Goal: Task Accomplishment & Management: Manage account settings

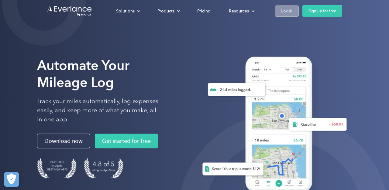
click at [291, 7] on div "Login" at bounding box center [286, 11] width 11 height 8
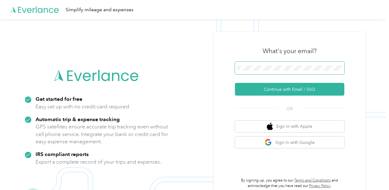
click at [262, 65] on span at bounding box center [289, 68] width 109 height 13
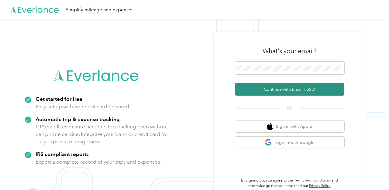
click at [278, 89] on button "Continue with Email / SSO" at bounding box center [289, 89] width 109 height 13
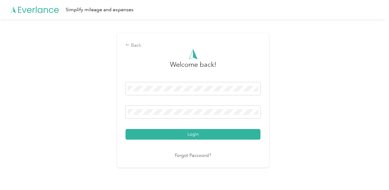
click at [126, 129] on button "Login" at bounding box center [193, 134] width 135 height 11
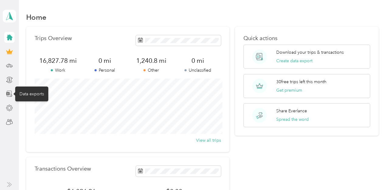
click at [7, 92] on icon at bounding box center [9, 94] width 7 height 7
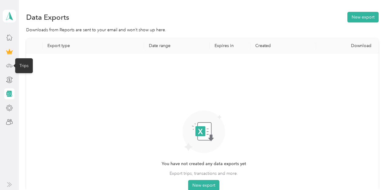
click at [11, 62] on icon at bounding box center [9, 65] width 7 height 7
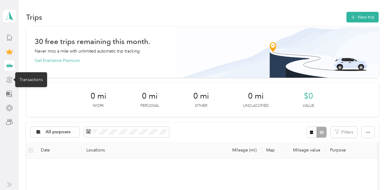
click at [11, 78] on icon at bounding box center [10, 80] width 4 height 4
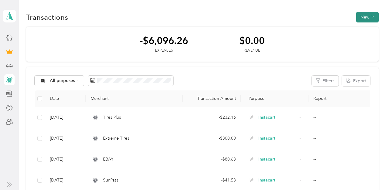
click at [366, 17] on button "New" at bounding box center [367, 17] width 23 height 11
click at [363, 27] on span "Expense" at bounding box center [369, 29] width 16 height 6
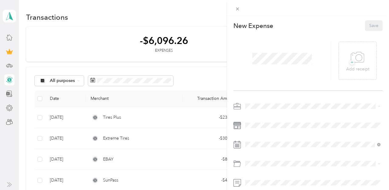
click at [259, 44] on li "Instacart" at bounding box center [313, 42] width 140 height 11
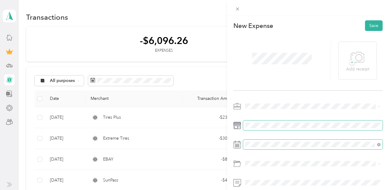
scroll to position [25, 0]
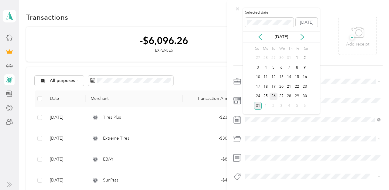
click at [273, 95] on div "26" at bounding box center [274, 97] width 8 height 8
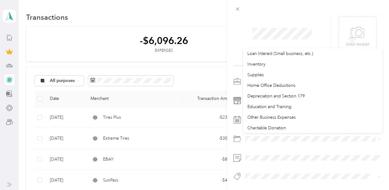
scroll to position [0, 0]
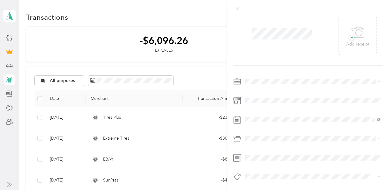
click at [269, 78] on span "Car Maintenance and Repairs" at bounding box center [276, 77] width 56 height 5
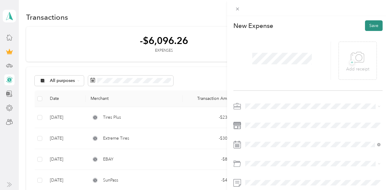
click at [375, 27] on button "Save" at bounding box center [374, 25] width 18 height 11
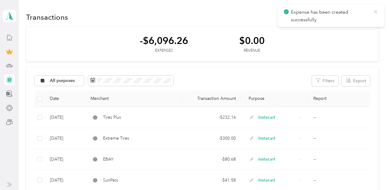
click at [377, 12] on icon at bounding box center [375, 11] width 5 height 5
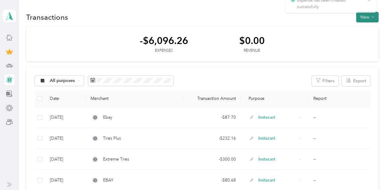
click at [369, 16] on button "New" at bounding box center [367, 17] width 23 height 11
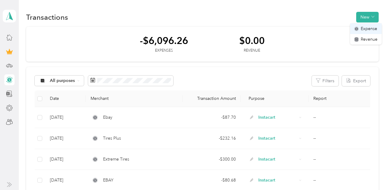
click at [364, 27] on span "Expense" at bounding box center [369, 29] width 16 height 6
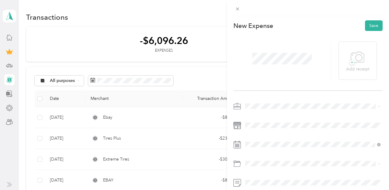
click at [256, 40] on span "Instacart" at bounding box center [256, 42] width 16 height 5
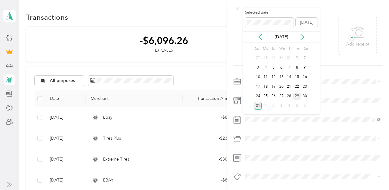
click at [296, 94] on div "29" at bounding box center [297, 97] width 8 height 8
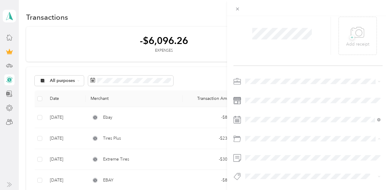
click at [269, 101] on span "Parking Fees and Tolls" at bounding box center [269, 99] width 42 height 5
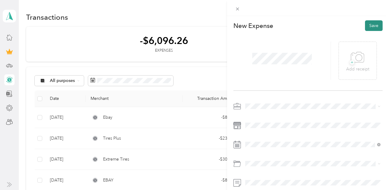
click at [372, 26] on button "Save" at bounding box center [374, 25] width 18 height 11
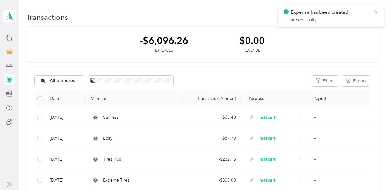
click at [376, 13] on icon at bounding box center [375, 11] width 5 height 5
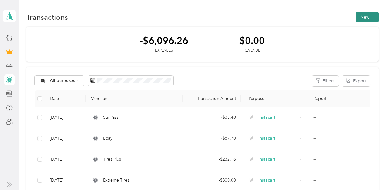
click at [371, 16] on button "New" at bounding box center [367, 17] width 23 height 11
click at [363, 29] on span "Expense" at bounding box center [369, 29] width 16 height 6
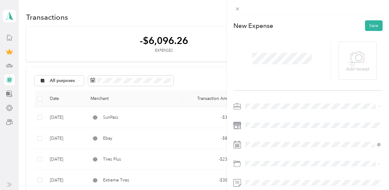
click at [257, 40] on span "Instacart" at bounding box center [256, 42] width 16 height 5
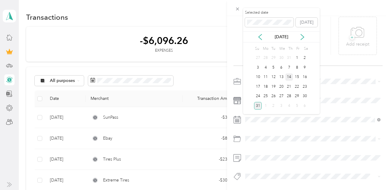
click at [292, 78] on div "14" at bounding box center [290, 78] width 8 height 8
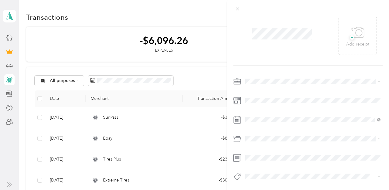
click at [264, 68] on li "Gasoline" at bounding box center [313, 66] width 140 height 11
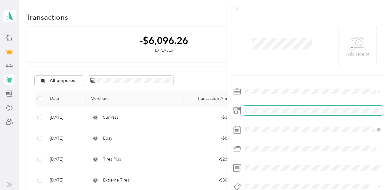
scroll to position [0, 0]
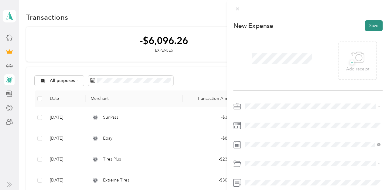
click at [375, 26] on button "Save" at bounding box center [374, 25] width 18 height 11
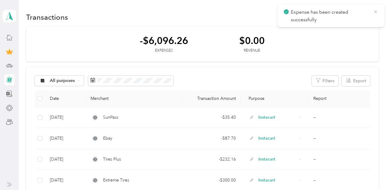
click at [377, 11] on icon at bounding box center [375, 11] width 5 height 5
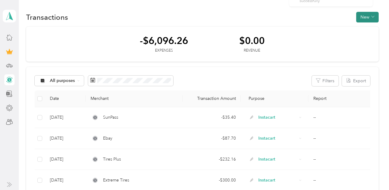
click at [373, 17] on button "New" at bounding box center [367, 17] width 23 height 11
click at [366, 27] on span "Expense" at bounding box center [369, 29] width 16 height 6
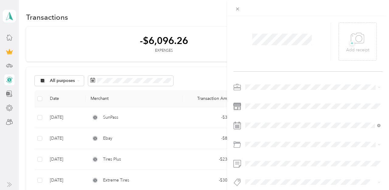
scroll to position [25, 0]
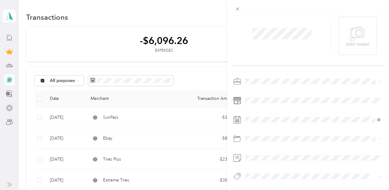
click at [256, 113] on span "Instacart" at bounding box center [256, 113] width 16 height 5
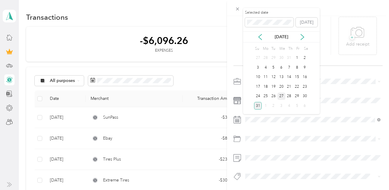
click at [281, 95] on div "27" at bounding box center [282, 97] width 8 height 8
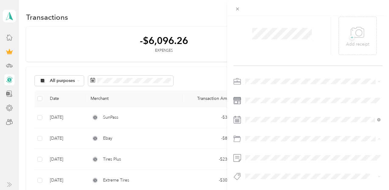
click at [258, 67] on span "Gasoline" at bounding box center [256, 67] width 17 height 5
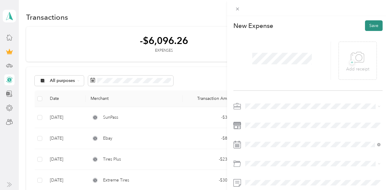
click at [373, 25] on button "Save" at bounding box center [374, 25] width 18 height 11
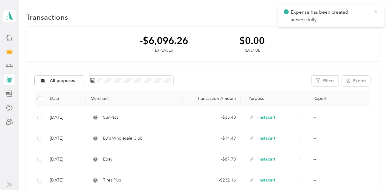
click at [376, 11] on icon at bounding box center [375, 11] width 5 height 5
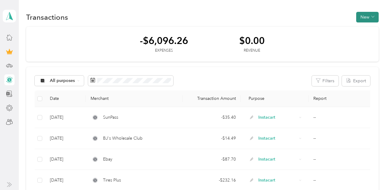
click at [370, 17] on button "New" at bounding box center [367, 17] width 23 height 11
click at [364, 32] on li "Expense" at bounding box center [366, 28] width 32 height 11
click at [363, 29] on span "Expense" at bounding box center [369, 29] width 16 height 6
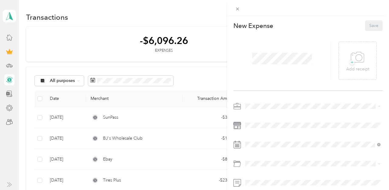
click at [262, 41] on span "Instacart" at bounding box center [256, 42] width 16 height 5
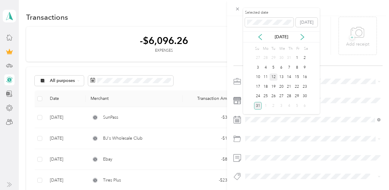
click at [273, 77] on div "12" at bounding box center [274, 78] width 8 height 8
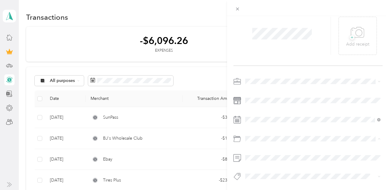
click at [260, 69] on li "Gasoline" at bounding box center [313, 67] width 140 height 11
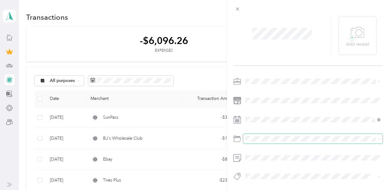
scroll to position [0, 0]
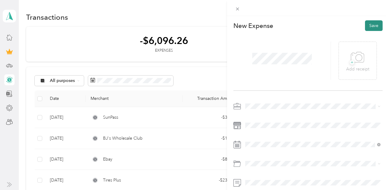
click at [374, 24] on button "Save" at bounding box center [374, 25] width 18 height 11
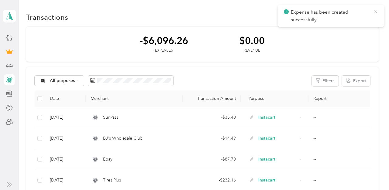
click at [375, 12] on icon at bounding box center [375, 11] width 5 height 5
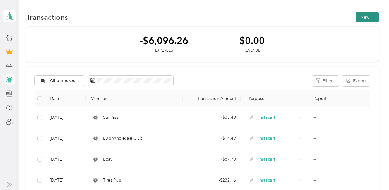
click at [369, 15] on button "New" at bounding box center [367, 17] width 23 height 11
click at [369, 26] on span "Expense" at bounding box center [369, 29] width 16 height 6
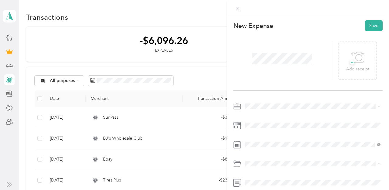
click at [257, 43] on span "Instacart" at bounding box center [256, 42] width 16 height 5
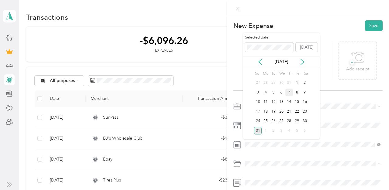
click at [290, 92] on div "7" at bounding box center [290, 93] width 8 height 8
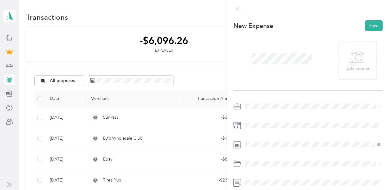
click at [263, 91] on span "Gasoline" at bounding box center [256, 92] width 17 height 5
click at [372, 21] on button "Save" at bounding box center [374, 25] width 18 height 11
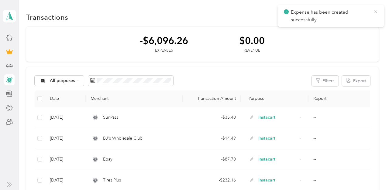
click at [377, 11] on icon at bounding box center [375, 11] width 5 height 5
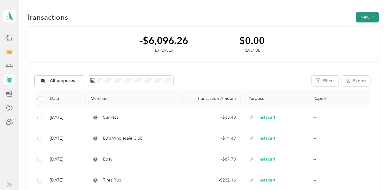
click at [370, 16] on button "New" at bounding box center [367, 17] width 23 height 11
click at [369, 27] on span "Expense" at bounding box center [369, 29] width 16 height 6
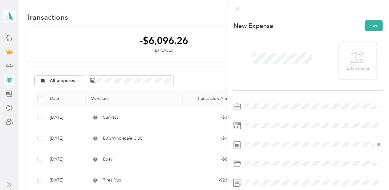
click at [259, 41] on span "Instacart" at bounding box center [256, 41] width 16 height 5
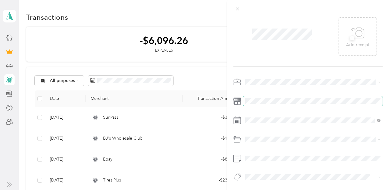
scroll to position [25, 0]
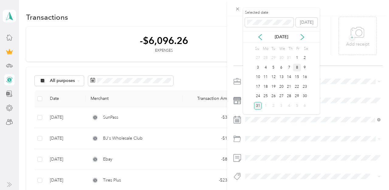
click at [298, 66] on div "8" at bounding box center [297, 68] width 8 height 8
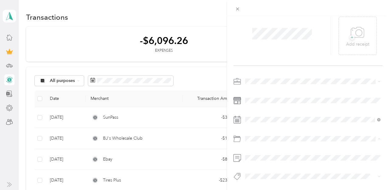
click at [261, 69] on span "Gasoline" at bounding box center [256, 67] width 17 height 5
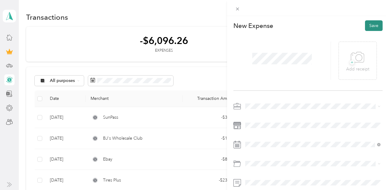
click at [378, 25] on button "Save" at bounding box center [374, 25] width 18 height 11
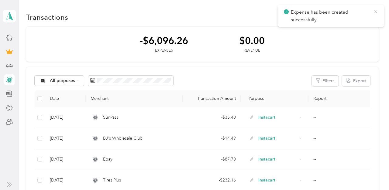
click at [374, 12] on icon at bounding box center [375, 11] width 5 height 5
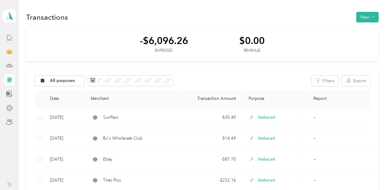
click at [265, 42] on div "$0.00" at bounding box center [252, 40] width 26 height 11
click at [363, 13] on button "New" at bounding box center [367, 17] width 23 height 11
click at [364, 29] on span "Expense" at bounding box center [369, 29] width 16 height 6
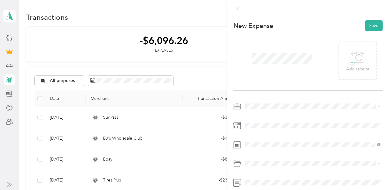
click at [257, 44] on div "Instacart" at bounding box center [313, 42] width 131 height 6
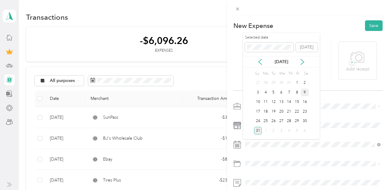
click at [304, 92] on div "9" at bounding box center [305, 93] width 8 height 8
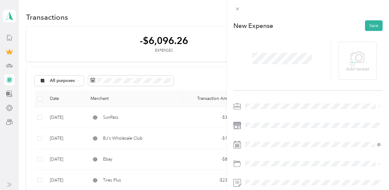
click at [262, 90] on span "Gasoline" at bounding box center [256, 92] width 17 height 5
click at [374, 29] on button "Save" at bounding box center [374, 25] width 18 height 11
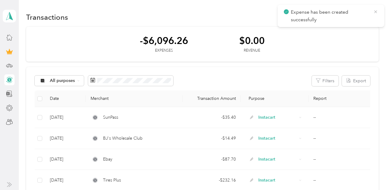
click at [375, 14] on icon at bounding box center [375, 11] width 5 height 5
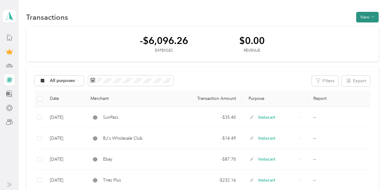
click at [369, 17] on button "New" at bounding box center [367, 17] width 23 height 11
click at [371, 30] on span "Expense" at bounding box center [369, 29] width 16 height 6
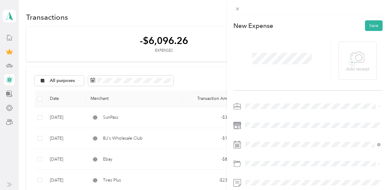
click at [263, 41] on div "Instacart" at bounding box center [313, 42] width 131 height 6
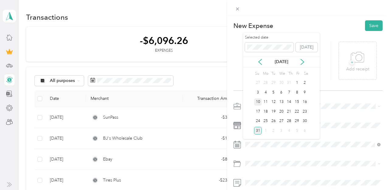
click at [258, 101] on div "10" at bounding box center [258, 103] width 8 height 8
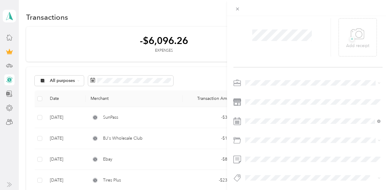
scroll to position [25, 0]
click at [261, 66] on span "Gasoline" at bounding box center [256, 67] width 17 height 5
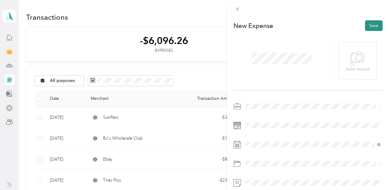
click at [371, 24] on button "Save" at bounding box center [374, 25] width 18 height 11
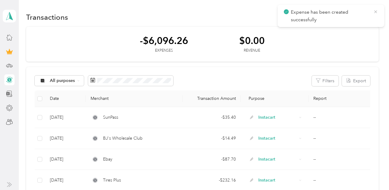
click at [376, 9] on icon at bounding box center [375, 11] width 5 height 5
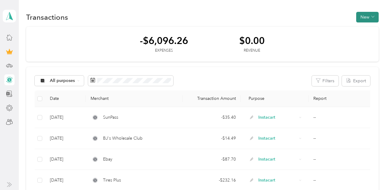
click at [367, 18] on button "New" at bounding box center [367, 17] width 23 height 11
click at [367, 26] on span "Expense" at bounding box center [369, 29] width 16 height 6
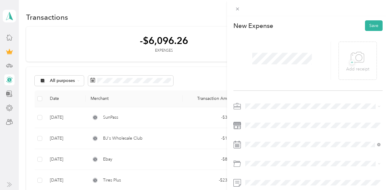
click at [258, 43] on span "Instacart" at bounding box center [256, 42] width 16 height 5
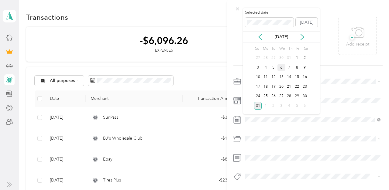
click at [281, 65] on div "6" at bounding box center [282, 68] width 8 height 8
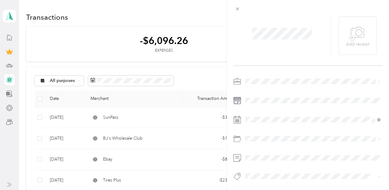
click at [260, 67] on span "Gasoline" at bounding box center [256, 67] width 17 height 5
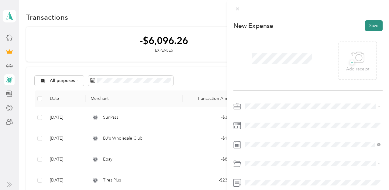
click at [370, 25] on button "Save" at bounding box center [374, 25] width 18 height 11
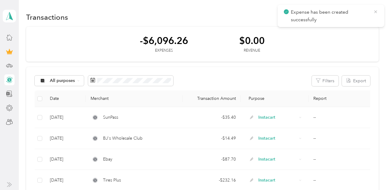
click at [376, 13] on icon at bounding box center [375, 11] width 5 height 5
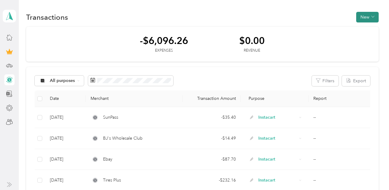
click at [371, 14] on button "New" at bounding box center [367, 17] width 23 height 11
click at [373, 27] on span "Expense" at bounding box center [369, 29] width 16 height 6
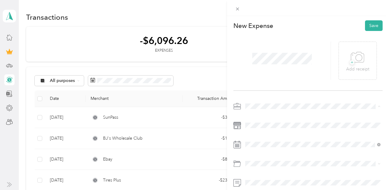
click at [257, 42] on span "Instacart" at bounding box center [256, 42] width 16 height 5
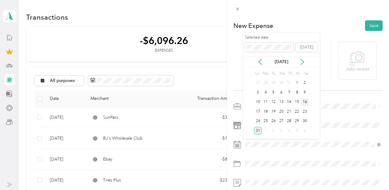
click at [304, 101] on div "16" at bounding box center [305, 103] width 8 height 8
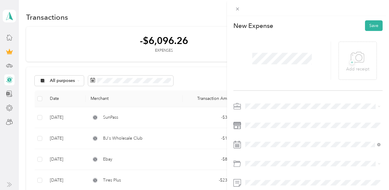
click at [264, 92] on span "Gasoline" at bounding box center [256, 90] width 17 height 5
click at [374, 26] on button "Save" at bounding box center [374, 25] width 18 height 11
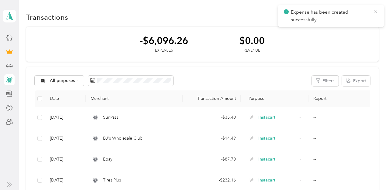
click at [376, 13] on icon at bounding box center [375, 11] width 5 height 5
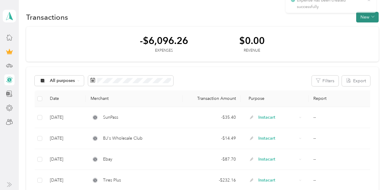
click at [374, 14] on button "New" at bounding box center [367, 17] width 23 height 11
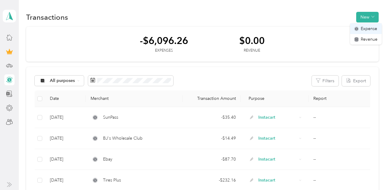
click at [368, 24] on li "Expense" at bounding box center [366, 28] width 32 height 11
click at [369, 27] on span "Expense" at bounding box center [369, 29] width 16 height 6
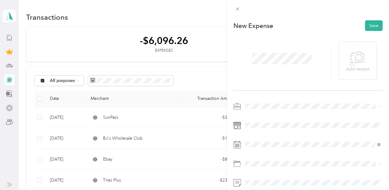
click at [255, 40] on span "Instacart" at bounding box center [256, 40] width 16 height 5
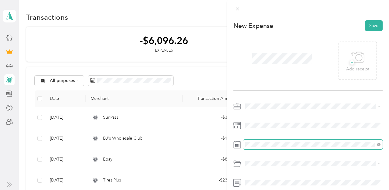
click at [274, 141] on span at bounding box center [313, 145] width 140 height 10
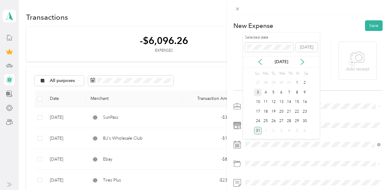
click at [258, 92] on div "3" at bounding box center [258, 93] width 8 height 8
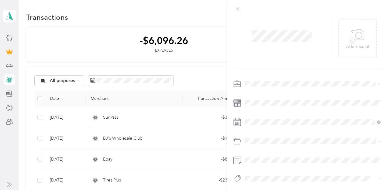
scroll to position [25, 0]
click at [262, 68] on div "Gasoline" at bounding box center [313, 67] width 131 height 6
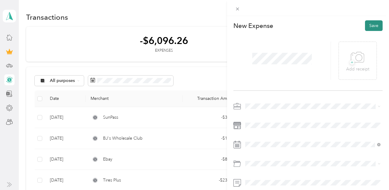
click at [372, 26] on button "Save" at bounding box center [374, 25] width 18 height 11
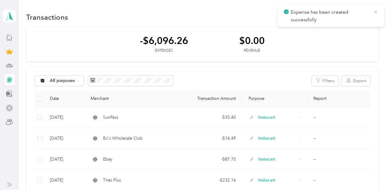
click at [375, 13] on icon at bounding box center [375, 11] width 5 height 5
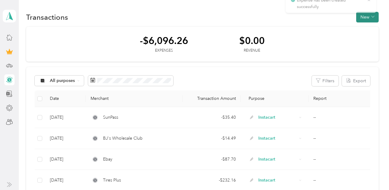
click at [367, 17] on button "New" at bounding box center [367, 17] width 23 height 11
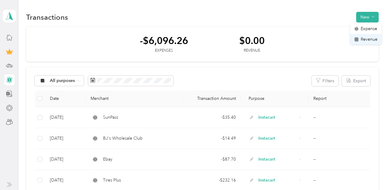
click at [372, 36] on span "Revenue" at bounding box center [369, 39] width 17 height 6
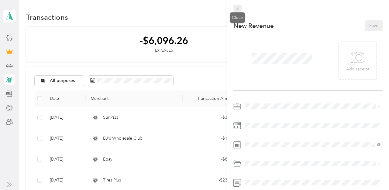
click at [238, 8] on icon at bounding box center [237, 9] width 3 height 3
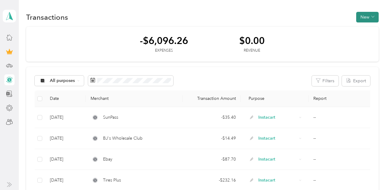
click at [371, 16] on button "New" at bounding box center [367, 17] width 23 height 11
click at [364, 25] on li "Expense" at bounding box center [366, 28] width 32 height 11
click at [361, 26] on span "Expense" at bounding box center [369, 29] width 16 height 6
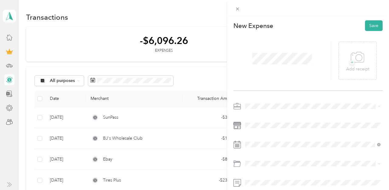
click at [255, 41] on span "Instacart" at bounding box center [256, 42] width 16 height 5
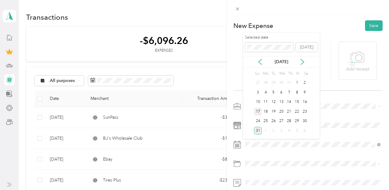
click at [258, 111] on div "17" at bounding box center [258, 112] width 8 height 8
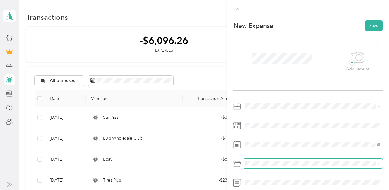
click at [259, 160] on span at bounding box center [313, 164] width 140 height 10
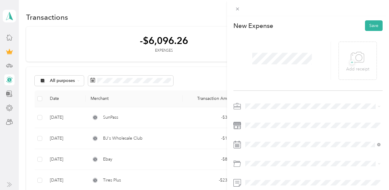
click at [255, 92] on div "Gasoline" at bounding box center [313, 90] width 131 height 6
click at [370, 24] on button "Save" at bounding box center [374, 25] width 18 height 11
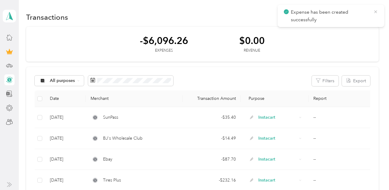
click at [375, 9] on icon at bounding box center [375, 11] width 5 height 5
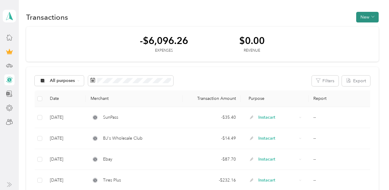
click at [379, 19] on button "New" at bounding box center [367, 17] width 23 height 11
click at [373, 26] on span "Expense" at bounding box center [369, 29] width 16 height 6
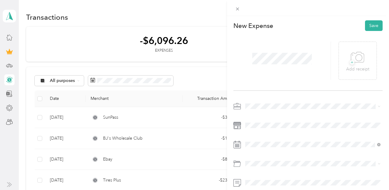
click at [260, 41] on span "Instacart" at bounding box center [256, 41] width 16 height 5
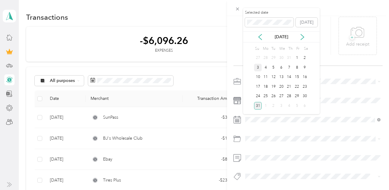
click at [256, 68] on div "3" at bounding box center [258, 68] width 8 height 8
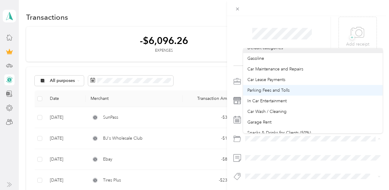
scroll to position [12, 0]
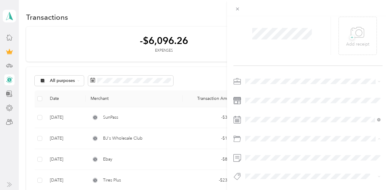
click at [266, 106] on div "Car Wash / Cleaning" at bounding box center [313, 109] width 131 height 6
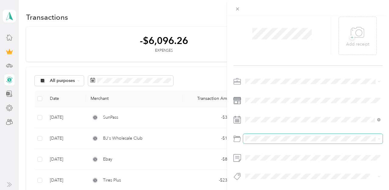
scroll to position [0, 0]
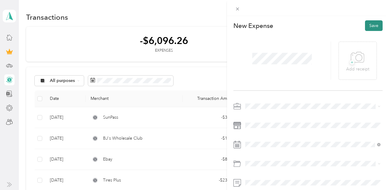
click at [379, 21] on button "Save" at bounding box center [374, 25] width 18 height 11
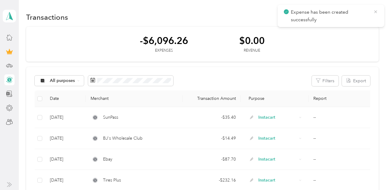
click at [376, 14] on icon at bounding box center [375, 11] width 5 height 5
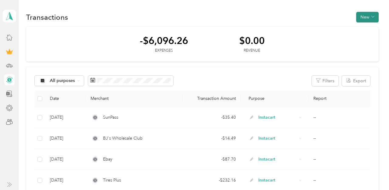
click at [374, 15] on icon "button" at bounding box center [373, 16] width 3 height 3
click at [371, 29] on span "Expense" at bounding box center [369, 29] width 16 height 6
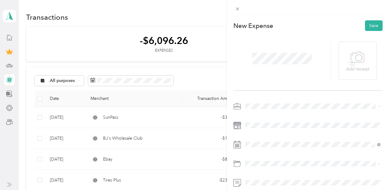
click at [257, 43] on span "Instacart" at bounding box center [256, 42] width 16 height 5
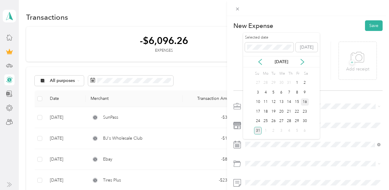
click at [303, 102] on div "16" at bounding box center [305, 103] width 8 height 8
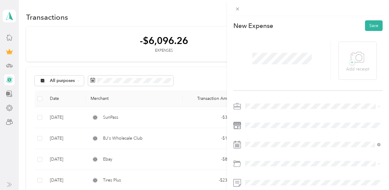
click at [258, 89] on div "Gasoline" at bounding box center [313, 92] width 131 height 6
click at [370, 24] on button "Save" at bounding box center [374, 25] width 18 height 11
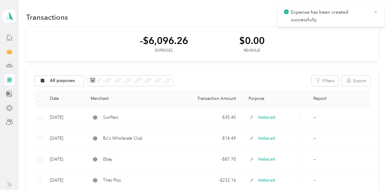
click at [375, 9] on icon at bounding box center [375, 11] width 5 height 5
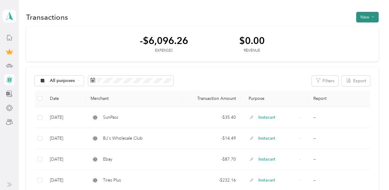
click at [365, 18] on button "New" at bounding box center [367, 17] width 23 height 11
click at [366, 25] on li "Expense" at bounding box center [366, 28] width 32 height 11
click at [363, 29] on span "Expense" at bounding box center [369, 29] width 16 height 6
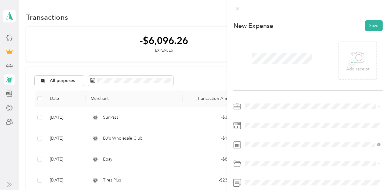
scroll to position [25, 0]
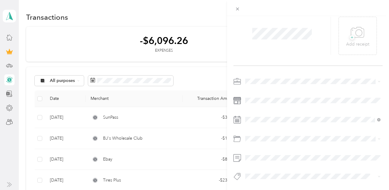
click at [260, 114] on span "Instacart" at bounding box center [256, 113] width 16 height 5
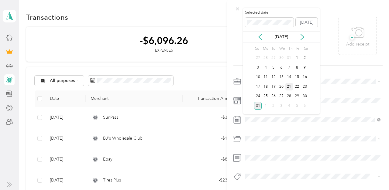
click at [290, 86] on div "21" at bounding box center [290, 87] width 8 height 8
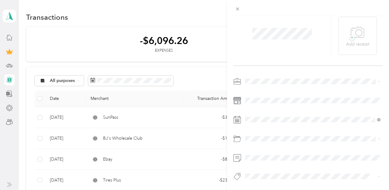
click at [261, 67] on span "Gasoline" at bounding box center [256, 67] width 17 height 5
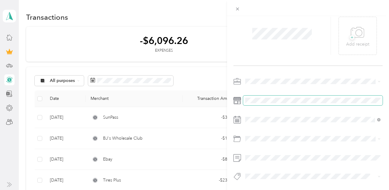
scroll to position [0, 0]
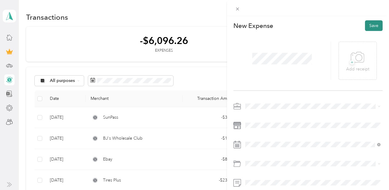
click at [368, 25] on button "Save" at bounding box center [374, 25] width 18 height 11
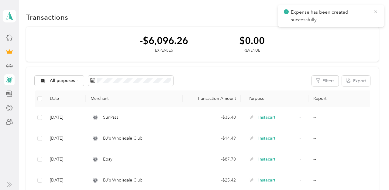
click at [377, 10] on icon at bounding box center [375, 11] width 5 height 5
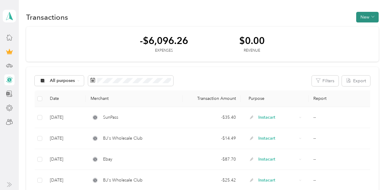
click at [371, 15] on button "New" at bounding box center [367, 17] width 23 height 11
click at [370, 25] on li "Expense" at bounding box center [366, 28] width 32 height 11
click at [360, 28] on div "Expense" at bounding box center [366, 29] width 23 height 6
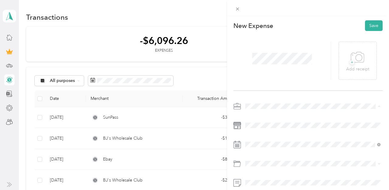
click at [255, 43] on span "Instacart" at bounding box center [256, 42] width 16 height 5
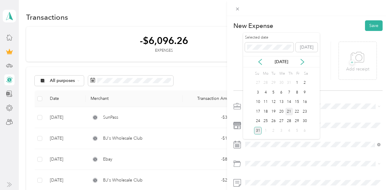
click at [289, 112] on div "21" at bounding box center [290, 112] width 8 height 8
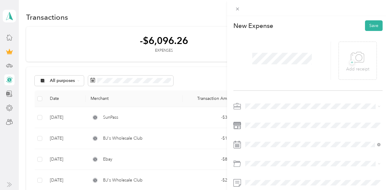
scroll to position [25, 0]
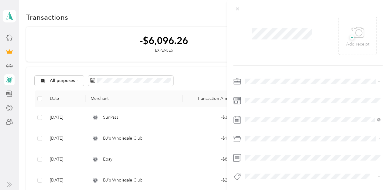
click at [259, 67] on span "Gasoline" at bounding box center [256, 67] width 17 height 5
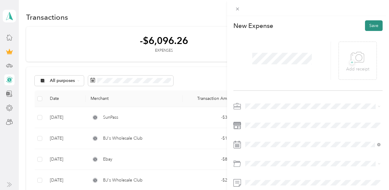
click at [371, 28] on button "Save" at bounding box center [374, 25] width 18 height 11
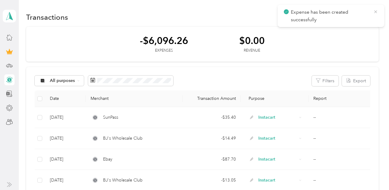
click at [377, 12] on icon at bounding box center [375, 11] width 5 height 5
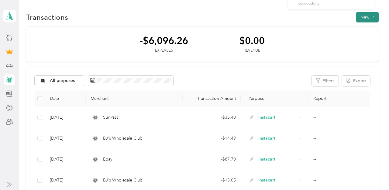
click at [372, 16] on button "New" at bounding box center [367, 17] width 23 height 11
click at [368, 26] on span "Expense" at bounding box center [369, 29] width 16 height 6
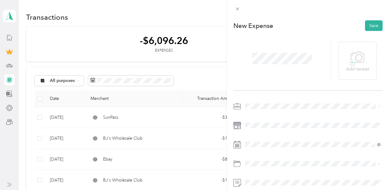
click at [263, 103] on span at bounding box center [313, 107] width 140 height 10
click at [256, 43] on span "Instacart" at bounding box center [256, 42] width 16 height 5
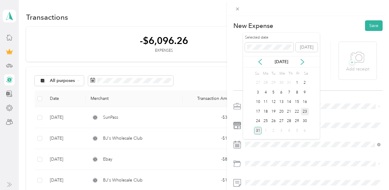
click at [303, 109] on div "23" at bounding box center [305, 112] width 8 height 8
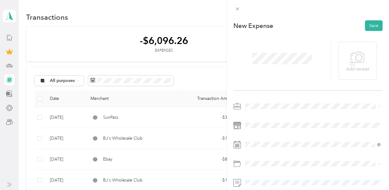
click at [261, 94] on li "Gasoline" at bounding box center [313, 92] width 140 height 11
click at [371, 23] on button "Save" at bounding box center [374, 25] width 18 height 11
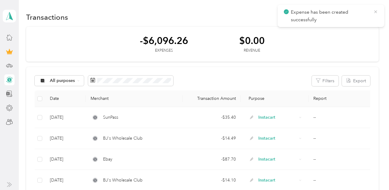
click at [376, 12] on icon at bounding box center [375, 11] width 5 height 5
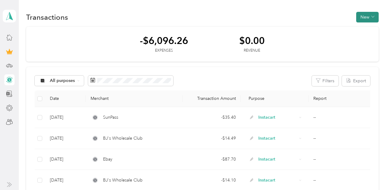
click at [372, 20] on button "New" at bounding box center [367, 17] width 23 height 11
click at [365, 27] on span "Expense" at bounding box center [369, 29] width 16 height 6
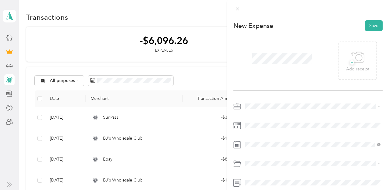
click at [259, 42] on span "Instacart" at bounding box center [256, 42] width 16 height 5
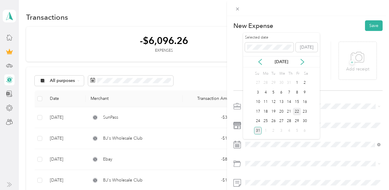
click at [297, 111] on div "22" at bounding box center [297, 112] width 8 height 8
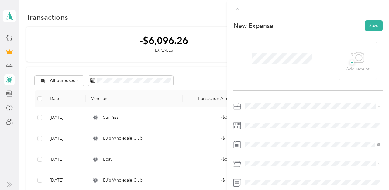
click at [261, 92] on span "Gasoline" at bounding box center [256, 91] width 17 height 5
click at [373, 26] on button "Save" at bounding box center [374, 25] width 18 height 11
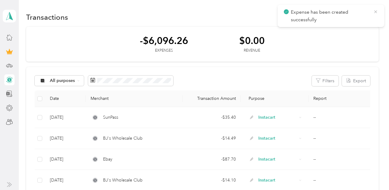
click at [376, 10] on icon at bounding box center [375, 11] width 5 height 5
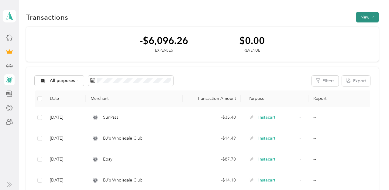
click at [371, 15] on button "New" at bounding box center [367, 17] width 23 height 11
click at [371, 28] on span "Expense" at bounding box center [369, 29] width 16 height 6
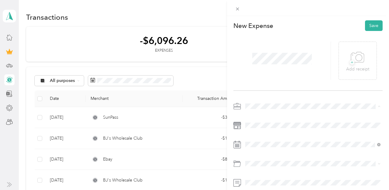
click at [260, 41] on span "Instacart" at bounding box center [256, 42] width 16 height 5
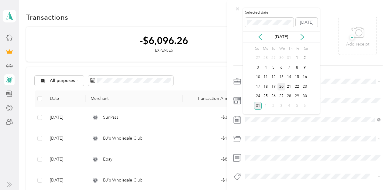
click at [283, 86] on div "20" at bounding box center [282, 87] width 8 height 8
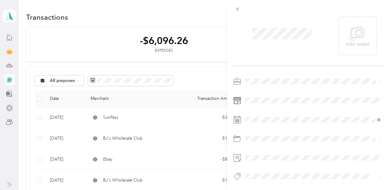
click at [267, 78] on span "Car Maintenance and Repairs" at bounding box center [276, 78] width 56 height 5
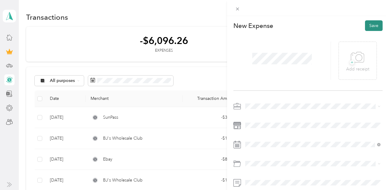
click at [373, 28] on button "Save" at bounding box center [374, 25] width 18 height 11
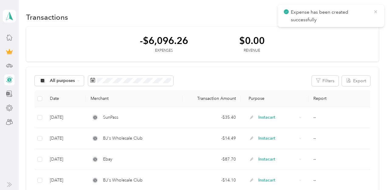
click at [376, 10] on icon at bounding box center [375, 11] width 5 height 5
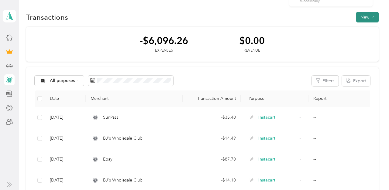
click at [371, 18] on button "New" at bounding box center [367, 17] width 23 height 11
click at [370, 27] on span "Expense" at bounding box center [369, 29] width 16 height 6
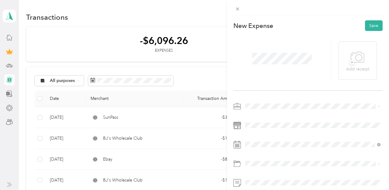
click at [252, 41] on span "Instacart" at bounding box center [256, 42] width 16 height 5
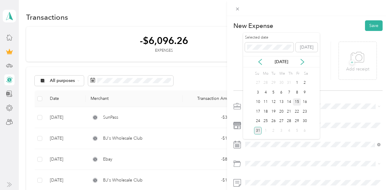
click at [297, 100] on div "15" at bounding box center [297, 103] width 8 height 8
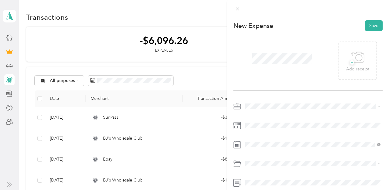
click at [261, 92] on span "Gasoline" at bounding box center [256, 92] width 17 height 5
click at [372, 25] on button "Save" at bounding box center [374, 25] width 18 height 11
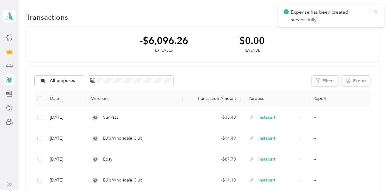
click at [375, 12] on icon at bounding box center [375, 11] width 5 height 5
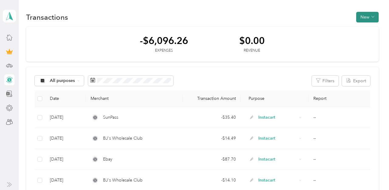
click at [365, 15] on button "New" at bounding box center [367, 17] width 23 height 11
click at [360, 28] on div "Expense" at bounding box center [366, 29] width 23 height 6
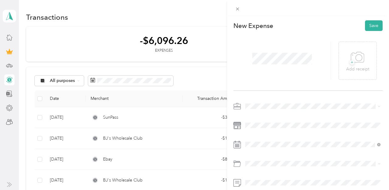
click at [259, 42] on span "Instacart" at bounding box center [256, 42] width 16 height 5
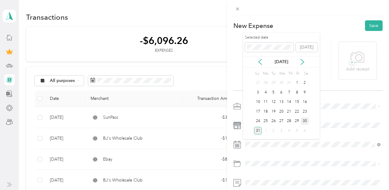
click at [303, 121] on div "30" at bounding box center [305, 122] width 8 height 8
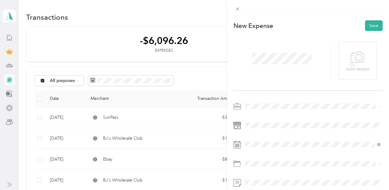
click at [260, 92] on span "Gasoline" at bounding box center [256, 92] width 17 height 5
click at [373, 26] on button "Save" at bounding box center [374, 25] width 18 height 11
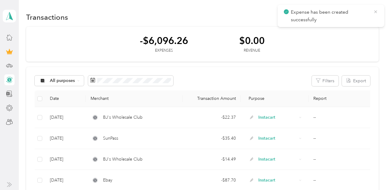
click at [376, 11] on icon at bounding box center [375, 11] width 3 height 3
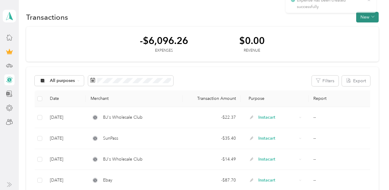
click at [375, 17] on icon "button" at bounding box center [373, 16] width 3 height 3
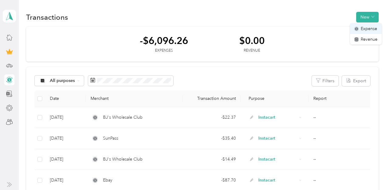
click at [370, 26] on span "Expense" at bounding box center [369, 29] width 16 height 6
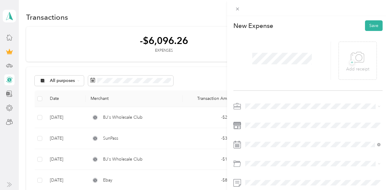
click at [254, 42] on span "Instacart" at bounding box center [256, 42] width 16 height 5
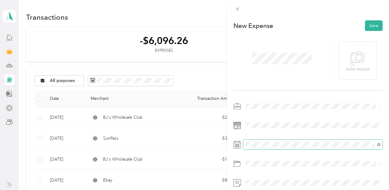
click at [262, 147] on span at bounding box center [313, 145] width 140 height 10
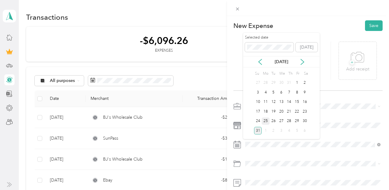
click at [268, 120] on div "25" at bounding box center [266, 122] width 8 height 8
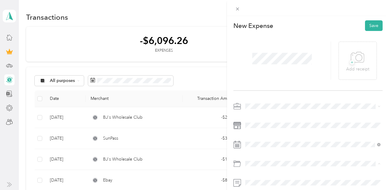
click at [258, 92] on span "Gasoline" at bounding box center [256, 92] width 17 height 5
click at [374, 26] on button "Save" at bounding box center [374, 25] width 18 height 11
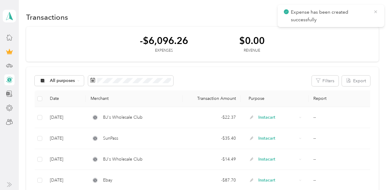
click at [374, 12] on icon at bounding box center [375, 11] width 5 height 5
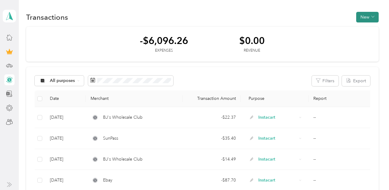
click at [372, 14] on button "New" at bounding box center [367, 17] width 23 height 11
click at [365, 26] on span "Expense" at bounding box center [369, 29] width 16 height 6
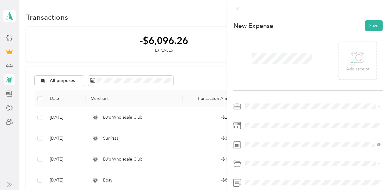
click at [257, 42] on span "Instacart" at bounding box center [256, 41] width 16 height 5
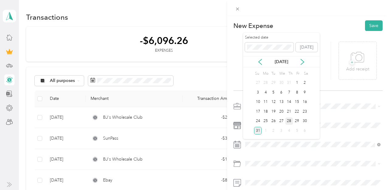
click at [289, 119] on div "28" at bounding box center [290, 122] width 8 height 8
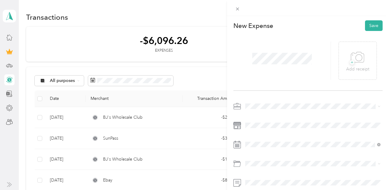
click at [255, 91] on span "Gasoline" at bounding box center [256, 89] width 17 height 5
click at [372, 25] on button "Save" at bounding box center [374, 25] width 18 height 11
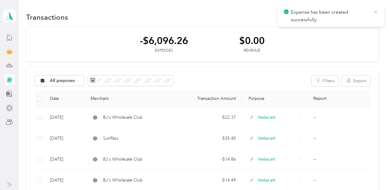
click at [376, 12] on icon at bounding box center [375, 11] width 3 height 3
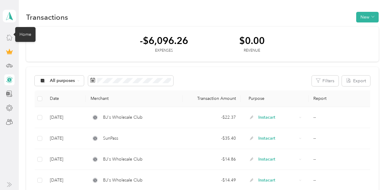
click at [11, 40] on icon at bounding box center [9, 37] width 5 height 5
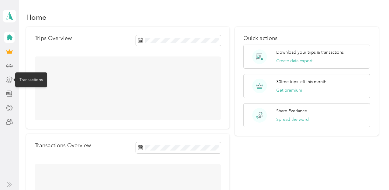
click at [9, 78] on icon at bounding box center [9, 80] width 7 height 7
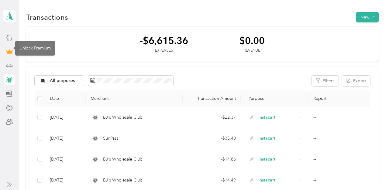
click at [7, 68] on icon at bounding box center [9, 65] width 7 height 7
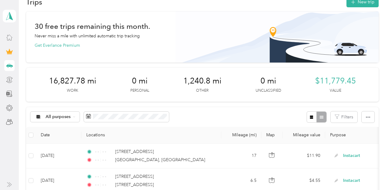
scroll to position [23, 0]
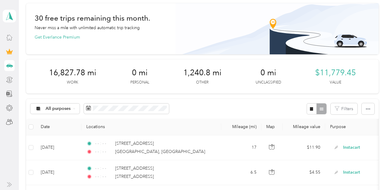
click at [10, 37] on icon at bounding box center [9, 37] width 7 height 7
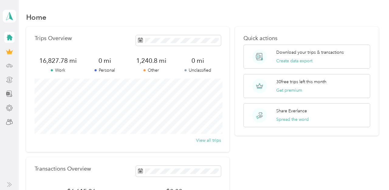
click at [8, 37] on icon at bounding box center [10, 38] width 6 height 6
click at [11, 14] on icon at bounding box center [9, 16] width 9 height 9
click at [39, 5] on div "Home Trips Overview 16,827.78 mi Work 0 mi Personal 1,240.8 mi Other 0 mi Uncla…" at bounding box center [202, 152] width 367 height 304
click at [9, 64] on icon at bounding box center [9, 65] width 6 height 3
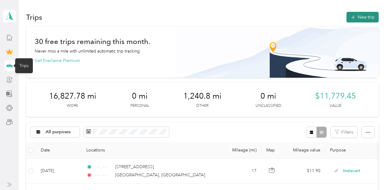
click at [368, 16] on button "New trip" at bounding box center [363, 17] width 32 height 11
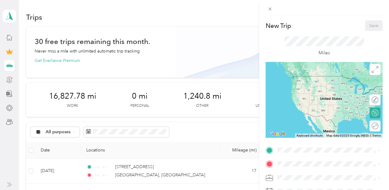
scroll to position [75, 0]
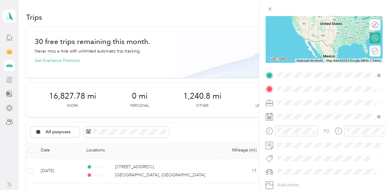
click at [318, 148] on span "[GEOGRAPHIC_DATA][US_STATE], [GEOGRAPHIC_DATA]" at bounding box center [333, 146] width 89 height 11
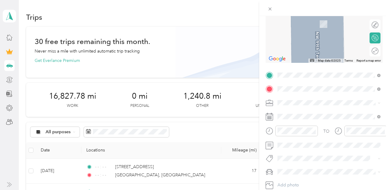
click at [314, 113] on span "4621 Coral Ridge Drive Coral Springs, Florida 33076, United States" at bounding box center [319, 110] width 61 height 5
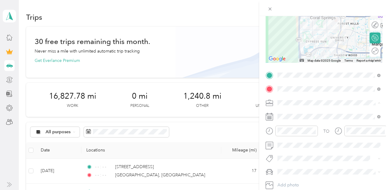
click at [290, 38] on span "Instacart" at bounding box center [288, 38] width 16 height 5
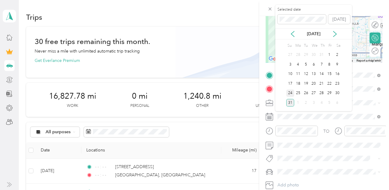
click at [290, 93] on div "24" at bounding box center [290, 94] width 8 height 8
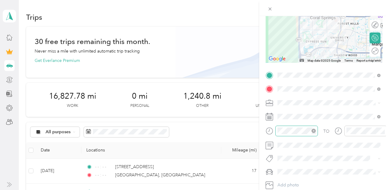
click at [314, 132] on icon "close-circle" at bounding box center [314, 131] width 4 height 4
click at [383, 131] on icon "close-circle" at bounding box center [383, 131] width 4 height 4
click at [290, 182] on span "Toyota Corolla LE" at bounding box center [297, 182] width 34 height 5
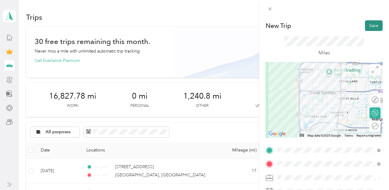
click at [373, 26] on button "Save" at bounding box center [374, 25] width 18 height 11
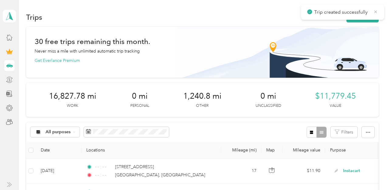
click at [375, 9] on icon at bounding box center [375, 11] width 5 height 5
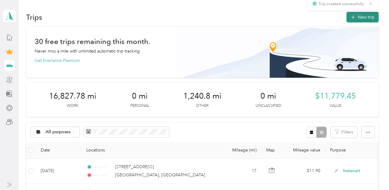
click at [366, 13] on button "New trip" at bounding box center [363, 17] width 32 height 11
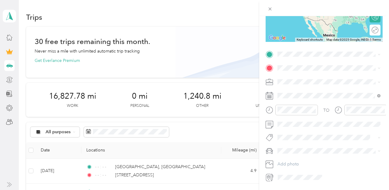
scroll to position [110, 0]
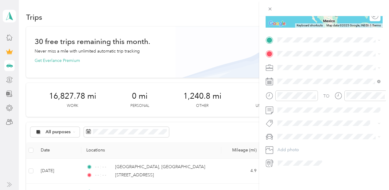
click at [314, 62] on span "4621 Coral Ridge Drive Coral Springs, Florida 33076, United States" at bounding box center [319, 60] width 61 height 5
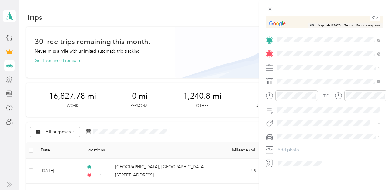
click at [312, 77] on span "7117 Northwest 42nd Street Coral Springs, Florida 33065, United States" at bounding box center [319, 75] width 61 height 5
click at [290, 100] on span "Instacart" at bounding box center [288, 99] width 16 height 5
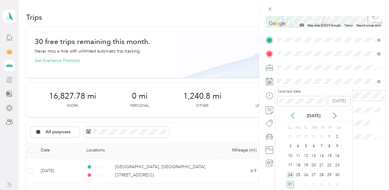
click at [290, 173] on div "24" at bounding box center [290, 176] width 8 height 8
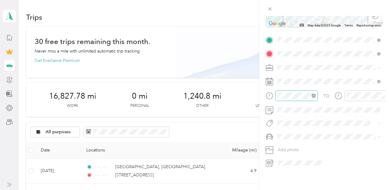
click at [313, 94] on icon "close-circle" at bounding box center [314, 96] width 4 height 4
click at [383, 95] on icon "close-circle" at bounding box center [383, 96] width 4 height 4
click at [293, 145] on span "Toyota Corolla LE" at bounding box center [297, 147] width 34 height 5
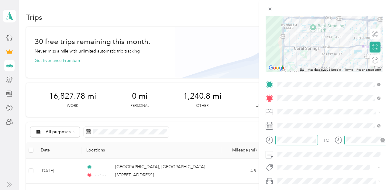
scroll to position [0, 0]
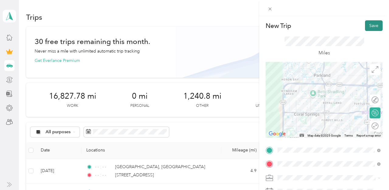
click at [373, 27] on button "Save" at bounding box center [374, 25] width 18 height 11
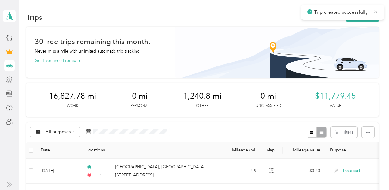
click at [376, 10] on icon at bounding box center [375, 11] width 5 height 5
click at [363, 18] on button "New trip" at bounding box center [363, 17] width 32 height 11
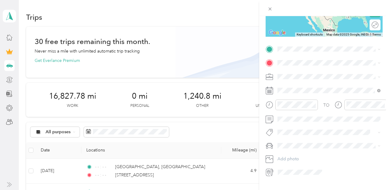
scroll to position [110, 0]
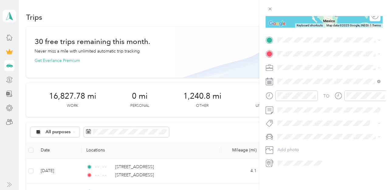
click at [312, 62] on span "7117 Northwest 42nd Street Coral Springs, Florida 33065, United States" at bounding box center [319, 61] width 61 height 5
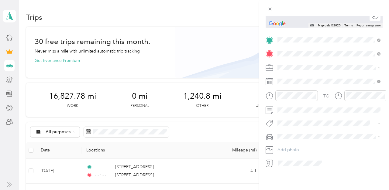
click at [302, 76] on span "7023 Northwest 38th Street Coral Springs, Florida 33065, United States" at bounding box center [319, 75] width 61 height 5
click at [286, 98] on span "Instacart" at bounding box center [288, 99] width 16 height 5
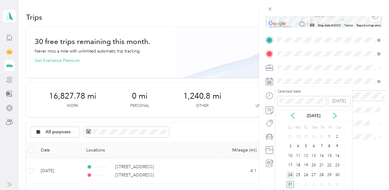
click at [290, 175] on div "24" at bounding box center [290, 176] width 8 height 8
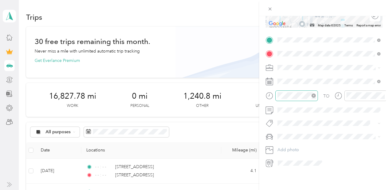
click at [314, 95] on icon "close-circle" at bounding box center [314, 96] width 4 height 4
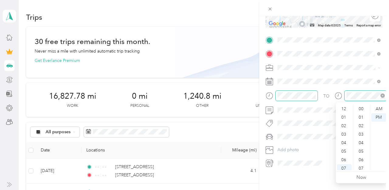
scroll to position [36, 0]
click at [383, 94] on icon "close-circle" at bounding box center [383, 96] width 4 height 4
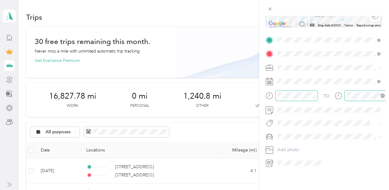
click at [295, 144] on li "Toyota Corolla LE" at bounding box center [329, 148] width 107 height 11
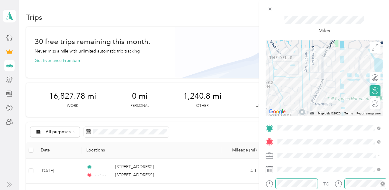
scroll to position [0, 0]
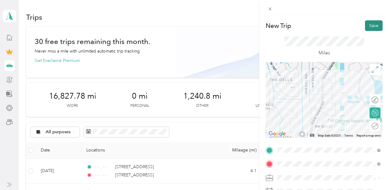
click at [372, 23] on button "Save" at bounding box center [374, 25] width 18 height 11
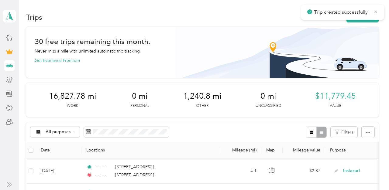
click at [376, 10] on icon at bounding box center [375, 11] width 5 height 5
click at [361, 17] on button "New trip" at bounding box center [363, 17] width 32 height 11
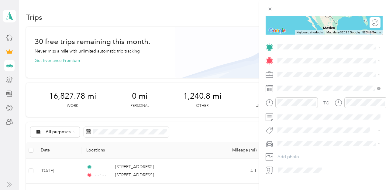
scroll to position [110, 0]
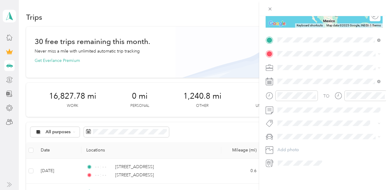
click at [309, 62] on span "7023 Northwest 38th Street Coral Springs, Florida 33065, United States" at bounding box center [319, 61] width 61 height 5
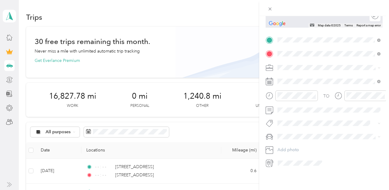
click at [309, 77] on span "4621 Coral Ridge Drive Coral Springs, Florida 33076, United States" at bounding box center [319, 75] width 61 height 5
click at [288, 99] on span "Instacart" at bounding box center [288, 99] width 16 height 5
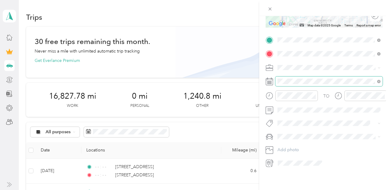
click at [288, 78] on span at bounding box center [329, 82] width 107 height 10
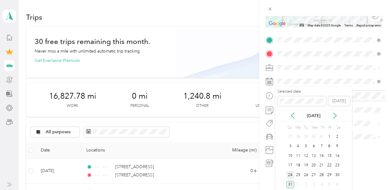
click at [290, 174] on div "24" at bounding box center [290, 176] width 8 height 8
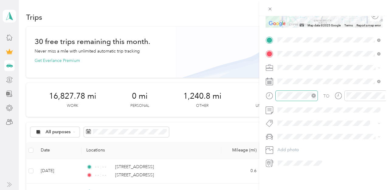
click at [313, 95] on icon "close-circle" at bounding box center [314, 96] width 4 height 4
click at [383, 94] on icon "close-circle" at bounding box center [383, 96] width 4 height 4
click at [296, 149] on li "Toyota Corolla LE" at bounding box center [329, 148] width 107 height 11
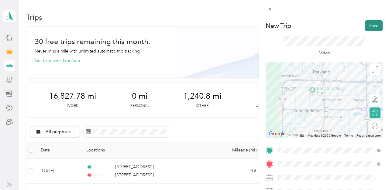
click at [372, 27] on button "Save" at bounding box center [374, 25] width 18 height 11
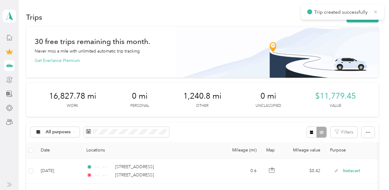
click at [376, 13] on icon at bounding box center [375, 11] width 5 height 5
click at [367, 17] on button "New trip" at bounding box center [363, 17] width 32 height 11
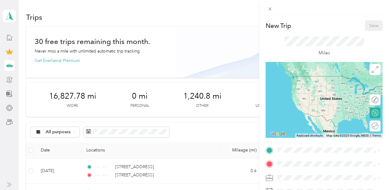
scroll to position [110, 0]
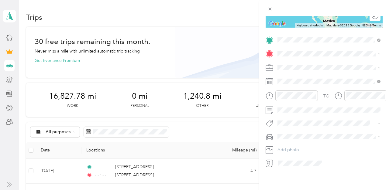
click at [317, 63] on span "4621 Coral Ridge Drive Coral Springs, Florida 33076, United States" at bounding box center [319, 61] width 61 height 5
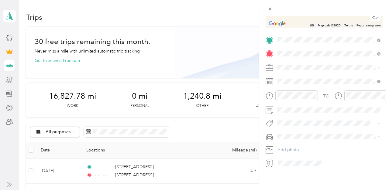
click at [299, 76] on span "7527 Northwest 25th Street Margate, Florida 33063, United States" at bounding box center [319, 75] width 61 height 5
click at [287, 99] on span "Instacart" at bounding box center [288, 99] width 16 height 5
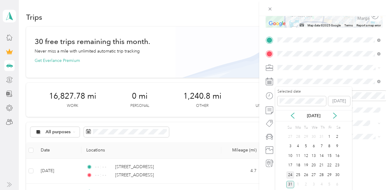
click at [290, 174] on div "24" at bounding box center [290, 176] width 8 height 8
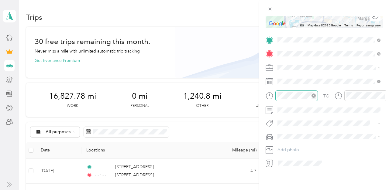
click at [314, 95] on icon "close-circle" at bounding box center [314, 96] width 4 height 4
click at [383, 95] on icon "close-circle" at bounding box center [383, 96] width 4 height 4
click at [291, 146] on span "Toyota Corolla LE" at bounding box center [297, 146] width 34 height 5
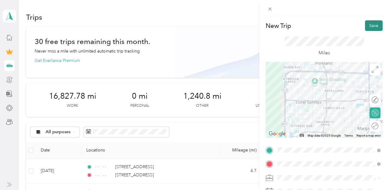
click at [373, 26] on button "Save" at bounding box center [374, 25] width 18 height 11
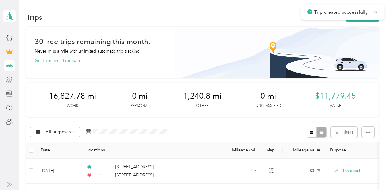
click at [376, 11] on icon at bounding box center [375, 11] width 5 height 5
click at [370, 14] on button "New trip" at bounding box center [363, 17] width 32 height 11
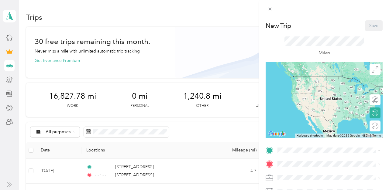
scroll to position [110, 0]
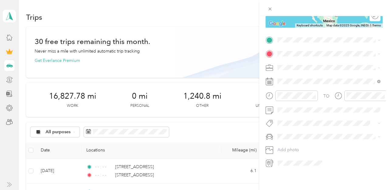
click at [303, 59] on span "7527 Northwest 25th Street Margate, Florida 33063, United States" at bounding box center [319, 61] width 61 height 5
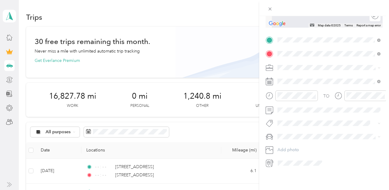
click at [322, 78] on span "3290 Northwest 21st Court Pompano Beach, Florida 33066, United States" at bounding box center [319, 75] width 61 height 5
click at [293, 99] on span "Instacart" at bounding box center [288, 98] width 16 height 5
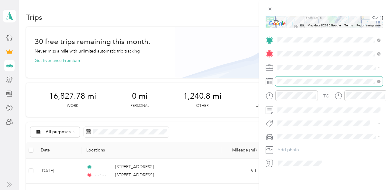
click at [293, 77] on span at bounding box center [329, 82] width 107 height 10
click at [293, 78] on span at bounding box center [329, 82] width 107 height 10
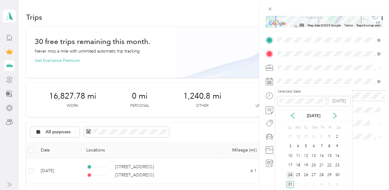
click at [292, 174] on div "24" at bounding box center [290, 176] width 8 height 8
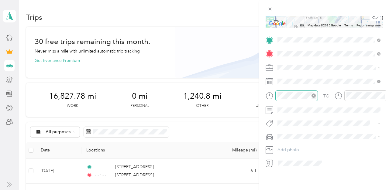
click at [314, 97] on icon "close-circle" at bounding box center [314, 96] width 4 height 4
click at [383, 95] on icon "close-circle" at bounding box center [383, 96] width 4 height 4
click at [297, 146] on span "Toyota Corolla LE" at bounding box center [297, 146] width 34 height 5
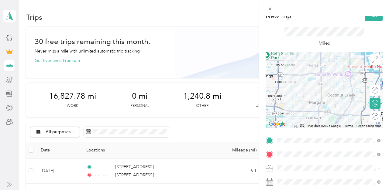
scroll to position [0, 0]
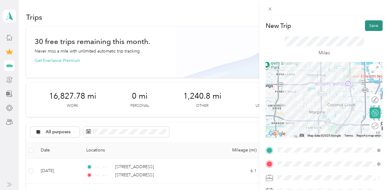
click at [370, 26] on button "Save" at bounding box center [374, 25] width 18 height 11
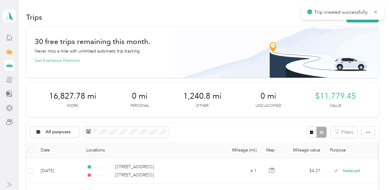
click at [374, 13] on icon at bounding box center [375, 11] width 5 height 5
click at [364, 17] on button "New trip" at bounding box center [363, 17] width 32 height 11
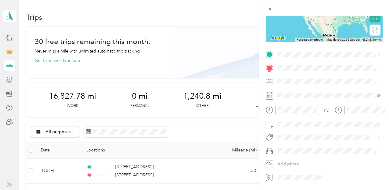
scroll to position [110, 0]
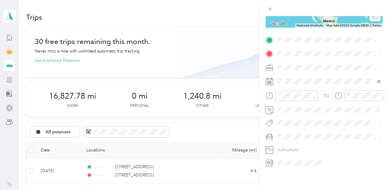
click at [312, 64] on span "3290 Northwest 21st Court Pompano Beach, Florida 33066, United States" at bounding box center [319, 61] width 61 height 5
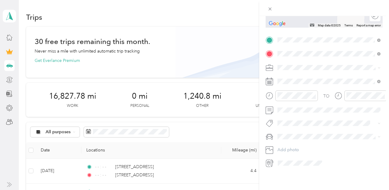
click at [313, 78] on span "4621 Coral Ridge Drive Coral Springs, Florida 33076, United States" at bounding box center [319, 75] width 61 height 5
click at [287, 98] on span "Instacart" at bounding box center [288, 99] width 16 height 5
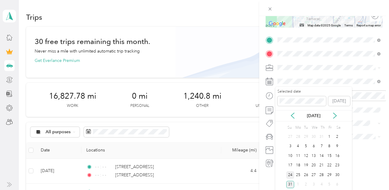
click at [294, 173] on div "24" at bounding box center [290, 176] width 8 height 8
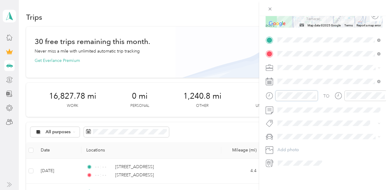
scroll to position [445, 0]
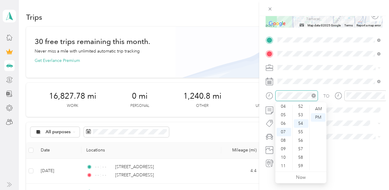
click at [314, 95] on icon "close-circle" at bounding box center [314, 96] width 4 height 4
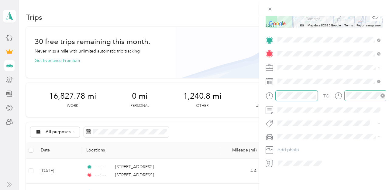
click at [381, 95] on icon "close-circle" at bounding box center [383, 96] width 4 height 4
click at [288, 143] on li "Toyota Corolla LE" at bounding box center [329, 148] width 107 height 11
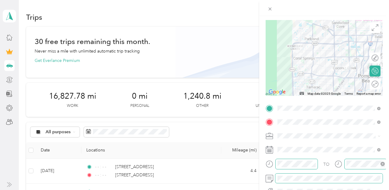
scroll to position [0, 0]
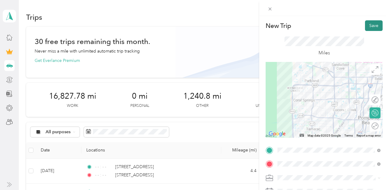
click at [371, 28] on button "Save" at bounding box center [374, 25] width 18 height 11
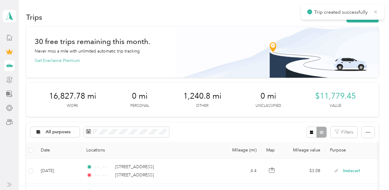
click at [375, 12] on icon at bounding box center [376, 11] width 3 height 3
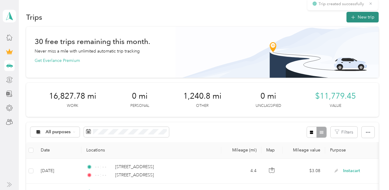
click at [368, 16] on button "New trip" at bounding box center [363, 17] width 32 height 11
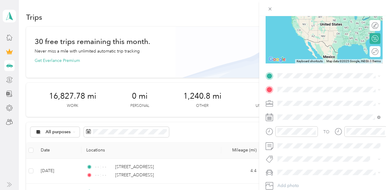
scroll to position [110, 0]
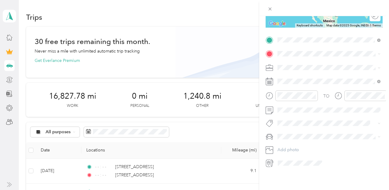
click at [306, 62] on span "4621 Coral Ridge Drive Coral Springs, Florida 33076, United States" at bounding box center [319, 61] width 61 height 5
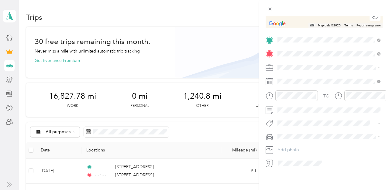
click at [303, 78] on span "21406 Green Hill Lane Boca Raton, Florida 33428, United States" at bounding box center [319, 75] width 61 height 5
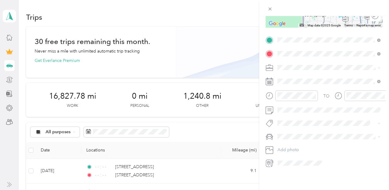
click at [287, 100] on span "Instacart" at bounding box center [288, 99] width 16 height 5
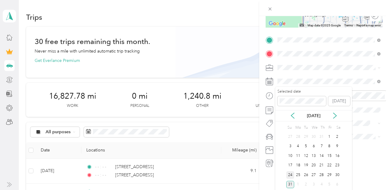
click at [292, 175] on div "24" at bounding box center [290, 176] width 8 height 8
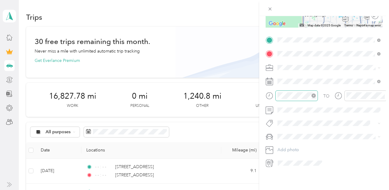
click at [314, 96] on icon "close-circle" at bounding box center [314, 96] width 4 height 4
click at [382, 95] on icon "close-circle" at bounding box center [383, 96] width 4 height 4
click at [293, 144] on div "Toyota Corolla LE" at bounding box center [329, 147] width 99 height 6
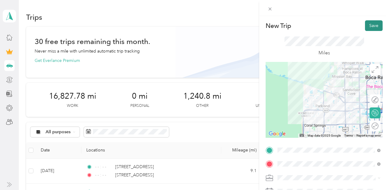
click at [373, 26] on button "Save" at bounding box center [374, 25] width 18 height 11
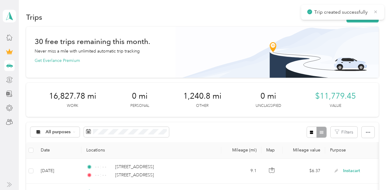
click at [375, 12] on icon at bounding box center [375, 11] width 5 height 5
click at [370, 14] on button "New trip" at bounding box center [363, 17] width 32 height 11
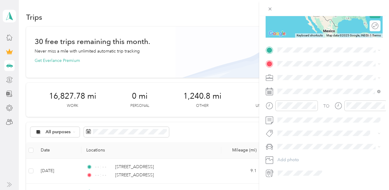
scroll to position [110, 0]
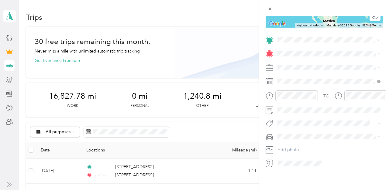
click at [306, 64] on span "21406 Green Hill Lane Boca Raton, Florida 33428, United States" at bounding box center [319, 61] width 61 height 5
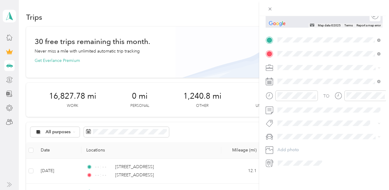
click at [307, 95] on span "12397 Rockledge Circle Boca Raton, Florida 33428, United States" at bounding box center [319, 92] width 61 height 5
click at [291, 64] on span at bounding box center [329, 68] width 107 height 10
click at [291, 71] on span at bounding box center [329, 68] width 107 height 10
click at [289, 99] on span "Instacart" at bounding box center [288, 98] width 16 height 5
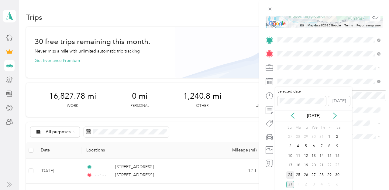
click at [290, 173] on div "24" at bounding box center [290, 176] width 8 height 8
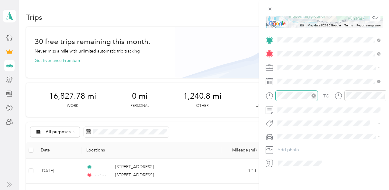
click at [312, 94] on icon "close-circle" at bounding box center [314, 96] width 4 height 4
click at [384, 95] on icon "close-circle" at bounding box center [383, 96] width 4 height 4
click at [294, 141] on span at bounding box center [329, 137] width 107 height 10
click at [291, 146] on span "Toyota Corolla LE" at bounding box center [297, 147] width 34 height 5
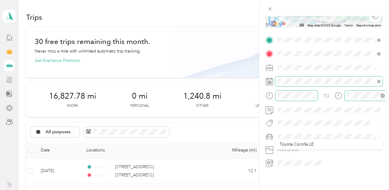
scroll to position [0, 0]
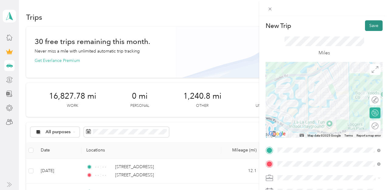
click at [371, 26] on button "Save" at bounding box center [374, 25] width 18 height 11
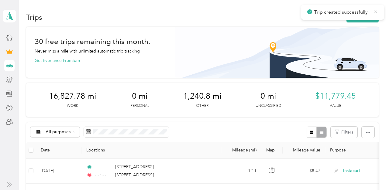
click at [373, 11] on span "Trip created successfully" at bounding box center [342, 13] width 71 height 8
click at [368, 14] on span "Trip created successfully" at bounding box center [342, 13] width 71 height 8
click at [379, 11] on div "Trip created successfully" at bounding box center [342, 12] width 83 height 15
click at [375, 11] on icon at bounding box center [375, 11] width 5 height 5
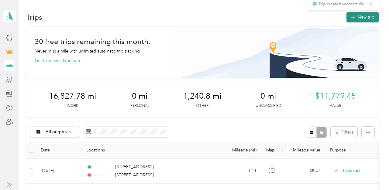
click at [366, 18] on button "New trip" at bounding box center [363, 17] width 32 height 11
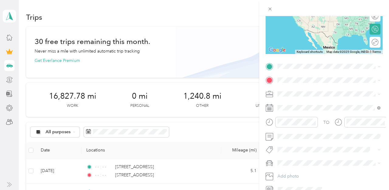
scroll to position [110, 0]
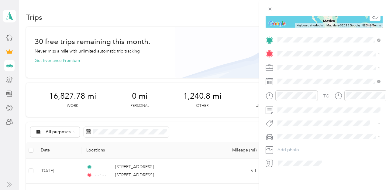
click at [299, 80] on span "12397 Rockledge Circle Boca Raton, Florida 33428, United States" at bounding box center [319, 78] width 61 height 5
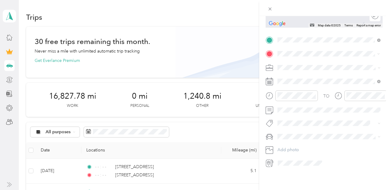
click at [309, 78] on span "4621 Coral Ridge Drive Coral Springs, Florida 33076, United States" at bounding box center [319, 75] width 61 height 5
click at [288, 98] on span "Instacart" at bounding box center [288, 97] width 16 height 5
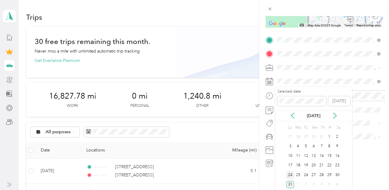
click at [291, 174] on div "24" at bounding box center [290, 176] width 8 height 8
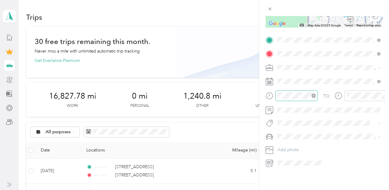
click at [314, 95] on icon "close-circle" at bounding box center [314, 96] width 4 height 4
click at [382, 96] on icon "close-circle" at bounding box center [383, 96] width 4 height 4
click at [286, 147] on span "Toyota Corolla LE" at bounding box center [297, 147] width 34 height 5
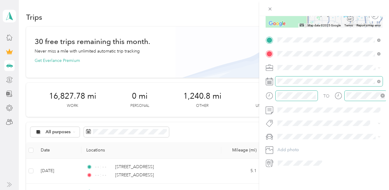
scroll to position [0, 0]
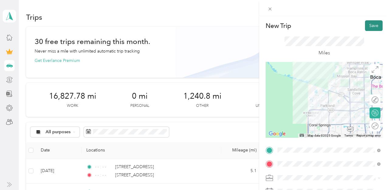
click at [373, 28] on button "Save" at bounding box center [374, 25] width 18 height 11
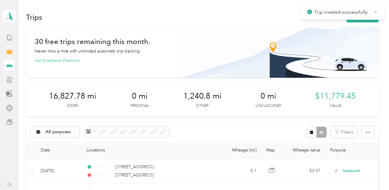
click at [375, 12] on icon at bounding box center [375, 11] width 5 height 5
click at [361, 17] on button "New trip" at bounding box center [363, 17] width 32 height 11
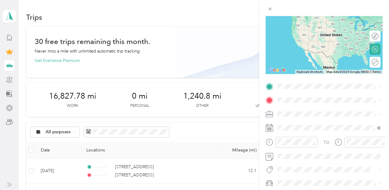
scroll to position [82, 0]
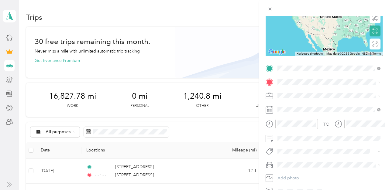
click at [303, 91] on span "4621 Coral Ridge Drive Coral Springs, Florida 33076, United States" at bounding box center [319, 90] width 61 height 5
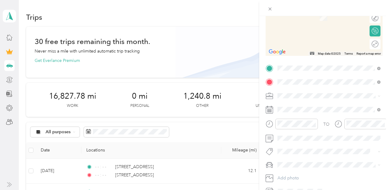
click at [321, 107] on span "11793 West Atlantic Boulevard Coral Springs, Florida 33071, United States" at bounding box center [319, 103] width 61 height 5
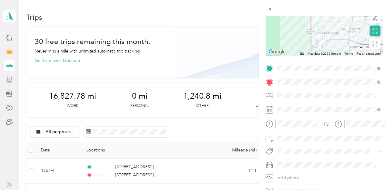
click at [287, 126] on span "Instacart" at bounding box center [288, 127] width 16 height 5
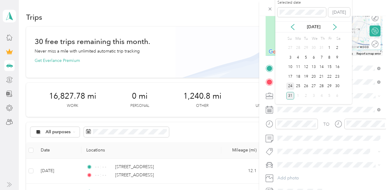
click at [291, 86] on div "24" at bounding box center [290, 87] width 8 height 8
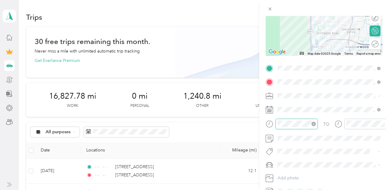
click at [314, 125] on icon "close-circle" at bounding box center [314, 124] width 4 height 4
click at [383, 123] on icon "close-circle" at bounding box center [383, 124] width 4 height 4
click at [294, 173] on span "Toyota Corolla LE" at bounding box center [297, 175] width 34 height 5
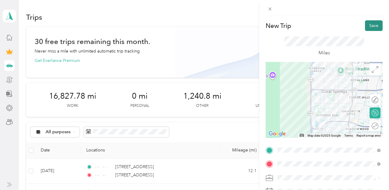
click at [370, 28] on button "Save" at bounding box center [374, 25] width 18 height 11
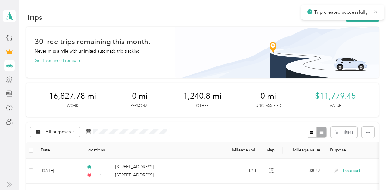
click at [377, 11] on icon at bounding box center [375, 11] width 5 height 5
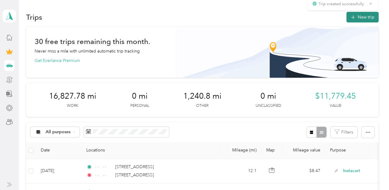
click at [368, 14] on button "New trip" at bounding box center [363, 17] width 32 height 11
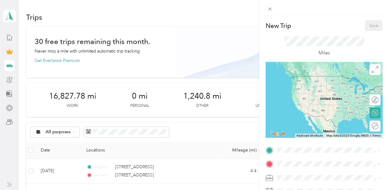
scroll to position [110, 0]
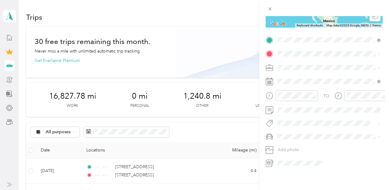
click at [306, 65] on span "11793 West Atlantic Boulevard Coral Springs, Florida 33071, United States" at bounding box center [319, 61] width 61 height 5
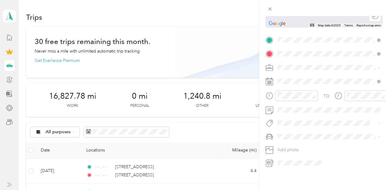
click at [304, 91] on span "7883 Granville Drive Tamarac, Florida 33321, United States" at bounding box center [319, 87] width 61 height 5
click at [296, 98] on span "Instacart" at bounding box center [288, 99] width 16 height 5
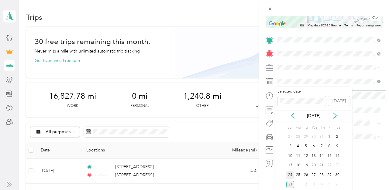
click at [291, 174] on div "24" at bounding box center [290, 176] width 8 height 8
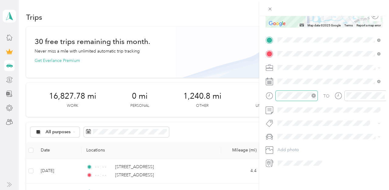
click at [314, 97] on icon "close-circle" at bounding box center [314, 96] width 4 height 4
click at [383, 95] on icon "close-circle" at bounding box center [383, 96] width 4 height 4
click at [283, 145] on span "Toyota Corolla LE" at bounding box center [297, 147] width 34 height 5
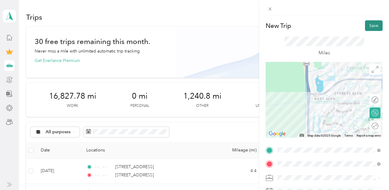
click at [371, 24] on button "Save" at bounding box center [374, 25] width 18 height 11
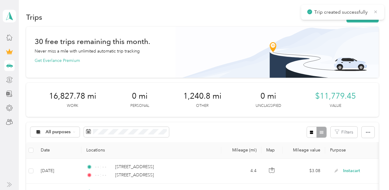
click at [375, 13] on icon at bounding box center [375, 11] width 5 height 5
click at [370, 14] on button "New trip" at bounding box center [363, 17] width 32 height 11
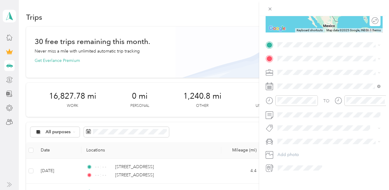
scroll to position [110, 0]
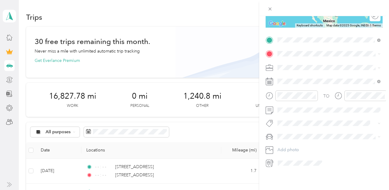
click at [308, 77] on span "7883 Granville Drive Tamarac, Florida 33321, United States" at bounding box center [319, 74] width 61 height 5
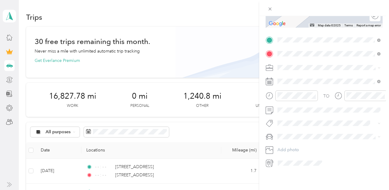
click at [298, 78] on span "5209 Banyan Lane Tamarac, Florida 33319, United States" at bounding box center [319, 75] width 61 height 5
click at [290, 101] on div "Instacart" at bounding box center [329, 99] width 99 height 6
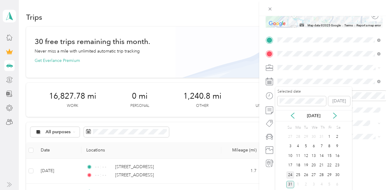
click at [290, 173] on div "24" at bounding box center [290, 176] width 8 height 8
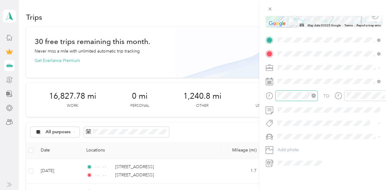
click at [313, 96] on icon "close-circle" at bounding box center [314, 96] width 4 height 4
click at [384, 95] on icon "close-circle" at bounding box center [383, 96] width 4 height 4
click at [294, 145] on span "Toyota Corolla LE" at bounding box center [297, 147] width 34 height 5
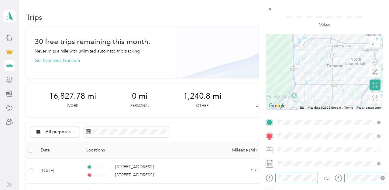
scroll to position [0, 0]
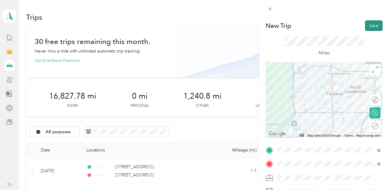
click at [373, 28] on button "Save" at bounding box center [374, 25] width 18 height 11
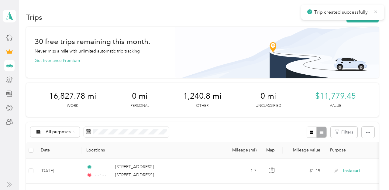
click at [376, 10] on icon at bounding box center [375, 11] width 5 height 5
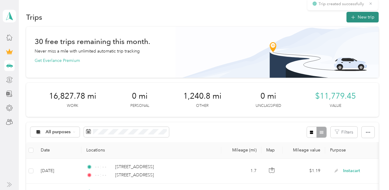
click at [365, 19] on button "New trip" at bounding box center [363, 17] width 32 height 11
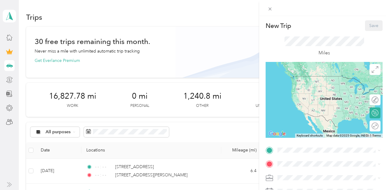
scroll to position [110, 0]
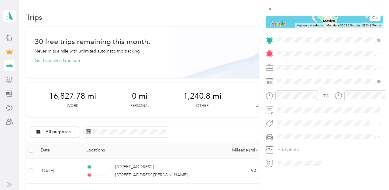
click at [317, 65] on span "5209 Banyan Lane Tamarac, Florida 33319, United States" at bounding box center [319, 61] width 61 height 5
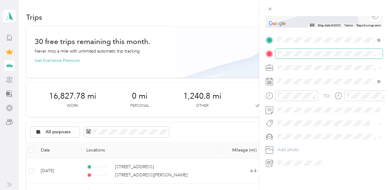
click at [298, 50] on span at bounding box center [329, 54] width 107 height 10
click at [313, 78] on span "4621 Coral Ridge Drive Coral Springs, Florida 33076, United States" at bounding box center [319, 75] width 61 height 5
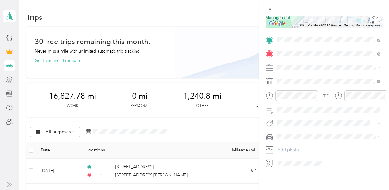
click at [288, 99] on span "Instacart" at bounding box center [288, 99] width 16 height 5
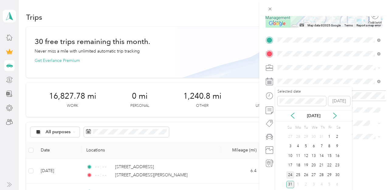
click at [290, 174] on div "24" at bounding box center [290, 176] width 8 height 8
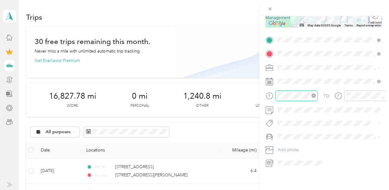
click at [315, 94] on icon "close-circle" at bounding box center [314, 96] width 4 height 4
click at [381, 94] on icon "close-circle" at bounding box center [383, 96] width 4 height 4
click at [287, 148] on span "Toyota Corolla LE" at bounding box center [297, 147] width 34 height 5
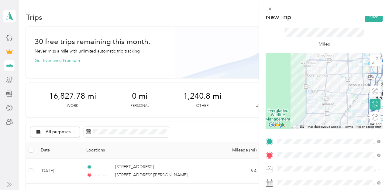
scroll to position [0, 0]
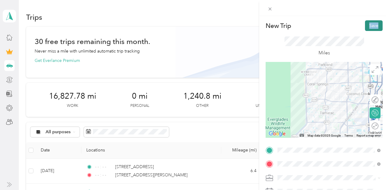
click at [370, 26] on div "New Trip Save This trip cannot be edited because it is either under review, app…" at bounding box center [324, 149] width 117 height 258
click at [370, 25] on button "Save" at bounding box center [374, 25] width 18 height 11
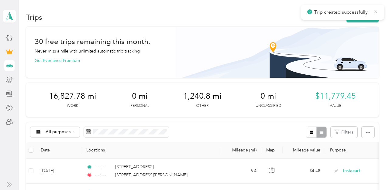
click at [375, 9] on icon at bounding box center [375, 11] width 5 height 5
click at [366, 17] on button "New trip" at bounding box center [363, 17] width 32 height 11
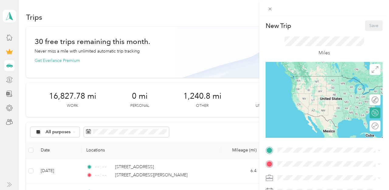
scroll to position [110, 0]
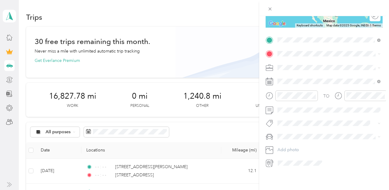
click at [321, 61] on span "4621 Coral Ridge Drive Coral Springs, Florida 33076, United States" at bounding box center [319, 61] width 61 height 5
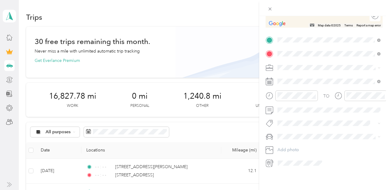
click at [305, 78] on span "7910 Northwest 89th Avenue Fort Lauderdale, Florida 33321, United States" at bounding box center [319, 75] width 61 height 5
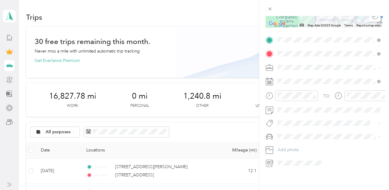
click at [290, 97] on span "Instacart" at bounding box center [288, 99] width 16 height 5
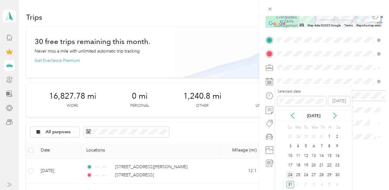
click at [292, 175] on div "24" at bounding box center [290, 176] width 8 height 8
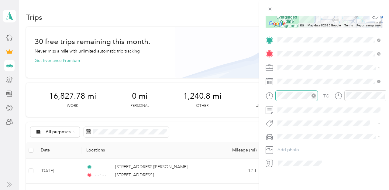
click at [313, 95] on icon "close-circle" at bounding box center [314, 96] width 4 height 4
click at [382, 95] on icon "close-circle" at bounding box center [383, 96] width 4 height 4
click at [294, 146] on span "Toyota Corolla LE" at bounding box center [297, 147] width 34 height 5
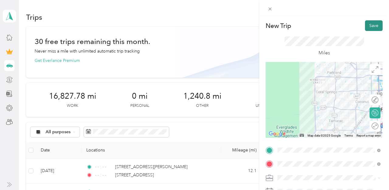
click at [375, 23] on button "Save" at bounding box center [374, 25] width 18 height 11
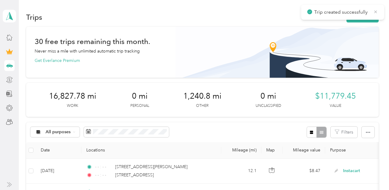
click at [376, 8] on div "Trip created successfully" at bounding box center [342, 12] width 83 height 15
click at [374, 12] on icon at bounding box center [375, 11] width 5 height 5
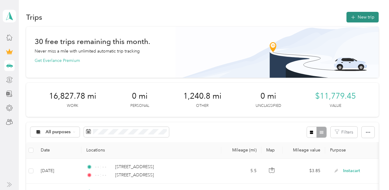
click at [364, 15] on button "New trip" at bounding box center [363, 17] width 32 height 11
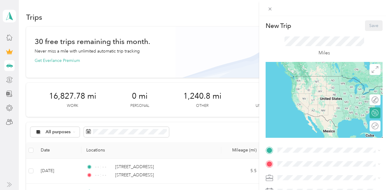
scroll to position [110, 0]
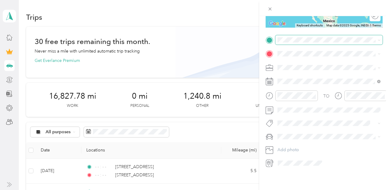
click at [296, 43] on span at bounding box center [329, 40] width 107 height 10
click at [319, 63] on span "7910 Northwest 89th Avenue Fort Lauderdale, Florida 33321, United States" at bounding box center [319, 60] width 61 height 5
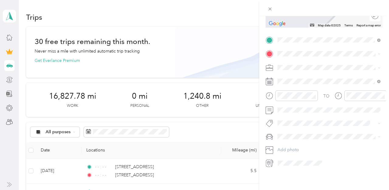
click at [311, 77] on span "3355 Northwest 63rd Street Fort Lauderdale, Florida 33309, United States" at bounding box center [319, 73] width 61 height 5
click at [296, 63] on span at bounding box center [329, 68] width 107 height 10
click at [289, 97] on span "Instacart" at bounding box center [288, 99] width 16 height 5
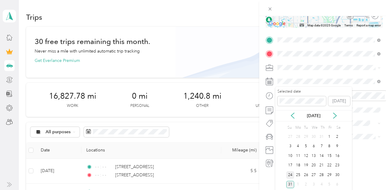
click at [291, 175] on div "24" at bounding box center [290, 176] width 8 height 8
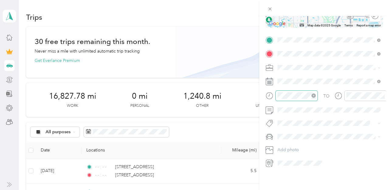
click at [314, 95] on icon "close-circle" at bounding box center [314, 96] width 4 height 4
click at [384, 94] on icon "close-circle" at bounding box center [383, 96] width 4 height 4
click at [293, 146] on span "Toyota Corolla LE" at bounding box center [297, 147] width 34 height 5
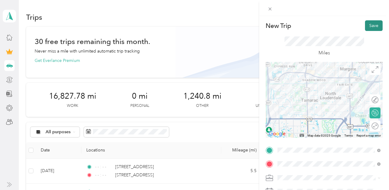
click at [375, 27] on button "Save" at bounding box center [374, 25] width 18 height 11
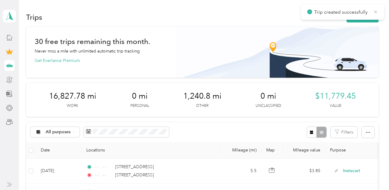
click at [376, 12] on icon at bounding box center [375, 11] width 5 height 5
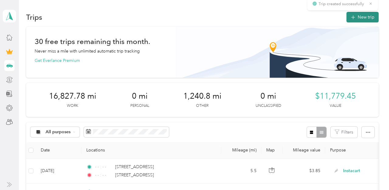
click at [370, 14] on button "New trip" at bounding box center [363, 17] width 32 height 11
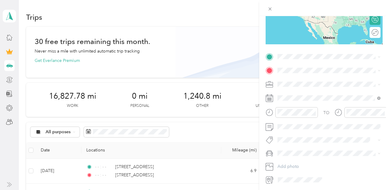
scroll to position [110, 0]
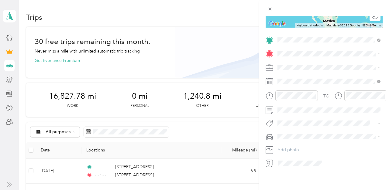
click at [304, 63] on span "3355 Northwest 63rd Street Fort Lauderdale, Florida 33309, United States" at bounding box center [319, 61] width 61 height 5
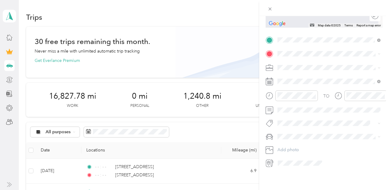
click at [307, 76] on span "[STREET_ADDRESS][US_STATE]" at bounding box center [319, 75] width 61 height 5
click at [290, 102] on li "Instacart" at bounding box center [329, 99] width 107 height 11
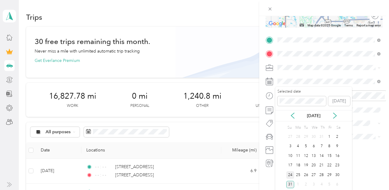
click at [291, 172] on div "24" at bounding box center [290, 176] width 8 height 8
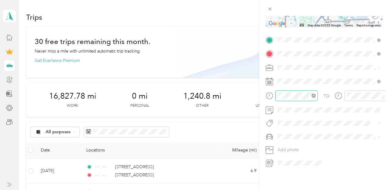
click at [313, 95] on icon "close-circle" at bounding box center [314, 96] width 4 height 4
click at [382, 95] on icon "close-circle" at bounding box center [383, 96] width 4 height 4
click at [302, 144] on li "Toyota Corolla LE" at bounding box center [329, 147] width 107 height 11
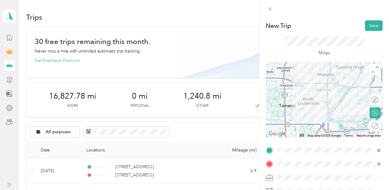
click at [373, 19] on div "New Trip Save This trip cannot be edited because it is either under review, app…" at bounding box center [324, 111] width 130 height 190
click at [372, 26] on button "Save" at bounding box center [374, 25] width 18 height 11
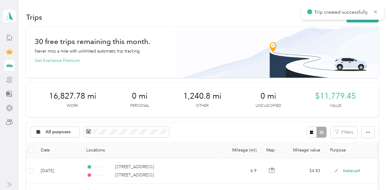
click at [376, 8] on div "Trip created successfully" at bounding box center [342, 12] width 83 height 15
click at [373, 10] on icon at bounding box center [375, 11] width 5 height 5
click at [369, 15] on button "New trip" at bounding box center [363, 17] width 32 height 11
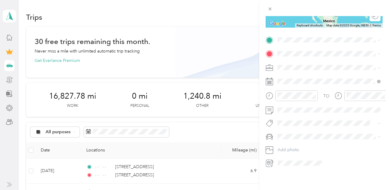
scroll to position [110, 0]
click at [297, 64] on span "[STREET_ADDRESS][US_STATE]" at bounding box center [319, 62] width 61 height 5
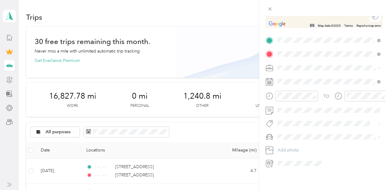
click at [310, 79] on span "621 Northwest 69th Avenue Margate, Florida 33063, United States" at bounding box center [319, 75] width 61 height 5
click at [290, 98] on span "Instacart" at bounding box center [288, 99] width 16 height 5
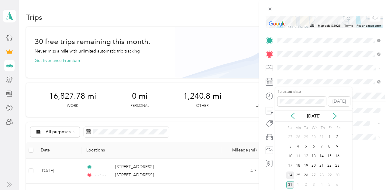
click at [289, 175] on div "24" at bounding box center [290, 176] width 8 height 8
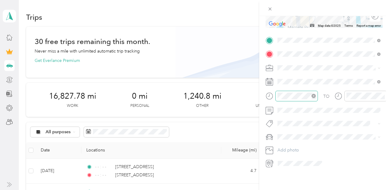
click at [313, 96] on icon "close-circle" at bounding box center [314, 96] width 4 height 4
click at [384, 97] on icon "close-circle" at bounding box center [383, 96] width 4 height 4
click at [299, 148] on span "Toyota Corolla LE" at bounding box center [297, 147] width 34 height 5
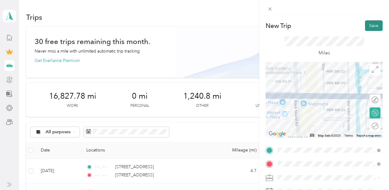
click at [374, 25] on button "Save" at bounding box center [374, 25] width 18 height 11
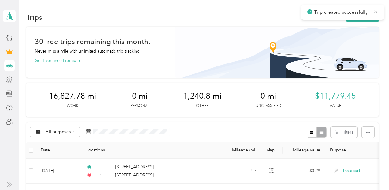
click at [375, 9] on icon at bounding box center [375, 11] width 5 height 5
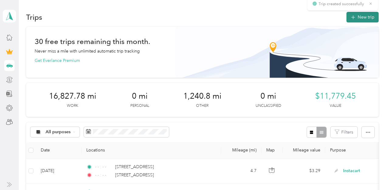
click at [369, 14] on button "New trip" at bounding box center [363, 17] width 32 height 11
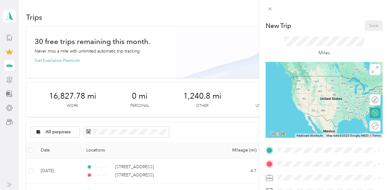
scroll to position [106, 0]
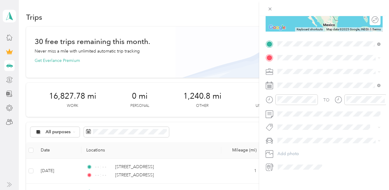
click at [314, 68] on span "621 Northwest 69th Avenue Margate, Florida 33063, United States" at bounding box center [319, 65] width 61 height 5
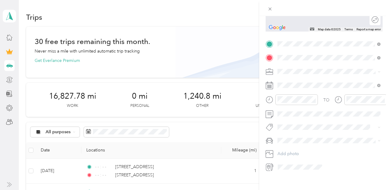
click at [298, 77] on span "5501 Lakeside Drive Margate, Florida 33063, United States" at bounding box center [319, 79] width 61 height 5
click at [292, 103] on span "Instacart" at bounding box center [288, 102] width 16 height 5
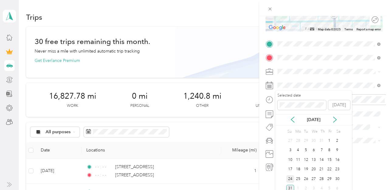
click at [290, 175] on div "24" at bounding box center [290, 179] width 8 height 8
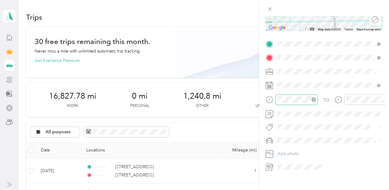
click at [313, 99] on icon "close-circle" at bounding box center [314, 100] width 4 height 4
click at [382, 98] on icon "close-circle" at bounding box center [383, 100] width 4 height 4
click at [292, 149] on span "Toyota Corolla LE" at bounding box center [297, 151] width 34 height 5
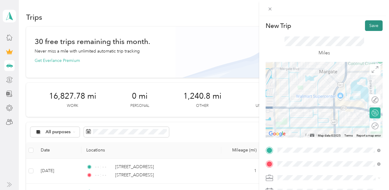
click at [373, 24] on button "Save" at bounding box center [374, 25] width 18 height 11
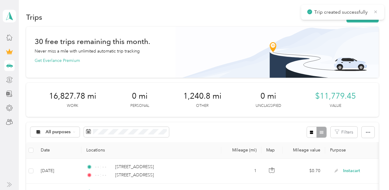
click at [377, 10] on icon at bounding box center [376, 11] width 3 height 3
click at [370, 12] on button "New trip" at bounding box center [363, 17] width 32 height 11
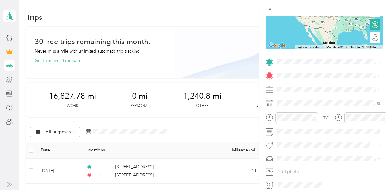
scroll to position [89, 0]
click at [315, 86] on span "5501 Lakeside Drive Margate, Florida 33063, United States" at bounding box center [319, 83] width 61 height 5
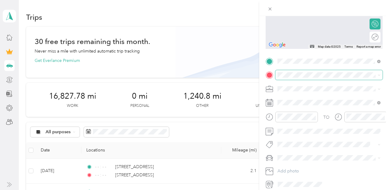
click at [302, 71] on span at bounding box center [329, 75] width 107 height 10
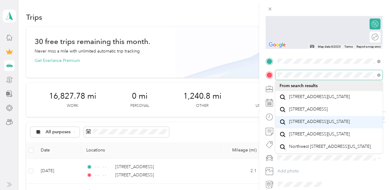
scroll to position [11, 0]
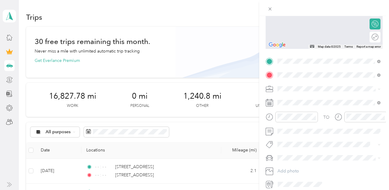
click at [321, 150] on span "Northwest 88th Avenue Coral Springs, Florida 33071, United States" at bounding box center [330, 146] width 82 height 5
click at [293, 120] on span "Instacart" at bounding box center [288, 120] width 16 height 5
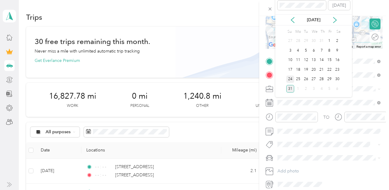
click at [292, 79] on div "24" at bounding box center [290, 80] width 8 height 8
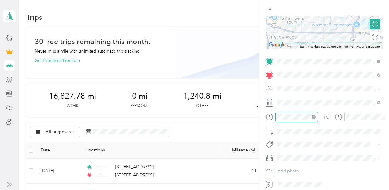
click at [314, 116] on icon "close-circle" at bounding box center [314, 117] width 4 height 4
click at [382, 118] on icon "close-circle" at bounding box center [383, 117] width 4 height 4
click at [301, 167] on span "Toyota Corolla LE" at bounding box center [297, 168] width 34 height 5
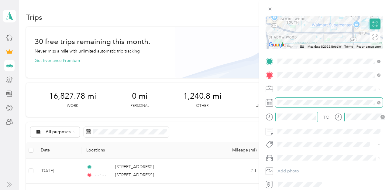
scroll to position [0, 0]
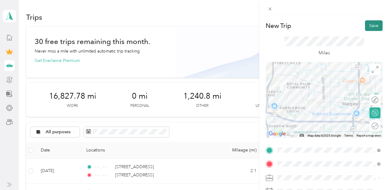
click at [369, 24] on button "Save" at bounding box center [374, 25] width 18 height 11
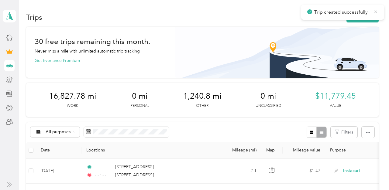
click at [376, 12] on icon at bounding box center [376, 11] width 3 height 3
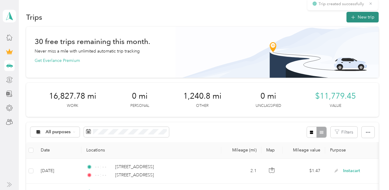
click at [366, 19] on button "New trip" at bounding box center [363, 17] width 32 height 11
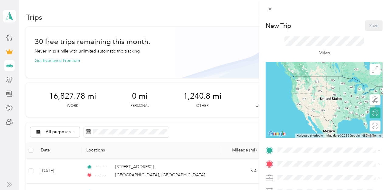
scroll to position [110, 0]
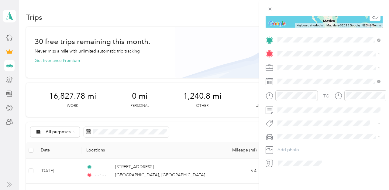
click at [314, 65] on span "Northwest 88th Avenue Coral Springs, Florida 33071, United States" at bounding box center [330, 61] width 82 height 5
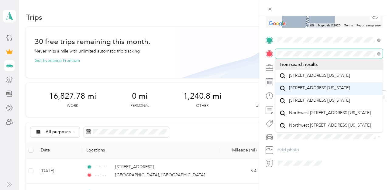
scroll to position [11, 0]
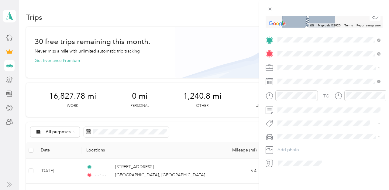
click at [324, 100] on span "8801 Northwest 78th Place Tamarac, Florida 33321, United States" at bounding box center [319, 100] width 61 height 5
click at [292, 97] on span "Instacart" at bounding box center [288, 99] width 16 height 5
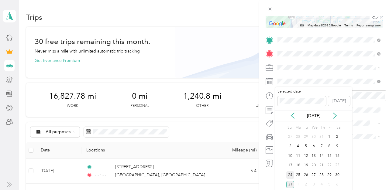
click at [290, 173] on div "24" at bounding box center [290, 176] width 8 height 8
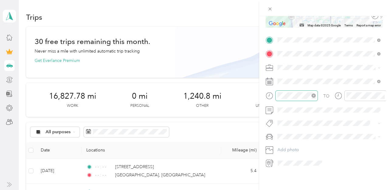
click at [314, 95] on icon "close-circle" at bounding box center [314, 96] width 4 height 4
click at [383, 94] on icon "close-circle" at bounding box center [383, 96] width 4 height 4
click at [286, 145] on span "Toyota Corolla LE" at bounding box center [297, 147] width 34 height 5
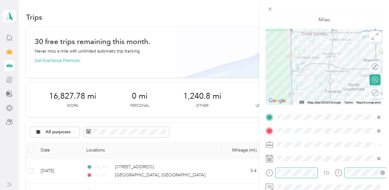
scroll to position [0, 0]
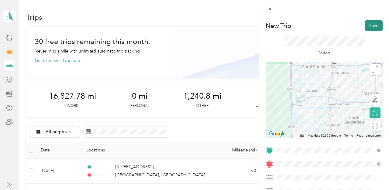
click at [376, 23] on button "Save" at bounding box center [374, 25] width 18 height 11
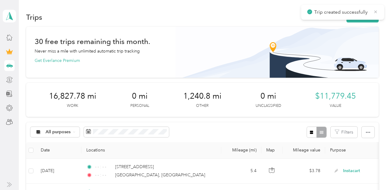
click at [376, 12] on icon at bounding box center [376, 11] width 3 height 3
click at [370, 14] on button "New trip" at bounding box center [363, 17] width 32 height 11
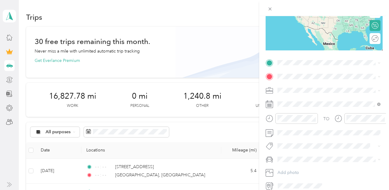
scroll to position [110, 0]
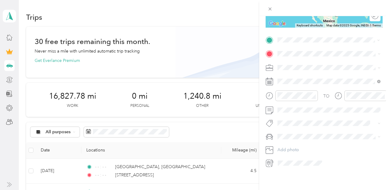
click at [310, 90] on span "8801 Northwest 78th Place Tamarac, Florida 33321, United States" at bounding box center [319, 86] width 61 height 5
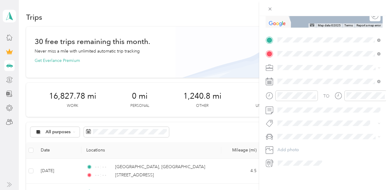
click at [329, 78] on span "8009 Northwest 72nd Avenue Fort Lauderdale, Florida 33321, United States" at bounding box center [319, 75] width 61 height 5
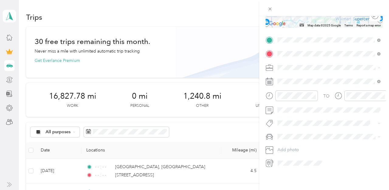
click at [290, 97] on span "Instacart" at bounding box center [288, 99] width 16 height 5
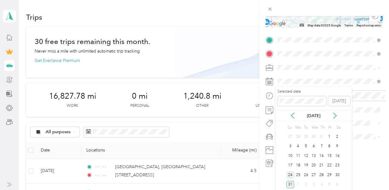
click at [288, 174] on div "24" at bounding box center [290, 176] width 8 height 8
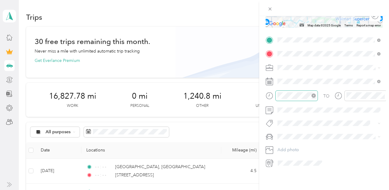
click at [314, 95] on icon "close-circle" at bounding box center [314, 96] width 4 height 4
click at [382, 94] on icon "close-circle" at bounding box center [383, 96] width 4 height 4
click at [290, 141] on span at bounding box center [329, 137] width 107 height 10
click at [289, 145] on span "Toyota Corolla LE" at bounding box center [297, 147] width 34 height 5
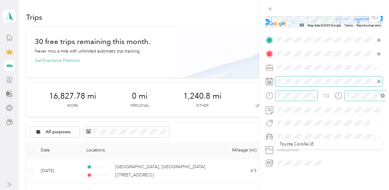
scroll to position [0, 0]
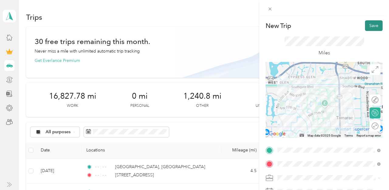
click at [373, 26] on button "Save" at bounding box center [374, 25] width 18 height 11
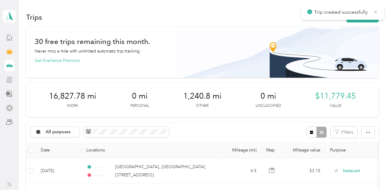
click at [375, 11] on icon at bounding box center [375, 11] width 5 height 5
click at [369, 15] on button "New trip" at bounding box center [363, 17] width 32 height 11
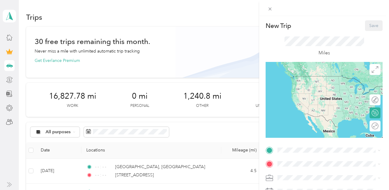
scroll to position [99, 0]
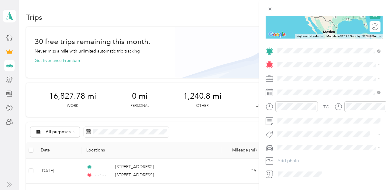
click at [310, 74] on span "8009 Northwest 72nd Avenue Tamarac, Florida 33321, United States" at bounding box center [319, 72] width 61 height 5
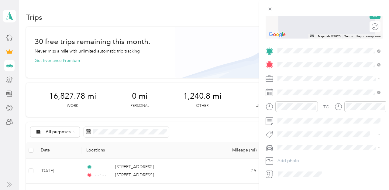
click at [310, 139] on span "[GEOGRAPHIC_DATA][US_STATE], [GEOGRAPHIC_DATA]" at bounding box center [333, 135] width 89 height 11
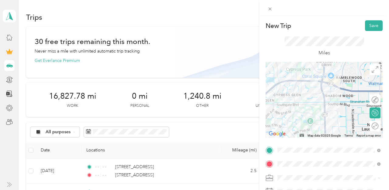
scroll to position [99, 0]
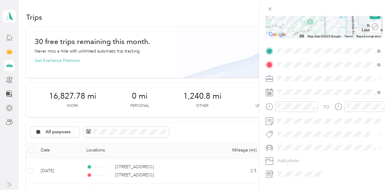
click at [292, 109] on span "Instacart" at bounding box center [288, 109] width 16 height 5
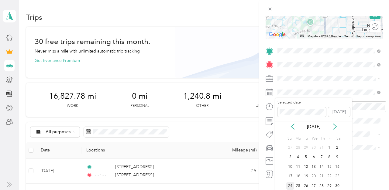
click at [292, 184] on div "24" at bounding box center [290, 186] width 8 height 8
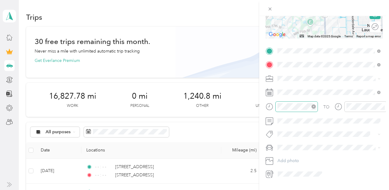
click at [314, 106] on icon "close-circle" at bounding box center [314, 107] width 4 height 4
click at [383, 105] on icon "close-circle" at bounding box center [383, 107] width 4 height 4
click at [289, 158] on span "Toyota Corolla LE" at bounding box center [297, 158] width 34 height 5
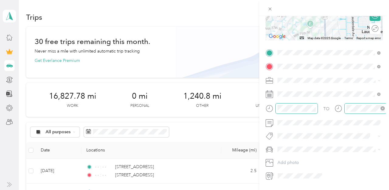
scroll to position [0, 0]
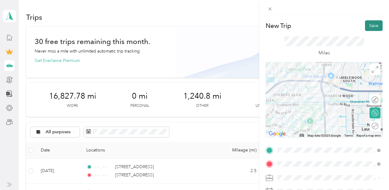
click at [369, 26] on button "Save" at bounding box center [374, 25] width 18 height 11
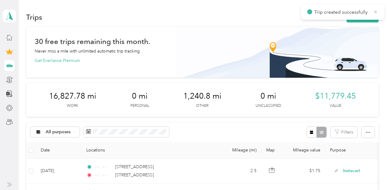
click at [375, 10] on icon at bounding box center [375, 11] width 5 height 5
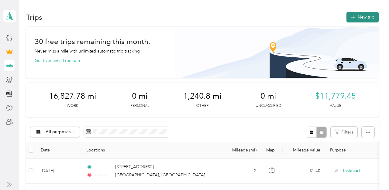
click at [363, 14] on button "New trip" at bounding box center [363, 17] width 32 height 11
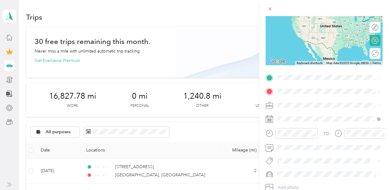
scroll to position [83, 0]
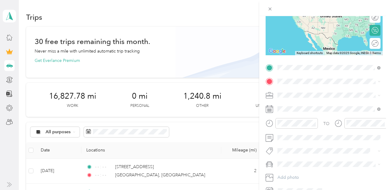
click at [316, 139] on span "[GEOGRAPHIC_DATA][US_STATE], [GEOGRAPHIC_DATA]" at bounding box center [333, 139] width 89 height 11
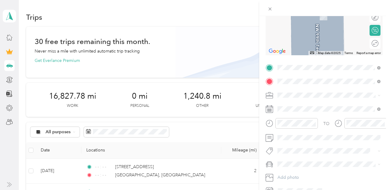
click at [309, 106] on span "[STREET_ADDRESS][US_STATE]" at bounding box center [319, 103] width 61 height 5
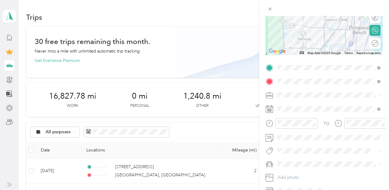
click at [289, 130] on li "Instacart" at bounding box center [329, 127] width 107 height 11
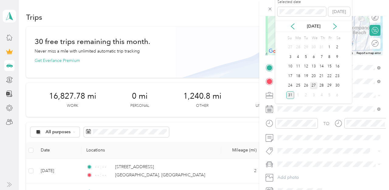
click at [314, 86] on div "27" at bounding box center [314, 86] width 8 height 8
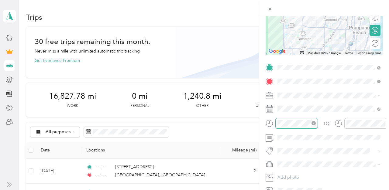
click at [314, 124] on icon "close-circle" at bounding box center [314, 123] width 4 height 4
click at [382, 123] on icon "close-circle" at bounding box center [383, 123] width 4 height 4
click at [298, 172] on div "Toyota Corolla LE" at bounding box center [329, 175] width 99 height 6
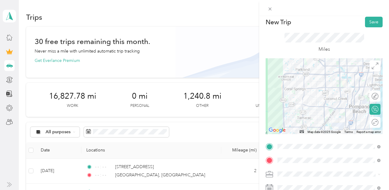
scroll to position [0, 0]
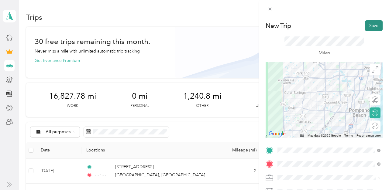
click at [372, 29] on button "Save" at bounding box center [374, 25] width 18 height 11
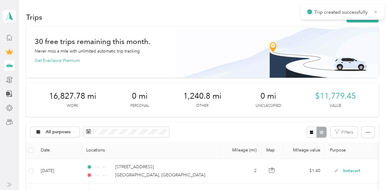
click at [376, 11] on icon at bounding box center [375, 11] width 5 height 5
click at [373, 16] on button "New trip" at bounding box center [363, 17] width 32 height 11
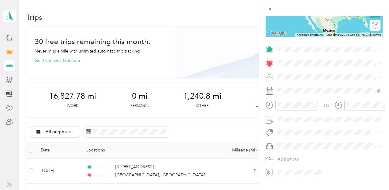
scroll to position [110, 0]
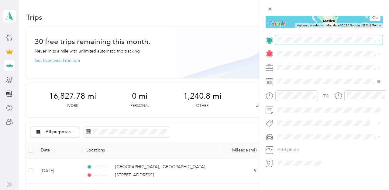
click at [302, 43] on span at bounding box center [329, 40] width 107 height 10
click at [302, 37] on span at bounding box center [329, 40] width 107 height 10
click at [305, 63] on span "[STREET_ADDRESS][US_STATE]" at bounding box center [319, 61] width 61 height 5
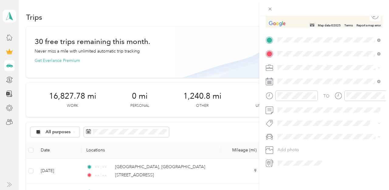
click at [307, 78] on span "[STREET_ADDRESS][US_STATE]" at bounding box center [319, 75] width 61 height 5
click at [287, 98] on span "Instacart" at bounding box center [288, 98] width 16 height 5
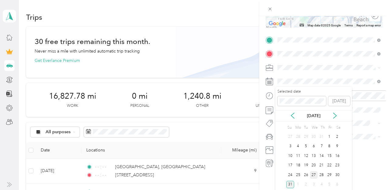
click at [314, 175] on div "27" at bounding box center [314, 176] width 8 height 8
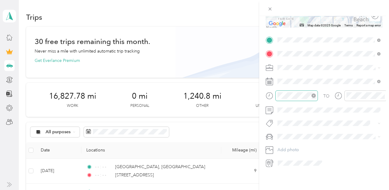
click at [315, 94] on icon "close-circle" at bounding box center [314, 96] width 4 height 4
click at [383, 95] on icon "close-circle" at bounding box center [383, 96] width 4 height 4
click at [290, 146] on span "Toyota Corolla LE" at bounding box center [297, 146] width 34 height 5
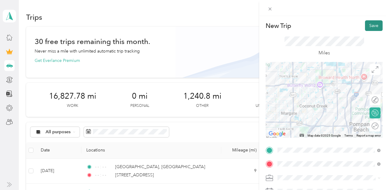
click at [369, 28] on button "Save" at bounding box center [374, 25] width 18 height 11
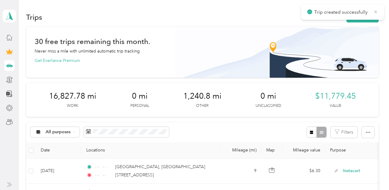
click at [375, 12] on icon at bounding box center [376, 11] width 3 height 3
click at [371, 15] on button "New trip" at bounding box center [363, 17] width 32 height 11
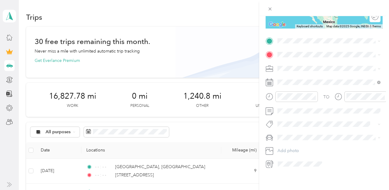
scroll to position [110, 0]
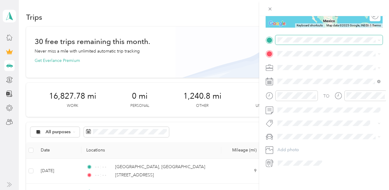
click at [300, 43] on span at bounding box center [329, 40] width 107 height 10
click at [307, 59] on span "[STREET_ADDRESS][US_STATE]" at bounding box center [319, 61] width 61 height 5
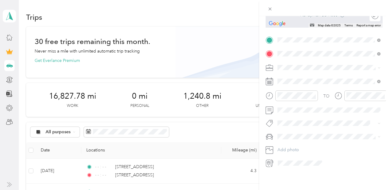
click at [309, 91] on span "[STREET_ADDRESS][US_STATE]" at bounding box center [319, 87] width 61 height 5
click at [292, 99] on span "Instacart" at bounding box center [288, 99] width 16 height 5
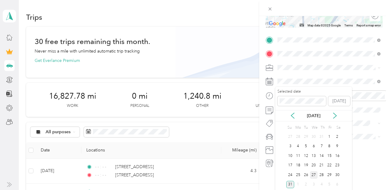
click at [314, 173] on div "27" at bounding box center [314, 176] width 8 height 8
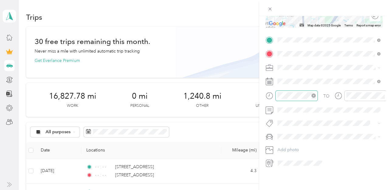
click at [315, 95] on icon "close-circle" at bounding box center [314, 96] width 4 height 4
click at [383, 96] on icon "close-circle" at bounding box center [383, 96] width 4 height 4
click at [297, 144] on li "Toyota Corolla LE" at bounding box center [329, 147] width 107 height 11
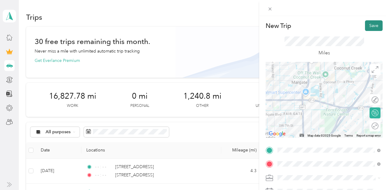
click at [373, 28] on button "Save" at bounding box center [374, 25] width 18 height 11
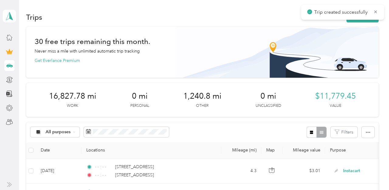
click at [375, 14] on icon at bounding box center [375, 11] width 5 height 5
click at [366, 17] on button "New trip" at bounding box center [363, 17] width 32 height 11
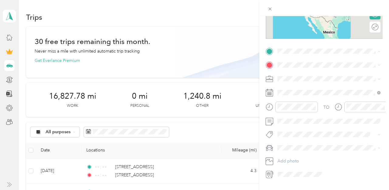
scroll to position [110, 0]
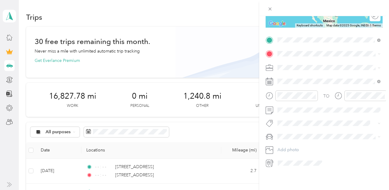
click at [308, 77] on span "[STREET_ADDRESS][US_STATE]" at bounding box center [319, 74] width 61 height 5
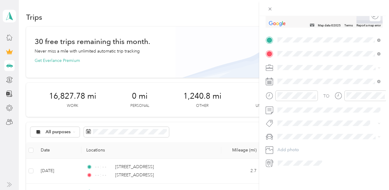
click at [299, 78] on span "[STREET_ADDRESS][US_STATE]" at bounding box center [319, 75] width 61 height 5
click at [293, 101] on div "Instacart" at bounding box center [329, 99] width 99 height 6
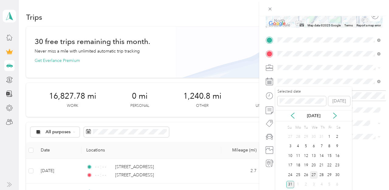
click at [314, 175] on div "27" at bounding box center [314, 176] width 8 height 8
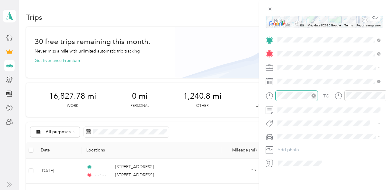
click at [314, 96] on icon "close-circle" at bounding box center [314, 96] width 4 height 4
click at [383, 96] on icon "close-circle" at bounding box center [383, 96] width 4 height 4
click at [288, 144] on div "Toyota Corolla LE" at bounding box center [329, 146] width 99 height 6
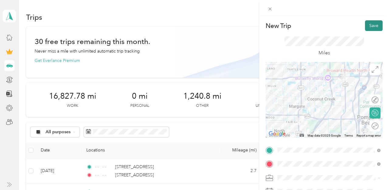
click at [367, 29] on button "Save" at bounding box center [374, 25] width 18 height 11
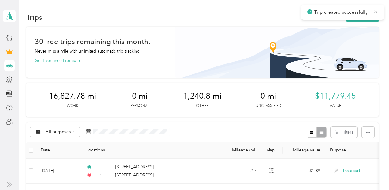
click at [376, 13] on icon at bounding box center [375, 11] width 5 height 5
click at [361, 20] on button "New trip" at bounding box center [363, 17] width 32 height 11
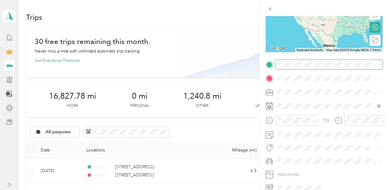
scroll to position [110, 0]
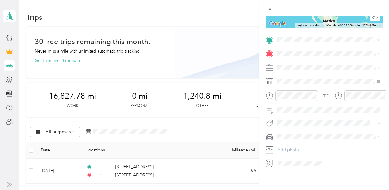
click at [308, 61] on span "[STREET_ADDRESS][US_STATE]" at bounding box center [319, 61] width 61 height 5
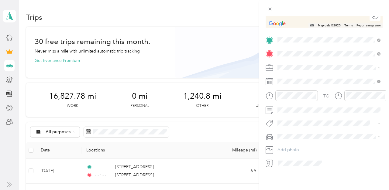
click at [315, 78] on span "[STREET_ADDRESS][US_STATE]" at bounding box center [319, 75] width 61 height 5
click at [288, 100] on div "Instacart" at bounding box center [329, 99] width 99 height 6
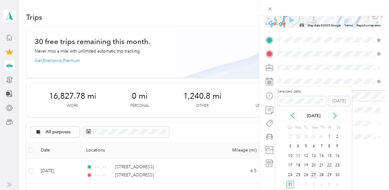
click at [314, 172] on div "27" at bounding box center [314, 176] width 8 height 8
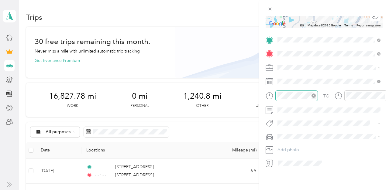
click at [313, 95] on icon "close-circle" at bounding box center [314, 96] width 4 height 4
click at [384, 96] on icon "close-circle" at bounding box center [383, 96] width 4 height 4
click at [298, 147] on span "Toyota Corolla LE" at bounding box center [297, 147] width 34 height 5
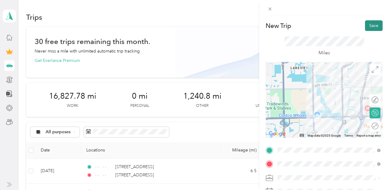
click at [373, 26] on button "Save" at bounding box center [374, 25] width 18 height 11
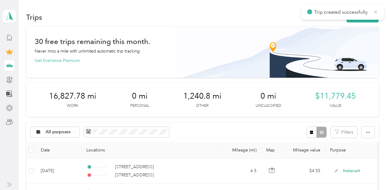
click at [376, 11] on icon at bounding box center [375, 11] width 5 height 5
click at [363, 18] on button "New trip" at bounding box center [363, 17] width 32 height 11
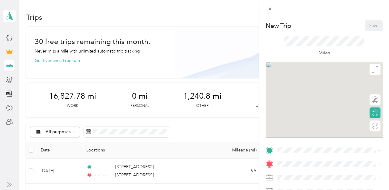
scroll to position [110, 0]
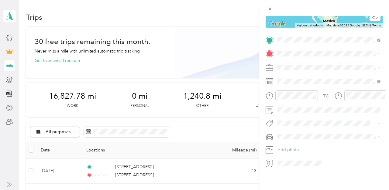
click at [313, 65] on span "[STREET_ADDRESS][US_STATE]" at bounding box center [319, 61] width 61 height 5
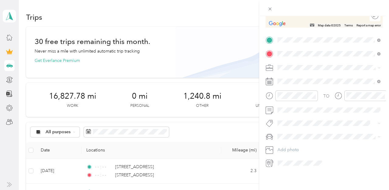
click at [304, 76] on span "[STREET_ADDRESS][US_STATE]" at bounding box center [319, 75] width 61 height 5
click at [289, 98] on span "Instacart" at bounding box center [288, 99] width 16 height 5
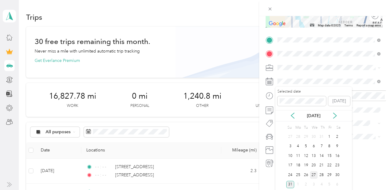
click at [312, 173] on div "27" at bounding box center [314, 176] width 8 height 8
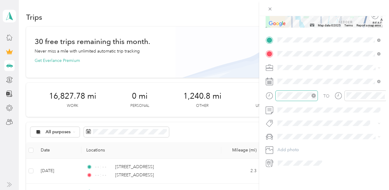
click at [314, 94] on icon "close-circle" at bounding box center [314, 96] width 4 height 4
click at [383, 95] on icon "close-circle" at bounding box center [383, 96] width 4 height 4
click at [298, 144] on li "Toyota Corolla LE" at bounding box center [329, 147] width 107 height 11
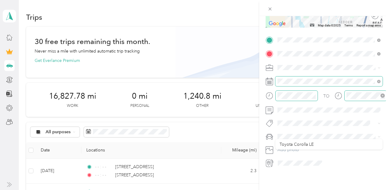
scroll to position [0, 0]
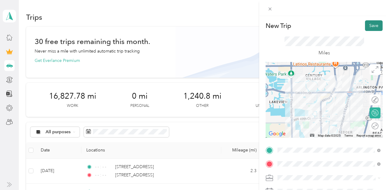
click at [370, 27] on button "Save" at bounding box center [374, 25] width 18 height 11
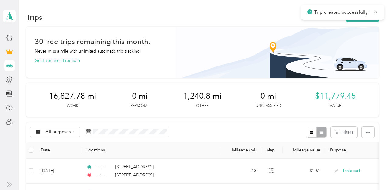
click at [376, 12] on icon at bounding box center [375, 11] width 5 height 5
click at [369, 15] on button "New trip" at bounding box center [363, 17] width 32 height 11
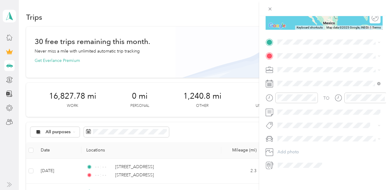
scroll to position [110, 0]
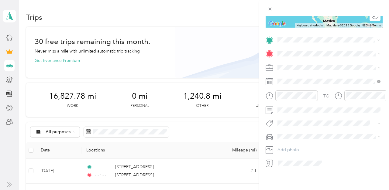
click at [309, 65] on span "[STREET_ADDRESS][US_STATE]" at bounding box center [319, 61] width 61 height 5
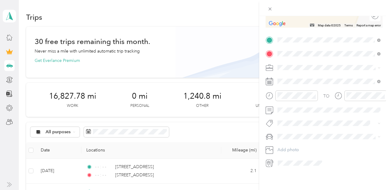
click at [308, 78] on span "[STREET_ADDRESS][US_STATE]" at bounding box center [319, 75] width 61 height 5
click at [290, 100] on span "Instacart" at bounding box center [288, 99] width 16 height 5
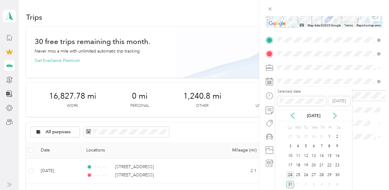
click at [290, 175] on div "24" at bounding box center [290, 176] width 8 height 8
click at [314, 173] on div "27" at bounding box center [314, 176] width 8 height 8
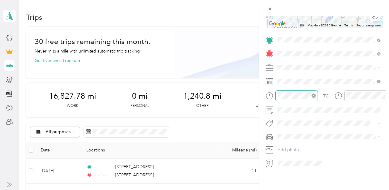
click at [314, 95] on icon "close-circle" at bounding box center [314, 96] width 4 height 4
click at [384, 94] on icon "close-circle" at bounding box center [383, 96] width 4 height 4
click at [299, 145] on div "Toyota Corolla LE" at bounding box center [329, 147] width 99 height 6
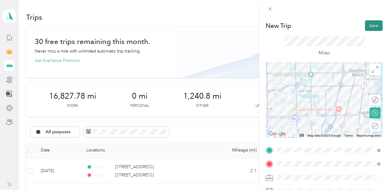
click at [376, 24] on button "Save" at bounding box center [374, 25] width 18 height 11
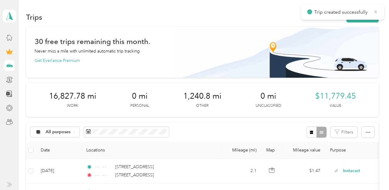
click at [376, 12] on icon at bounding box center [375, 11] width 5 height 5
click at [371, 15] on button "New trip" at bounding box center [363, 17] width 32 height 11
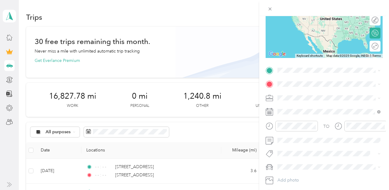
scroll to position [84, 0]
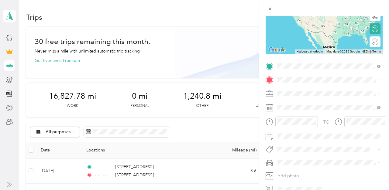
click at [308, 88] on span "[STREET_ADDRESS][US_STATE]" at bounding box center [319, 87] width 61 height 5
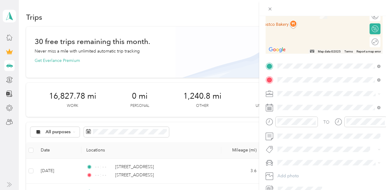
click at [307, 101] on span "[STREET_ADDRESS][US_STATE]" at bounding box center [319, 101] width 61 height 5
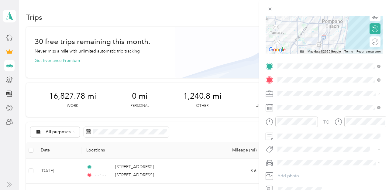
click at [291, 125] on span "Instacart" at bounding box center [288, 125] width 16 height 5
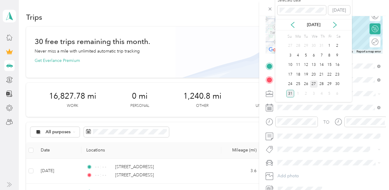
click at [314, 84] on div "27" at bounding box center [314, 85] width 8 height 8
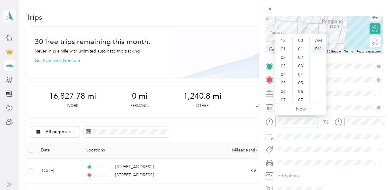
scroll to position [36, 0]
click at [314, 123] on icon "close-circle" at bounding box center [314, 122] width 4 height 4
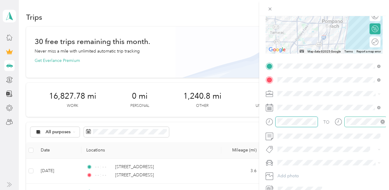
click at [381, 121] on icon "close-circle" at bounding box center [383, 122] width 4 height 4
click at [293, 174] on span "Toyota Corolla LE" at bounding box center [297, 173] width 34 height 5
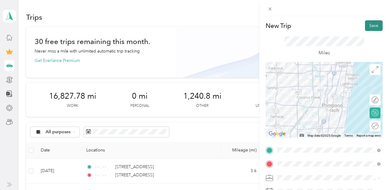
click at [373, 27] on button "Save" at bounding box center [374, 25] width 18 height 11
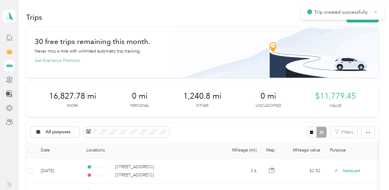
click at [376, 13] on icon at bounding box center [375, 11] width 5 height 5
click at [370, 15] on button "New trip" at bounding box center [363, 17] width 32 height 11
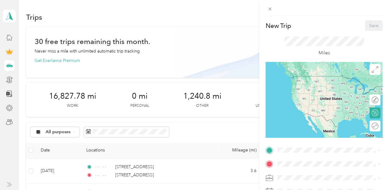
scroll to position [110, 0]
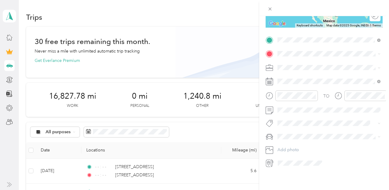
click at [306, 65] on span "[STREET_ADDRESS][US_STATE]" at bounding box center [319, 61] width 61 height 5
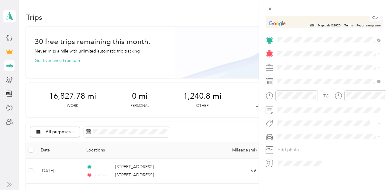
click at [308, 77] on span "[STREET_ADDRESS][US_STATE]" at bounding box center [319, 74] width 61 height 5
click at [290, 101] on div "Instacart" at bounding box center [329, 99] width 99 height 6
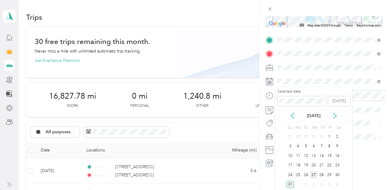
click at [312, 172] on div "27" at bounding box center [314, 176] width 8 height 8
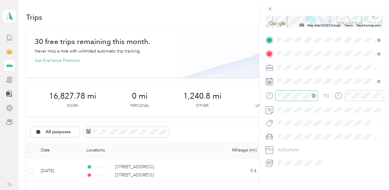
click at [314, 96] on icon "close-circle" at bounding box center [314, 96] width 4 height 4
click at [383, 94] on icon "close-circle" at bounding box center [383, 96] width 4 height 4
click at [293, 146] on span "Toyota Corolla LE" at bounding box center [297, 146] width 34 height 5
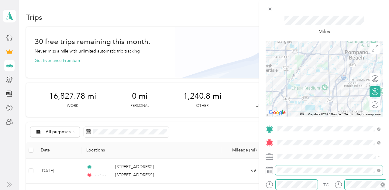
scroll to position [0, 0]
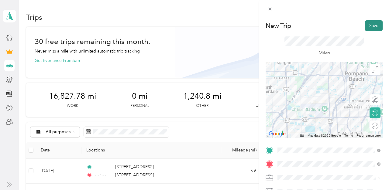
click at [376, 24] on button "Save" at bounding box center [374, 25] width 18 height 11
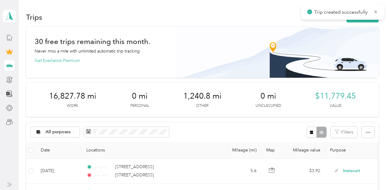
click at [378, 10] on div "Trip created successfully" at bounding box center [342, 12] width 83 height 15
click at [375, 10] on icon at bounding box center [375, 11] width 5 height 5
click at [369, 15] on button "New trip" at bounding box center [363, 17] width 32 height 11
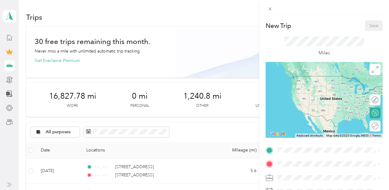
scroll to position [110, 0]
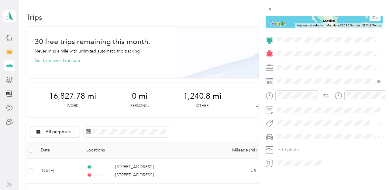
click at [298, 59] on span "[STREET_ADDRESS][US_STATE]" at bounding box center [319, 61] width 61 height 5
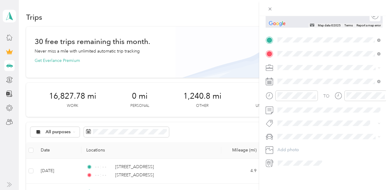
click at [299, 76] on span "[STREET_ADDRESS][US_STATE]" at bounding box center [319, 75] width 61 height 5
click at [290, 98] on span "Instacart" at bounding box center [288, 99] width 16 height 5
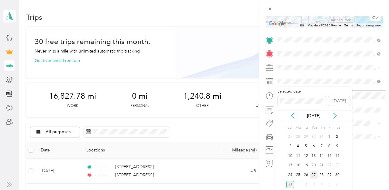
click at [312, 175] on div "27" at bounding box center [314, 176] width 8 height 8
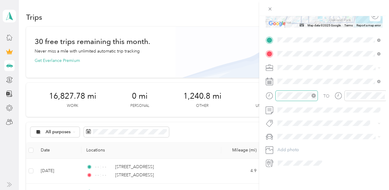
click at [314, 96] on icon "close-circle" at bounding box center [314, 96] width 4 height 4
click at [384, 95] on icon "close-circle" at bounding box center [383, 96] width 4 height 4
click at [292, 146] on span "Toyota Corolla LE" at bounding box center [297, 147] width 34 height 5
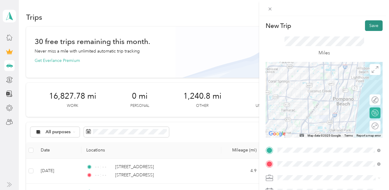
click at [373, 23] on button "Save" at bounding box center [374, 25] width 18 height 11
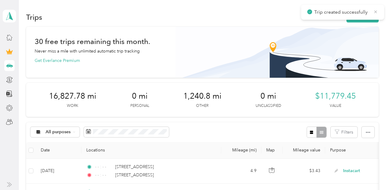
click at [376, 11] on icon at bounding box center [376, 11] width 3 height 3
click at [369, 15] on button "New trip" at bounding box center [363, 17] width 32 height 11
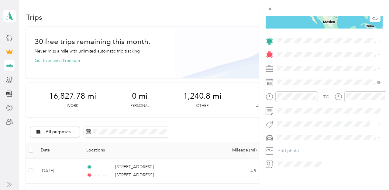
scroll to position [110, 0]
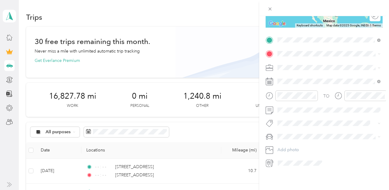
click at [311, 63] on span "[STREET_ADDRESS][US_STATE]" at bounding box center [319, 61] width 61 height 5
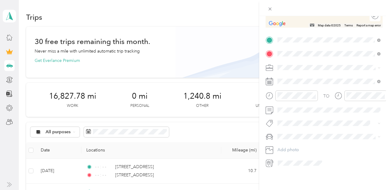
click at [302, 78] on span "[STREET_ADDRESS][US_STATE]" at bounding box center [319, 75] width 61 height 5
click at [295, 64] on span at bounding box center [329, 68] width 107 height 10
click at [293, 70] on span at bounding box center [329, 68] width 107 height 10
click at [285, 98] on span "Instacart" at bounding box center [288, 99] width 16 height 5
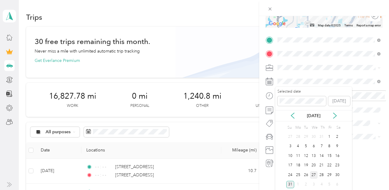
click at [314, 174] on div "27" at bounding box center [314, 176] width 8 height 8
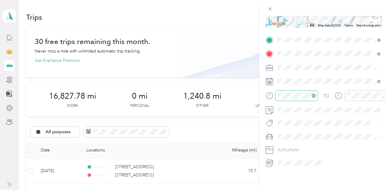
click at [314, 95] on icon "close-circle" at bounding box center [314, 96] width 4 height 4
click at [382, 94] on icon "close-circle" at bounding box center [383, 96] width 4 height 4
click at [294, 143] on li "Toyota Corolla LE" at bounding box center [329, 146] width 107 height 11
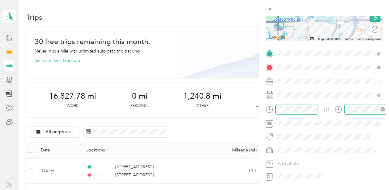
scroll to position [0, 0]
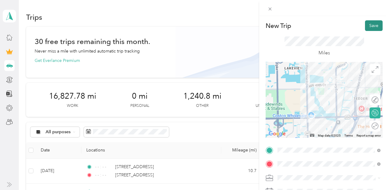
click at [373, 27] on button "Save" at bounding box center [374, 25] width 18 height 11
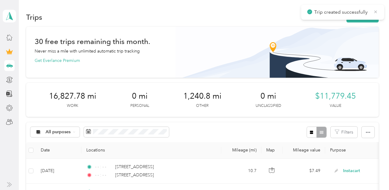
click at [376, 12] on icon at bounding box center [376, 11] width 3 height 3
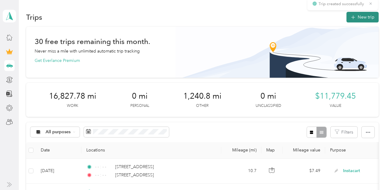
click at [365, 16] on button "New trip" at bounding box center [363, 17] width 32 height 11
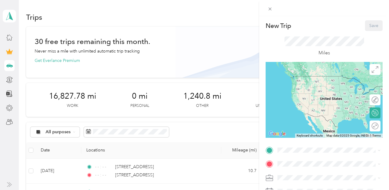
scroll to position [110, 0]
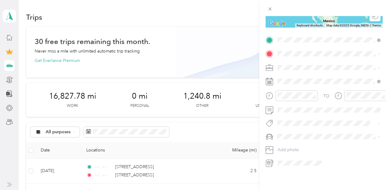
click at [317, 65] on span "[STREET_ADDRESS][US_STATE]" at bounding box center [319, 61] width 61 height 5
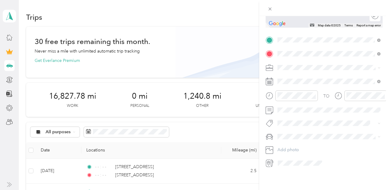
click at [309, 78] on span "[STREET_ADDRESS][US_STATE]" at bounding box center [319, 75] width 61 height 5
click at [289, 98] on span "Instacart" at bounding box center [288, 99] width 16 height 5
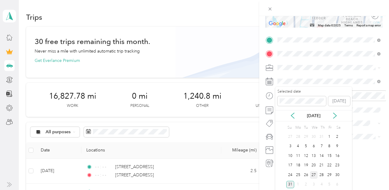
click at [314, 175] on div "27" at bounding box center [314, 176] width 8 height 8
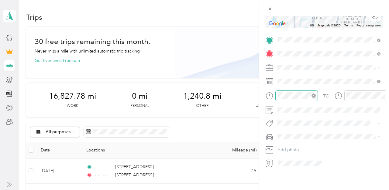
click at [314, 96] on icon "close-circle" at bounding box center [314, 96] width 4 height 4
click at [383, 95] on icon "close-circle" at bounding box center [383, 96] width 4 height 4
click at [292, 146] on span "Toyota Corolla LE" at bounding box center [297, 147] width 34 height 5
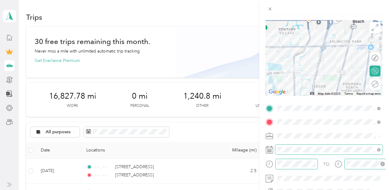
scroll to position [0, 0]
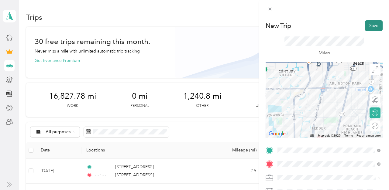
click at [375, 24] on button "Save" at bounding box center [374, 25] width 18 height 11
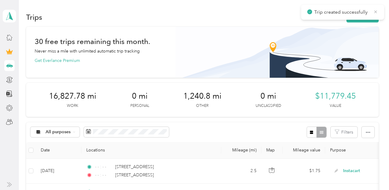
click at [374, 12] on icon at bounding box center [375, 11] width 5 height 5
click at [370, 14] on button "New trip" at bounding box center [363, 17] width 32 height 11
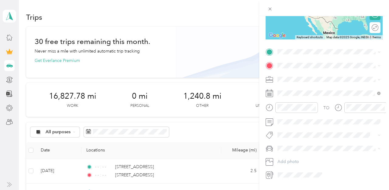
scroll to position [110, 0]
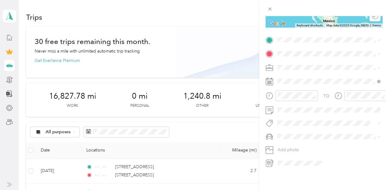
click at [311, 64] on span "[STREET_ADDRESS][US_STATE]" at bounding box center [319, 60] width 61 height 5
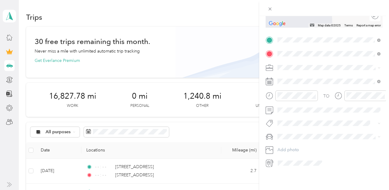
click at [303, 76] on span "[STREET_ADDRESS][US_STATE]" at bounding box center [319, 75] width 61 height 5
click at [287, 100] on span "Instacart" at bounding box center [288, 99] width 16 height 5
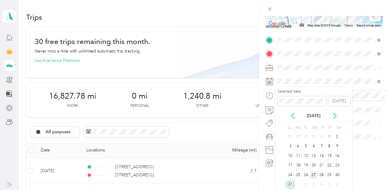
click at [314, 175] on div "27" at bounding box center [314, 176] width 8 height 8
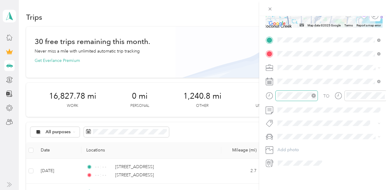
click at [313, 95] on icon "close-circle" at bounding box center [314, 96] width 4 height 4
click at [384, 97] on icon "close-circle" at bounding box center [383, 96] width 4 height 4
click at [294, 140] on span at bounding box center [329, 137] width 107 height 10
click at [294, 147] on span "Toyota Corolla LE" at bounding box center [297, 147] width 34 height 5
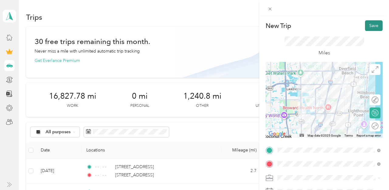
click at [374, 25] on button "Save" at bounding box center [374, 25] width 18 height 11
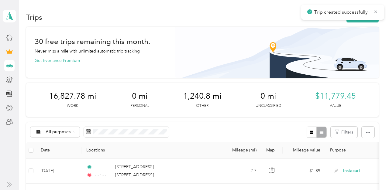
click at [376, 14] on span "Trip created successfully" at bounding box center [342, 13] width 71 height 8
click at [373, 10] on icon at bounding box center [375, 11] width 5 height 5
click at [365, 16] on button "New trip" at bounding box center [363, 17] width 32 height 11
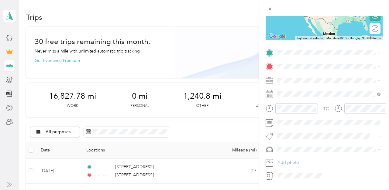
scroll to position [110, 0]
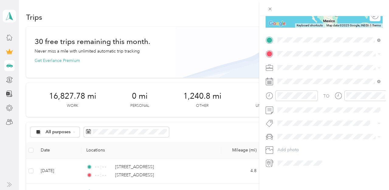
click at [313, 61] on span "[STREET_ADDRESS][US_STATE]" at bounding box center [319, 61] width 61 height 5
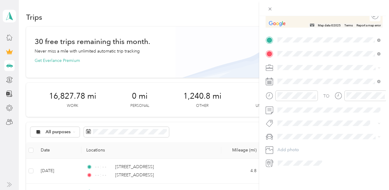
click at [308, 78] on span "[STREET_ADDRESS][US_STATE]" at bounding box center [319, 75] width 61 height 5
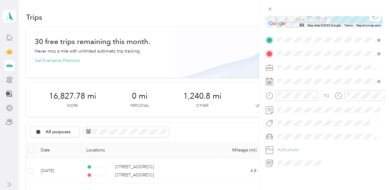
click at [288, 99] on span "Instacart" at bounding box center [288, 99] width 16 height 5
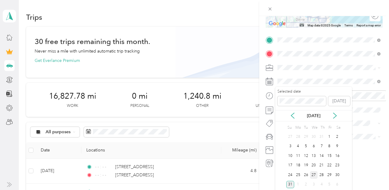
click at [313, 176] on div "27" at bounding box center [314, 176] width 8 height 8
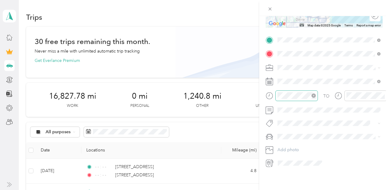
click at [314, 96] on icon "close-circle" at bounding box center [314, 96] width 4 height 4
click at [383, 95] on icon "close-circle" at bounding box center [383, 96] width 4 height 4
click at [292, 144] on li "Toyota Corolla LE" at bounding box center [329, 148] width 107 height 11
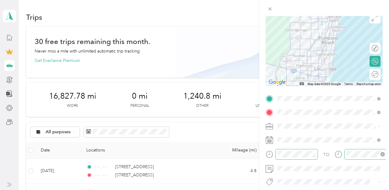
scroll to position [0, 0]
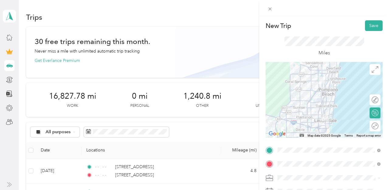
click at [367, 32] on div "Miles" at bounding box center [324, 46] width 117 height 31
click at [370, 26] on button "Save" at bounding box center [374, 25] width 18 height 11
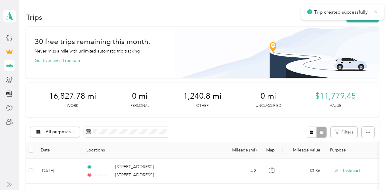
click at [376, 10] on icon at bounding box center [375, 11] width 5 height 5
click at [369, 12] on button "New trip" at bounding box center [363, 17] width 32 height 11
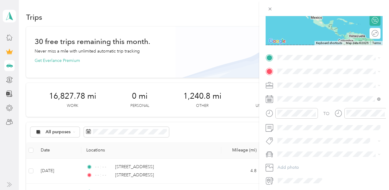
scroll to position [110, 0]
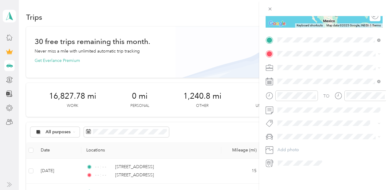
click at [316, 64] on span "[STREET_ADDRESS][US_STATE]" at bounding box center [319, 61] width 61 height 5
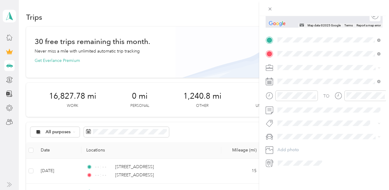
click at [317, 78] on span "[STREET_ADDRESS][US_STATE]" at bounding box center [319, 75] width 61 height 5
click at [291, 98] on span "Instacart" at bounding box center [288, 99] width 16 height 5
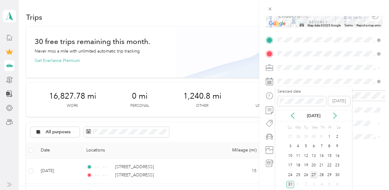
click at [314, 175] on div "27" at bounding box center [314, 176] width 8 height 8
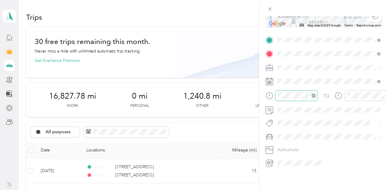
click at [314, 95] on icon "close-circle" at bounding box center [314, 96] width 4 height 4
click at [382, 96] on icon "close-circle" at bounding box center [383, 96] width 4 height 4
click at [297, 145] on div "Toyota Corolla LE" at bounding box center [329, 148] width 99 height 6
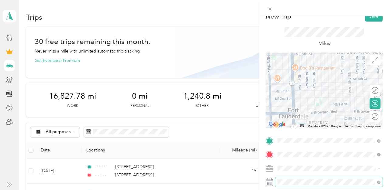
scroll to position [0, 0]
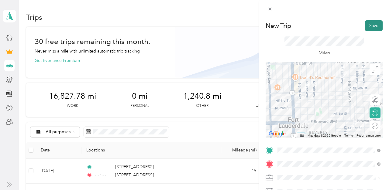
click at [370, 22] on button "Save" at bounding box center [374, 25] width 18 height 11
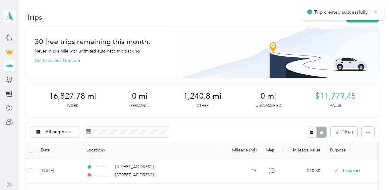
click at [375, 12] on icon at bounding box center [375, 11] width 5 height 5
click at [365, 19] on button "New trip" at bounding box center [363, 17] width 32 height 11
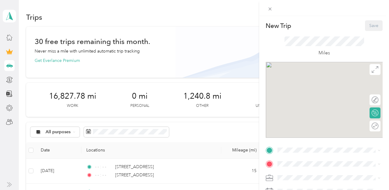
scroll to position [110, 0]
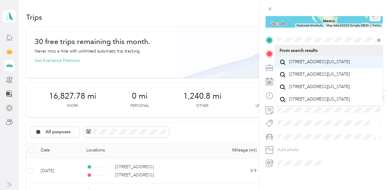
click at [315, 63] on span "[STREET_ADDRESS][US_STATE]" at bounding box center [319, 61] width 61 height 5
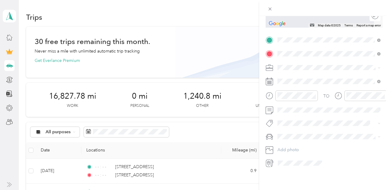
click at [310, 77] on span "[STREET_ADDRESS][US_STATE]" at bounding box center [319, 75] width 61 height 5
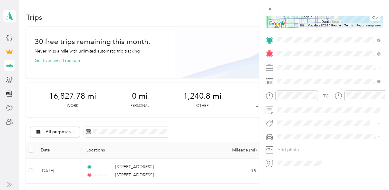
click at [289, 99] on span "Instacart" at bounding box center [288, 99] width 16 height 5
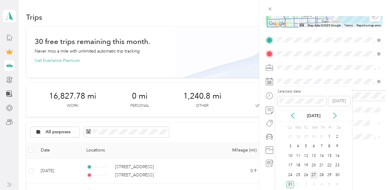
click at [313, 175] on div "27" at bounding box center [314, 176] width 8 height 8
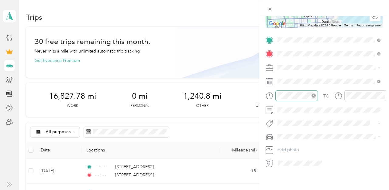
click at [313, 95] on icon "close-circle" at bounding box center [314, 96] width 4 height 4
click at [384, 95] on icon "close-circle" at bounding box center [383, 96] width 4 height 4
click at [290, 146] on span "Toyota Corolla LE" at bounding box center [297, 147] width 34 height 5
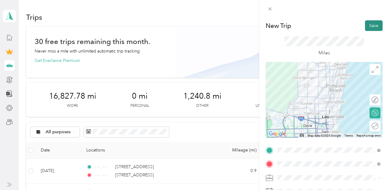
click at [373, 23] on button "Save" at bounding box center [374, 25] width 18 height 11
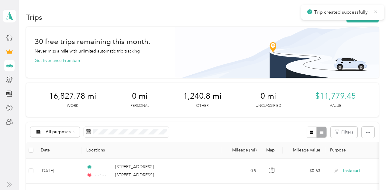
click at [375, 12] on icon at bounding box center [375, 11] width 5 height 5
click at [360, 19] on button "New trip" at bounding box center [363, 17] width 32 height 11
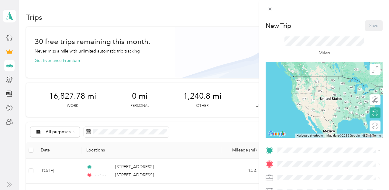
scroll to position [110, 0]
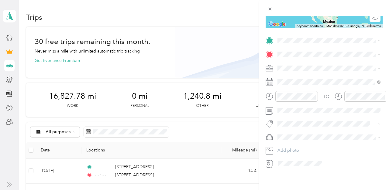
click at [304, 64] on span "[STREET_ADDRESS][US_STATE]" at bounding box center [319, 61] width 61 height 5
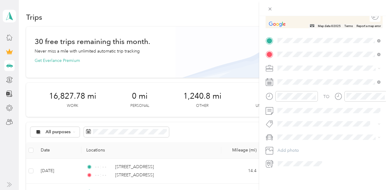
click at [305, 76] on span "[STREET_ADDRESS][US_STATE]" at bounding box center [319, 76] width 61 height 5
click at [290, 99] on span "Instacart" at bounding box center [288, 100] width 16 height 5
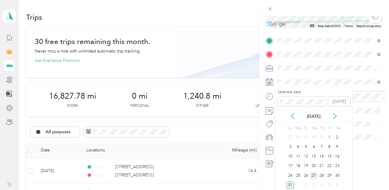
click at [313, 174] on div "27" at bounding box center [314, 176] width 8 height 8
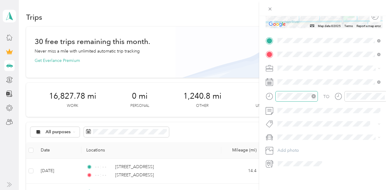
click at [313, 95] on icon "close-circle" at bounding box center [314, 96] width 4 height 4
click at [383, 94] on icon "close-circle" at bounding box center [383, 96] width 4 height 4
click at [289, 146] on span "Toyota Corolla LE" at bounding box center [297, 146] width 34 height 5
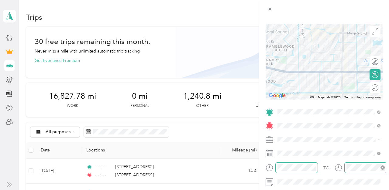
scroll to position [0, 0]
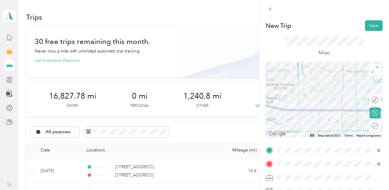
click at [374, 16] on div "New Trip Save This trip cannot be edited because it is either under review, app…" at bounding box center [324, 111] width 130 height 190
click at [371, 22] on button "Save" at bounding box center [374, 25] width 18 height 11
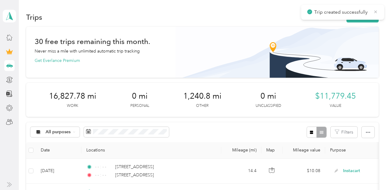
click at [376, 9] on icon at bounding box center [375, 11] width 5 height 5
click at [367, 16] on button "New trip" at bounding box center [363, 17] width 32 height 11
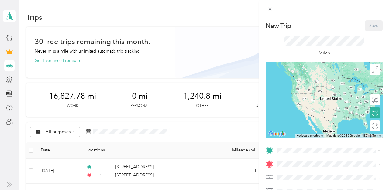
scroll to position [110, 0]
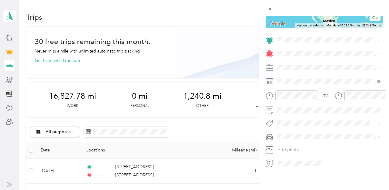
click at [316, 60] on span "[STREET_ADDRESS][US_STATE]" at bounding box center [319, 61] width 61 height 5
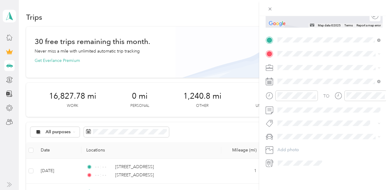
click at [304, 74] on span "[STREET_ADDRESS][US_STATE]" at bounding box center [319, 75] width 61 height 5
click at [294, 99] on span "Instacart" at bounding box center [288, 99] width 16 height 5
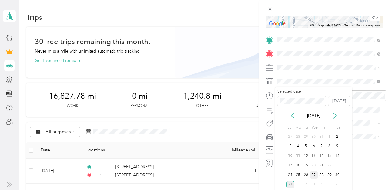
click at [313, 175] on div "27" at bounding box center [314, 176] width 8 height 8
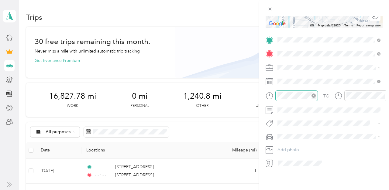
click at [314, 95] on icon "close-circle" at bounding box center [314, 96] width 4 height 4
click at [383, 96] on icon "close-circle" at bounding box center [383, 96] width 4 height 4
click at [292, 148] on div "Toyota Corolla LE" at bounding box center [329, 148] width 99 height 6
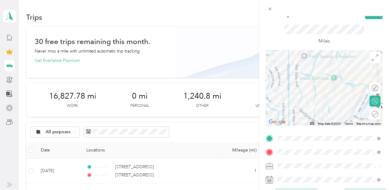
scroll to position [0, 0]
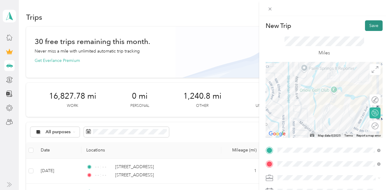
click at [370, 26] on button "Save" at bounding box center [374, 25] width 18 height 11
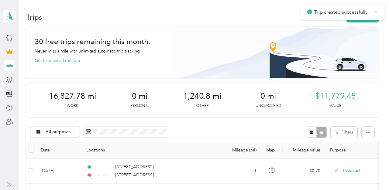
click at [376, 12] on icon at bounding box center [376, 11] width 3 height 3
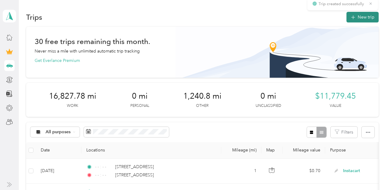
click at [370, 14] on button "New trip" at bounding box center [363, 17] width 32 height 11
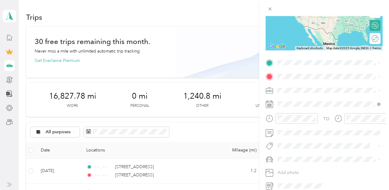
scroll to position [110, 0]
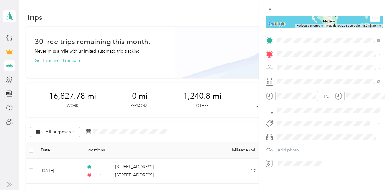
click at [314, 65] on span "[STREET_ADDRESS][US_STATE]" at bounding box center [319, 62] width 61 height 5
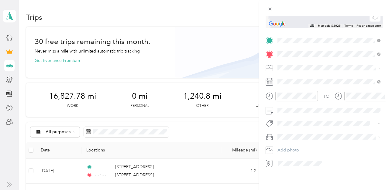
click at [315, 125] on span "[GEOGRAPHIC_DATA][US_STATE], [GEOGRAPHIC_DATA]" at bounding box center [333, 125] width 89 height 11
click at [288, 99] on span "Instacart" at bounding box center [288, 99] width 16 height 5
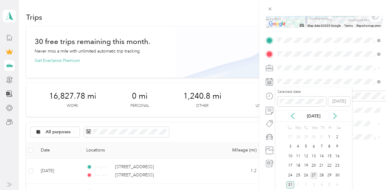
click at [314, 175] on div "27" at bounding box center [314, 176] width 8 height 8
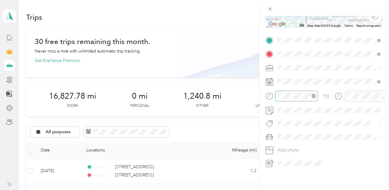
click at [313, 94] on icon "close-circle" at bounding box center [314, 96] width 4 height 4
click at [383, 95] on icon "close-circle" at bounding box center [383, 96] width 4 height 4
click at [298, 144] on li "Toyota Corolla LE" at bounding box center [329, 148] width 107 height 11
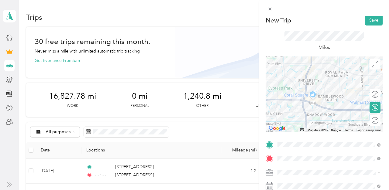
scroll to position [0, 0]
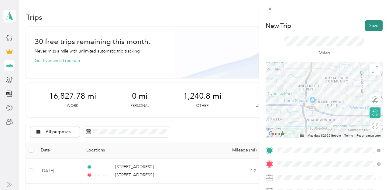
click at [376, 22] on button "Save" at bounding box center [374, 25] width 18 height 11
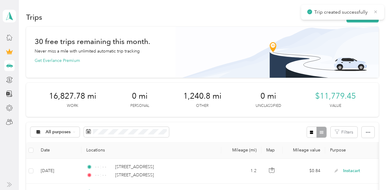
click at [376, 12] on icon at bounding box center [375, 11] width 5 height 5
click at [370, 13] on button "New trip" at bounding box center [363, 17] width 32 height 11
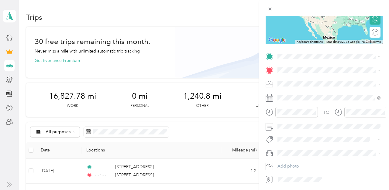
scroll to position [92, 0]
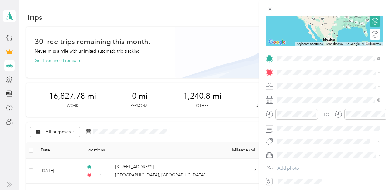
click at [308, 132] on span "[GEOGRAPHIC_DATA][US_STATE], [GEOGRAPHIC_DATA]" at bounding box center [333, 129] width 89 height 11
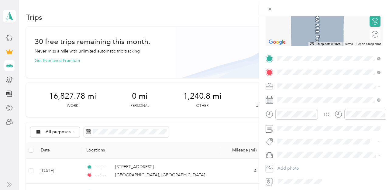
click at [304, 95] on span "[STREET_ADDRESS][US_STATE]" at bounding box center [319, 94] width 61 height 5
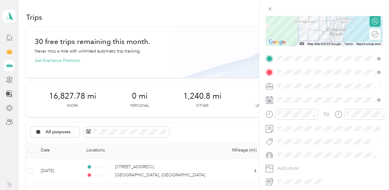
click at [287, 118] on span "Instacart" at bounding box center [288, 118] width 16 height 5
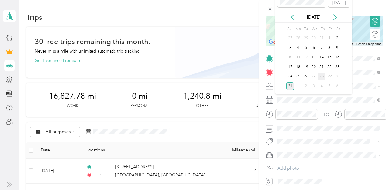
click at [323, 78] on div "28" at bounding box center [322, 77] width 8 height 8
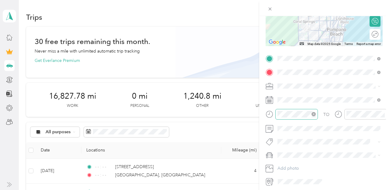
click at [313, 113] on icon "close-circle" at bounding box center [314, 114] width 4 height 4
click at [383, 114] on icon "close-circle" at bounding box center [383, 114] width 4 height 4
click at [287, 162] on li "Toyota Corolla LE" at bounding box center [329, 166] width 107 height 11
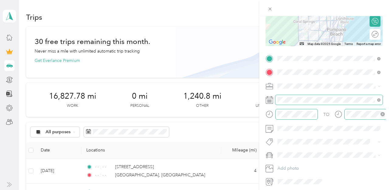
scroll to position [0, 0]
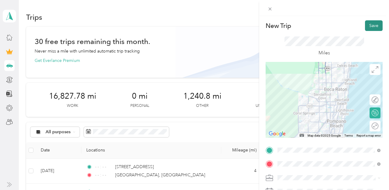
click at [372, 27] on button "Save" at bounding box center [374, 25] width 18 height 11
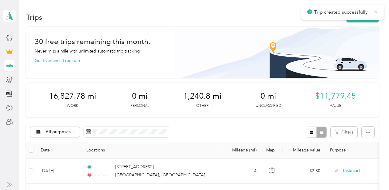
click at [376, 13] on icon at bounding box center [375, 11] width 5 height 5
click at [367, 17] on button "New trip" at bounding box center [363, 17] width 32 height 11
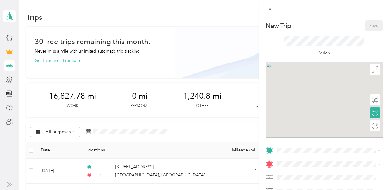
scroll to position [110, 0]
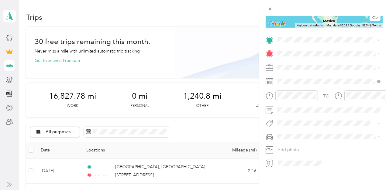
click at [314, 68] on li "[STREET_ADDRESS][US_STATE]" at bounding box center [329, 62] width 107 height 12
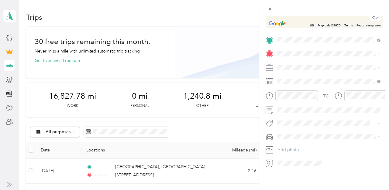
click at [304, 75] on span "[STREET_ADDRESS][US_STATE]" at bounding box center [319, 75] width 61 height 5
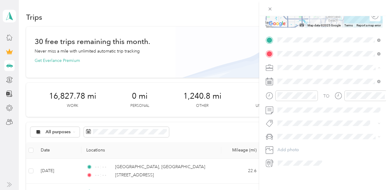
click at [289, 99] on span "Instacart" at bounding box center [288, 99] width 16 height 5
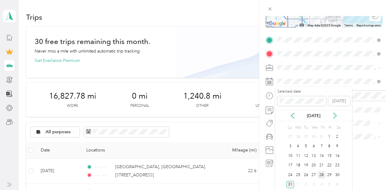
click at [322, 173] on div "28" at bounding box center [322, 176] width 8 height 8
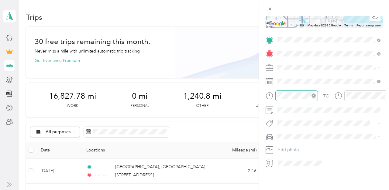
click at [312, 96] on icon "close-circle" at bounding box center [314, 96] width 4 height 4
click at [384, 95] on icon "close-circle" at bounding box center [383, 96] width 4 height 4
click at [296, 144] on li "Toyota Corolla LE" at bounding box center [329, 146] width 107 height 11
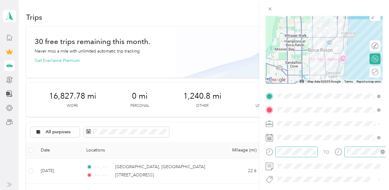
scroll to position [0, 0]
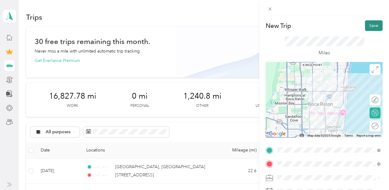
click at [373, 29] on button "Save" at bounding box center [374, 25] width 18 height 11
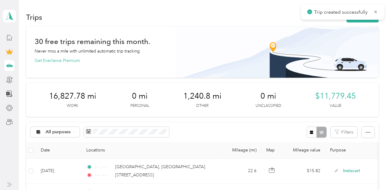
click at [377, 12] on icon at bounding box center [376, 11] width 3 height 3
click at [367, 14] on button "New trip" at bounding box center [363, 17] width 32 height 11
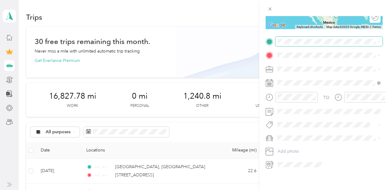
scroll to position [110, 0]
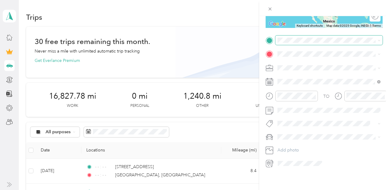
click at [297, 37] on span at bounding box center [329, 41] width 107 height 10
click at [292, 61] on span "[STREET_ADDRESS][US_STATE]" at bounding box center [319, 62] width 61 height 5
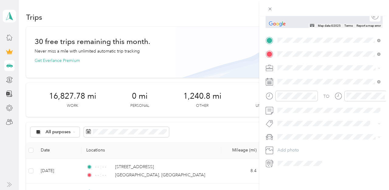
click at [304, 77] on span "[STREET_ADDRESS][US_STATE]" at bounding box center [319, 75] width 61 height 5
click at [289, 101] on span "Instacart" at bounding box center [288, 99] width 16 height 5
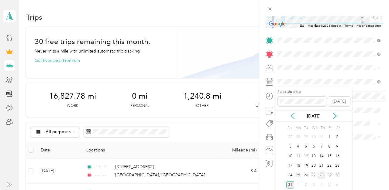
click at [322, 175] on div "28" at bounding box center [322, 176] width 8 height 8
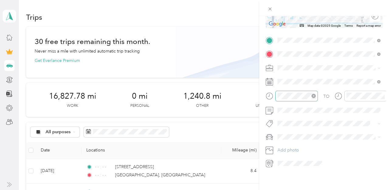
click at [314, 96] on icon "close-circle" at bounding box center [314, 96] width 4 height 4
click at [383, 95] on icon "close-circle" at bounding box center [383, 96] width 4 height 4
click at [299, 146] on span "Toyota Corolla LE" at bounding box center [297, 146] width 34 height 5
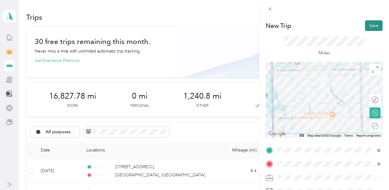
click at [373, 28] on button "Save" at bounding box center [374, 25] width 18 height 11
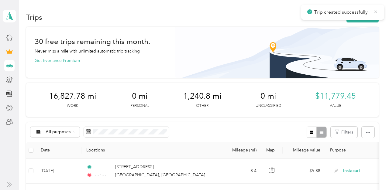
click at [375, 14] on icon at bounding box center [375, 11] width 5 height 5
click at [371, 16] on button "New trip" at bounding box center [363, 17] width 32 height 11
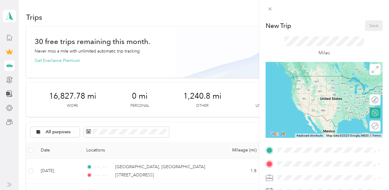
scroll to position [110, 0]
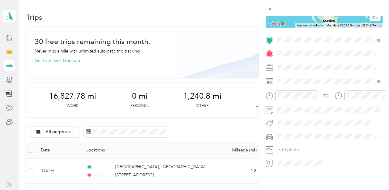
click at [315, 65] on span "[STREET_ADDRESS][US_STATE]" at bounding box center [319, 61] width 61 height 5
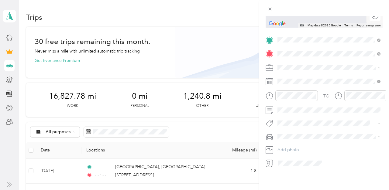
click at [304, 76] on span "[STREET_ADDRESS][US_STATE]" at bounding box center [319, 75] width 61 height 5
click at [291, 99] on span "Instacart" at bounding box center [288, 99] width 16 height 5
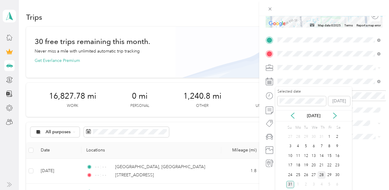
click at [321, 175] on div "28" at bounding box center [322, 176] width 8 height 8
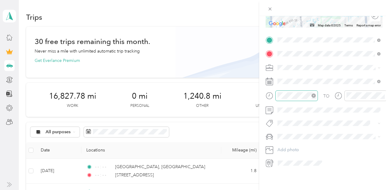
click at [315, 97] on icon "close-circle" at bounding box center [314, 96] width 4 height 4
click at [383, 96] on icon "close-circle" at bounding box center [383, 96] width 4 height 4
click at [298, 190] on div "New Trip Save This trip cannot be edited because it is either under review, app…" at bounding box center [193, 190] width 386 height 0
click at [298, 148] on span "Toyota Corolla LE" at bounding box center [297, 146] width 34 height 5
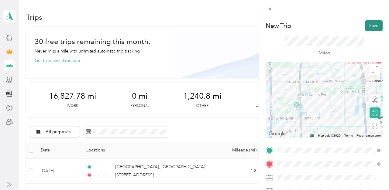
click at [373, 21] on button "Save" at bounding box center [374, 25] width 18 height 11
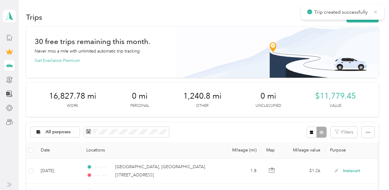
click at [376, 11] on icon at bounding box center [376, 11] width 3 height 3
click at [370, 16] on button "New trip" at bounding box center [363, 17] width 32 height 11
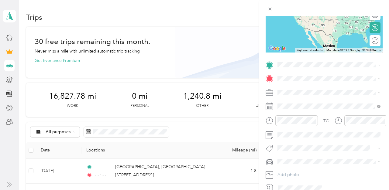
scroll to position [110, 0]
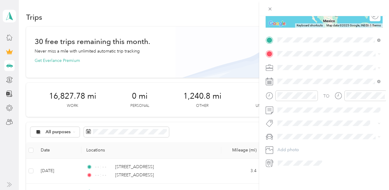
click at [317, 65] on span "[STREET_ADDRESS][US_STATE]" at bounding box center [319, 61] width 61 height 5
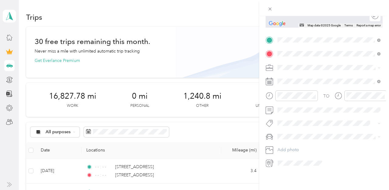
click at [304, 75] on span "[STREET_ADDRESS][US_STATE]" at bounding box center [319, 75] width 61 height 5
click at [290, 98] on span "Instacart" at bounding box center [288, 98] width 16 height 5
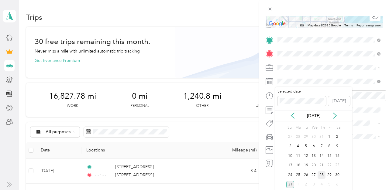
click at [322, 174] on div "28" at bounding box center [322, 176] width 8 height 8
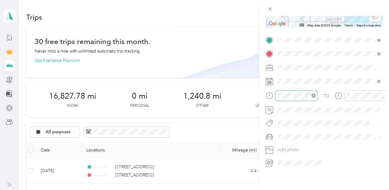
click at [314, 95] on icon "close-circle" at bounding box center [314, 96] width 4 height 4
click at [381, 95] on icon "close-circle" at bounding box center [383, 96] width 4 height 4
click at [294, 149] on li "Toyota Corolla LE" at bounding box center [329, 148] width 107 height 11
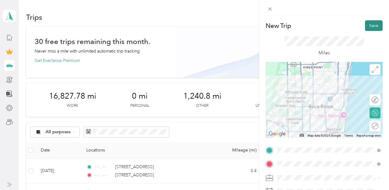
click at [373, 24] on button "Save" at bounding box center [374, 25] width 18 height 11
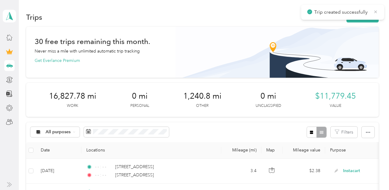
click at [376, 13] on icon at bounding box center [375, 11] width 5 height 5
click at [371, 18] on button "New trip" at bounding box center [363, 17] width 32 height 11
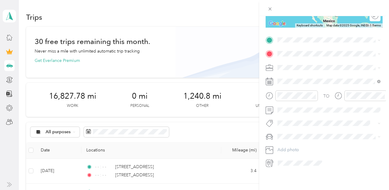
scroll to position [107, 0]
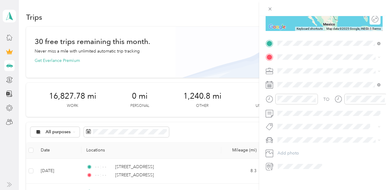
click at [310, 65] on span "[STREET_ADDRESS][US_STATE]" at bounding box center [319, 65] width 61 height 5
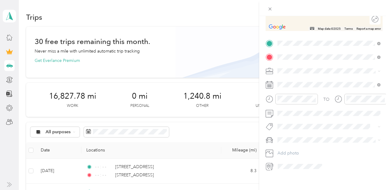
click at [308, 82] on span "[STREET_ADDRESS][US_STATE]" at bounding box center [319, 78] width 61 height 5
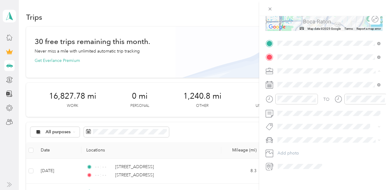
click at [290, 101] on span "Instacart" at bounding box center [288, 102] width 16 height 5
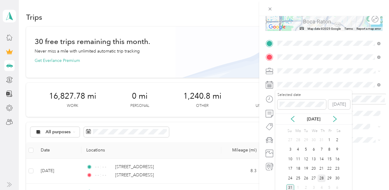
click at [321, 178] on div "28" at bounding box center [322, 179] width 8 height 8
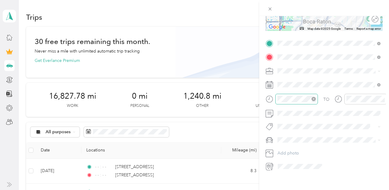
click at [314, 98] on icon "close-circle" at bounding box center [314, 99] width 4 height 4
click at [383, 99] on icon "close-circle" at bounding box center [383, 99] width 4 height 4
click at [297, 150] on span "Toyota Corolla LE" at bounding box center [297, 151] width 34 height 5
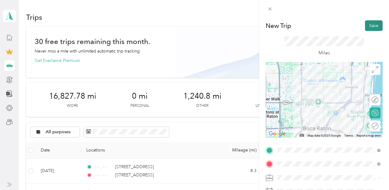
click at [376, 26] on button "Save" at bounding box center [374, 25] width 18 height 11
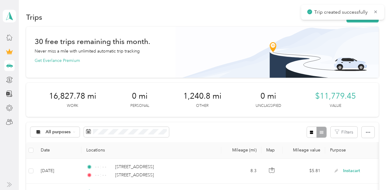
click at [375, 10] on icon at bounding box center [376, 11] width 3 height 3
click at [370, 14] on button "New trip" at bounding box center [363, 17] width 32 height 11
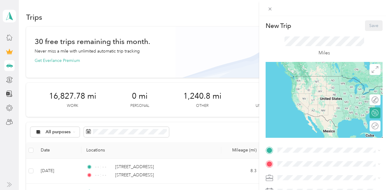
scroll to position [110, 0]
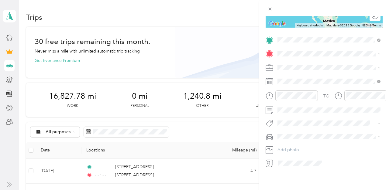
click at [307, 65] on span "[STREET_ADDRESS][US_STATE]" at bounding box center [319, 61] width 61 height 5
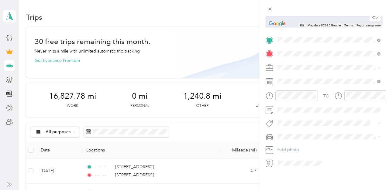
click at [310, 78] on span "[STREET_ADDRESS][US_STATE]" at bounding box center [319, 75] width 61 height 5
click at [291, 98] on span "Instacart" at bounding box center [288, 99] width 16 height 5
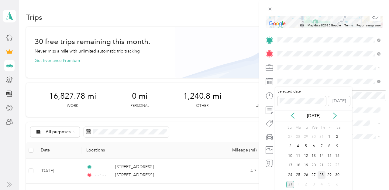
click at [321, 175] on div "28" at bounding box center [322, 176] width 8 height 8
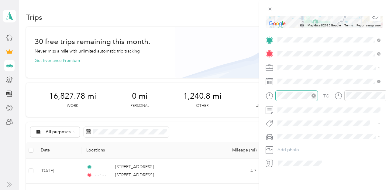
click at [314, 95] on icon "close-circle" at bounding box center [314, 96] width 4 height 4
click at [383, 96] on icon "close-circle" at bounding box center [383, 96] width 4 height 4
click at [302, 141] on span at bounding box center [329, 137] width 107 height 10
click at [304, 146] on span "Toyota Corolla LE" at bounding box center [297, 147] width 34 height 5
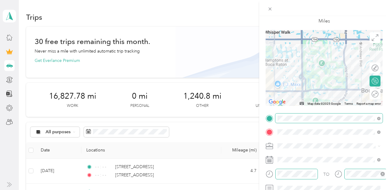
scroll to position [0, 0]
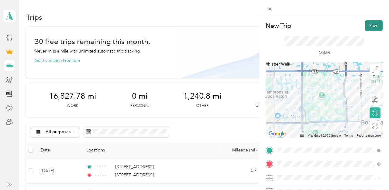
click at [371, 23] on button "Save" at bounding box center [374, 25] width 18 height 11
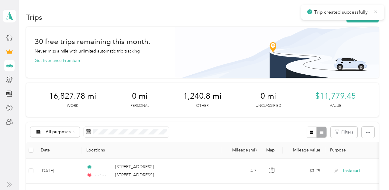
click at [376, 11] on icon at bounding box center [375, 11] width 5 height 5
click at [369, 16] on button "New trip" at bounding box center [363, 17] width 32 height 11
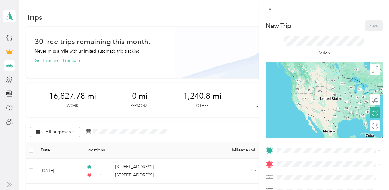
scroll to position [110, 0]
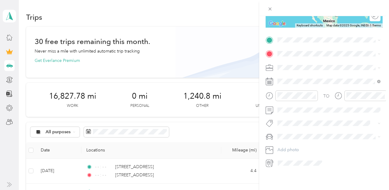
click at [315, 64] on span "[STREET_ADDRESS][US_STATE]" at bounding box center [319, 60] width 61 height 5
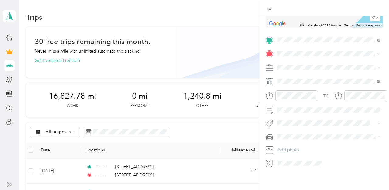
click at [307, 77] on span "[STREET_ADDRESS][US_STATE]" at bounding box center [319, 75] width 61 height 5
click at [292, 98] on span "Instacart" at bounding box center [288, 99] width 16 height 5
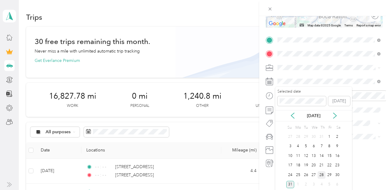
click at [321, 173] on div "28" at bounding box center [322, 176] width 8 height 8
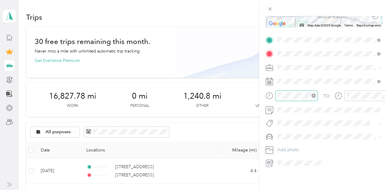
click at [314, 95] on icon "close-circle" at bounding box center [314, 96] width 4 height 4
click at [383, 95] on icon "close-circle" at bounding box center [383, 96] width 4 height 4
click at [297, 149] on li "Toyota Corolla LE" at bounding box center [329, 145] width 107 height 11
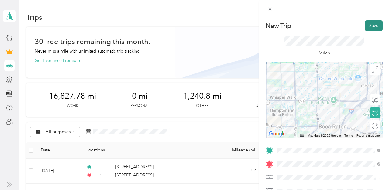
click at [373, 24] on button "Save" at bounding box center [374, 25] width 18 height 11
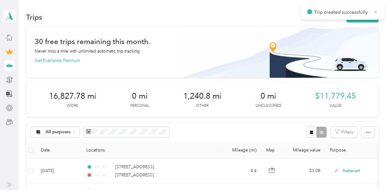
click at [374, 12] on icon at bounding box center [375, 11] width 5 height 5
click at [368, 15] on button "New trip" at bounding box center [363, 17] width 32 height 11
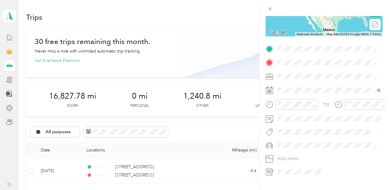
scroll to position [110, 0]
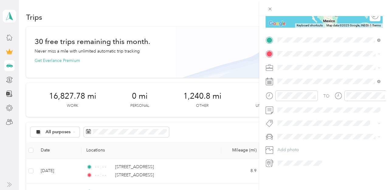
click at [307, 64] on span "[STREET_ADDRESS][US_STATE]" at bounding box center [319, 61] width 61 height 5
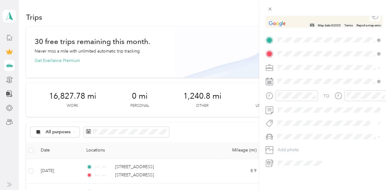
click at [311, 76] on span "[STREET_ADDRESS][US_STATE]" at bounding box center [319, 75] width 61 height 5
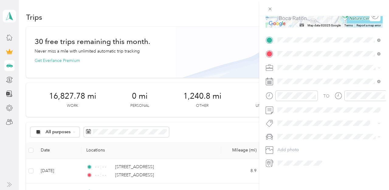
click at [294, 97] on span "Instacart" at bounding box center [288, 98] width 16 height 5
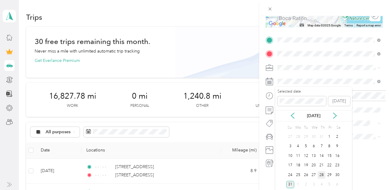
click at [321, 174] on div "28" at bounding box center [322, 176] width 8 height 8
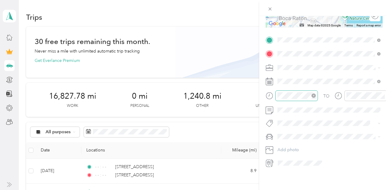
click at [314, 95] on icon "close-circle" at bounding box center [314, 96] width 4 height 4
click at [383, 94] on icon "close-circle" at bounding box center [383, 96] width 4 height 4
click at [295, 134] on span at bounding box center [329, 137] width 107 height 10
click at [295, 146] on span "Toyota Corolla LE" at bounding box center [297, 147] width 34 height 5
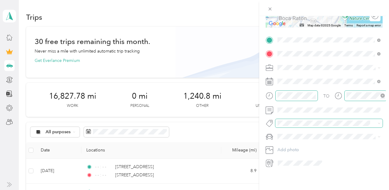
scroll to position [0, 0]
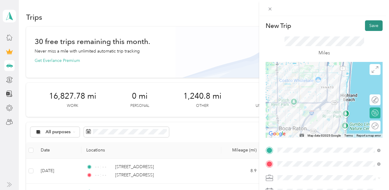
click at [370, 27] on button "Save" at bounding box center [374, 25] width 18 height 11
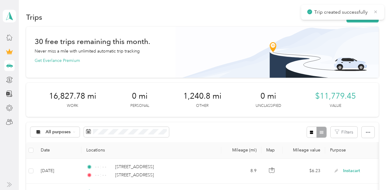
click at [376, 11] on icon at bounding box center [375, 11] width 5 height 5
click at [370, 14] on button "New trip" at bounding box center [363, 17] width 32 height 11
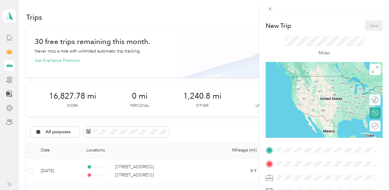
scroll to position [110, 0]
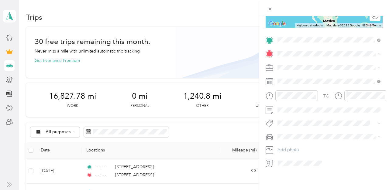
click at [314, 65] on span "[STREET_ADDRESS][US_STATE]" at bounding box center [319, 61] width 61 height 5
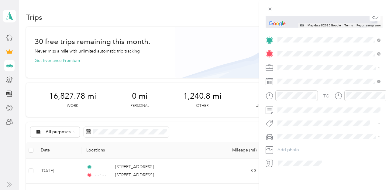
click at [299, 76] on span "[STREET_ADDRESS][US_STATE]" at bounding box center [319, 75] width 61 height 5
click at [291, 99] on span "Instacart" at bounding box center [288, 99] width 16 height 5
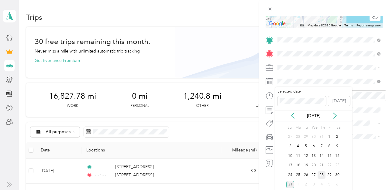
click at [321, 172] on div "28" at bounding box center [322, 176] width 8 height 8
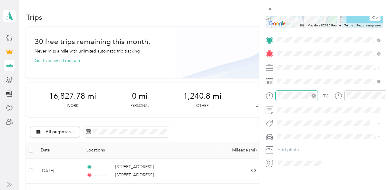
click at [313, 96] on icon "close-circle" at bounding box center [314, 96] width 4 height 4
click at [383, 95] on icon "close-circle" at bounding box center [383, 96] width 4 height 4
click at [298, 146] on span "Toyota Corolla LE" at bounding box center [297, 147] width 34 height 5
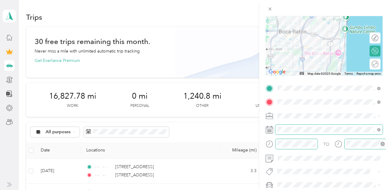
scroll to position [0, 0]
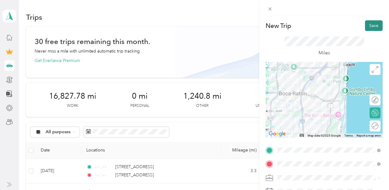
click at [371, 27] on button "Save" at bounding box center [374, 25] width 18 height 11
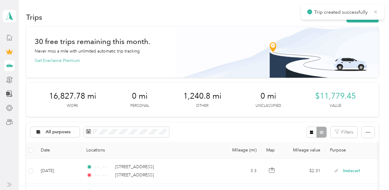
click at [375, 10] on icon at bounding box center [375, 11] width 5 height 5
click at [361, 22] on button "New trip" at bounding box center [363, 17] width 32 height 11
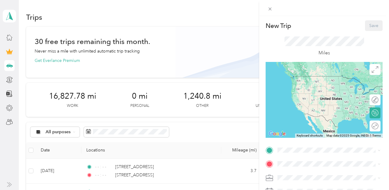
scroll to position [110, 0]
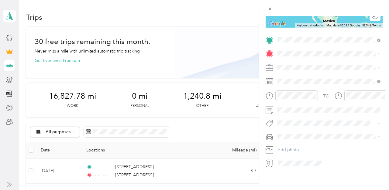
click at [310, 65] on span "[STREET_ADDRESS][US_STATE]" at bounding box center [319, 61] width 61 height 5
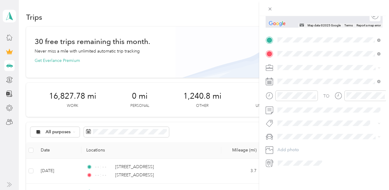
click at [309, 78] on span "[STREET_ADDRESS][US_STATE]" at bounding box center [319, 75] width 61 height 5
click at [292, 100] on span "Instacart" at bounding box center [288, 99] width 16 height 5
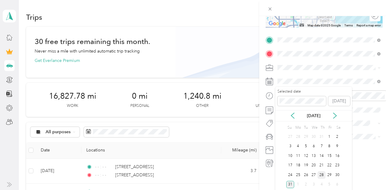
click at [321, 176] on div "28" at bounding box center [322, 176] width 8 height 8
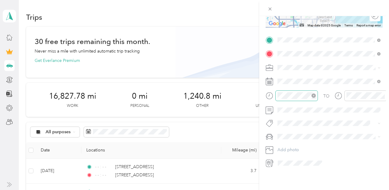
click at [314, 94] on icon "close-circle" at bounding box center [314, 96] width 4 height 4
click at [385, 96] on icon "close-circle" at bounding box center [383, 96] width 4 height 4
click at [297, 147] on span "Toyota Corolla LE" at bounding box center [297, 147] width 34 height 5
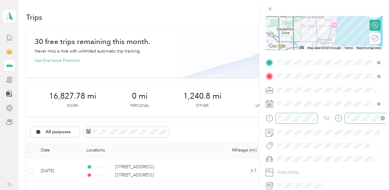
scroll to position [0, 0]
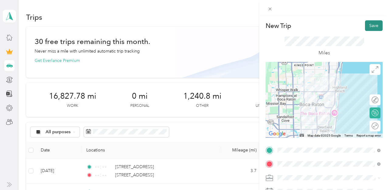
click at [372, 28] on button "Save" at bounding box center [374, 25] width 18 height 11
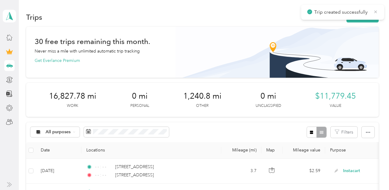
click at [376, 14] on icon at bounding box center [375, 11] width 5 height 5
click at [371, 14] on button "New trip" at bounding box center [363, 17] width 32 height 11
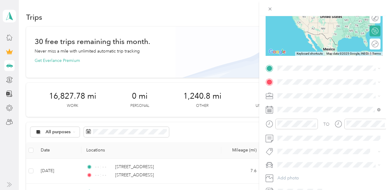
scroll to position [82, 0]
click at [308, 93] on span "[STREET_ADDRESS][US_STATE]" at bounding box center [319, 90] width 61 height 5
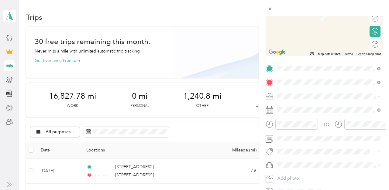
click at [313, 103] on span "[STREET_ADDRESS][US_STATE]" at bounding box center [319, 104] width 61 height 5
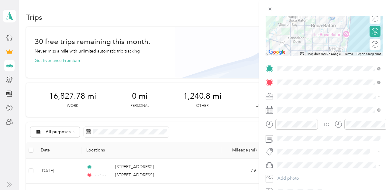
click at [290, 127] on span "Instacart" at bounding box center [288, 128] width 16 height 5
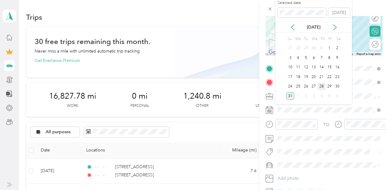
click at [321, 85] on div "28" at bounding box center [322, 87] width 8 height 8
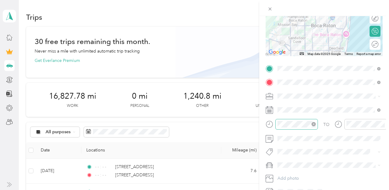
click at [315, 123] on icon "close-circle" at bounding box center [314, 124] width 4 height 4
click at [383, 123] on icon "close-circle" at bounding box center [383, 124] width 4 height 4
click at [294, 174] on span "Toyota Corolla LE" at bounding box center [297, 175] width 34 height 5
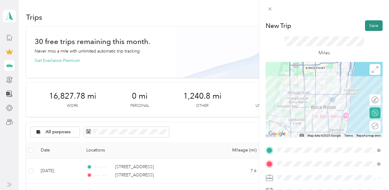
click at [377, 24] on button "Save" at bounding box center [374, 25] width 18 height 11
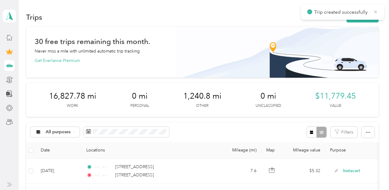
click at [375, 12] on icon at bounding box center [375, 11] width 5 height 5
click at [367, 16] on button "New trip" at bounding box center [363, 17] width 32 height 11
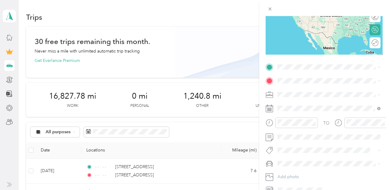
scroll to position [110, 0]
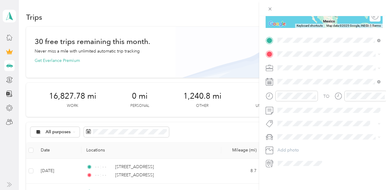
click at [314, 65] on span "[STREET_ADDRESS][US_STATE]" at bounding box center [319, 62] width 61 height 5
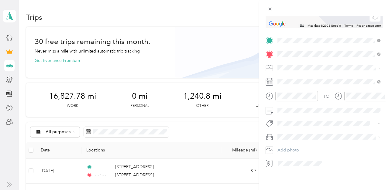
click at [310, 79] on span "[STREET_ADDRESS][US_STATE]" at bounding box center [319, 75] width 61 height 5
click at [292, 99] on span "Instacart" at bounding box center [288, 99] width 16 height 5
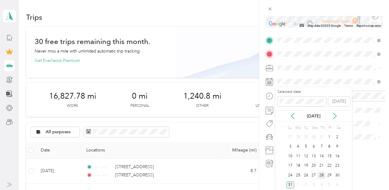
click at [321, 173] on div "28" at bounding box center [322, 176] width 8 height 8
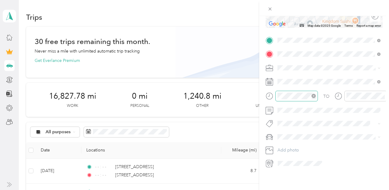
click at [314, 96] on icon "close-circle" at bounding box center [314, 96] width 4 height 4
click at [383, 95] on icon "close-circle" at bounding box center [383, 96] width 4 height 4
click at [294, 149] on span "Toyota Corolla LE" at bounding box center [297, 148] width 34 height 5
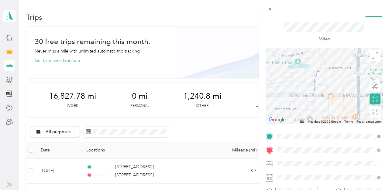
scroll to position [0, 0]
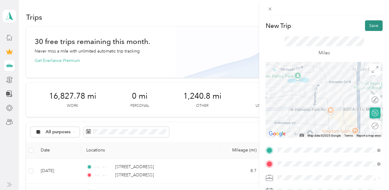
click at [375, 23] on button "Save" at bounding box center [374, 25] width 18 height 11
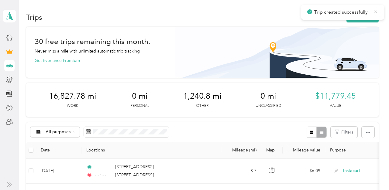
click at [376, 12] on icon at bounding box center [375, 11] width 5 height 5
click at [370, 14] on button "New trip" at bounding box center [363, 17] width 32 height 11
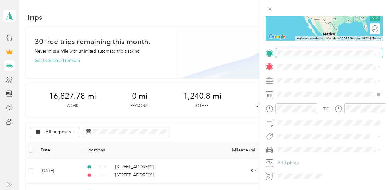
scroll to position [108, 0]
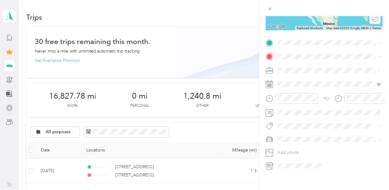
click at [318, 65] on span "[STREET_ADDRESS][US_STATE]" at bounding box center [319, 64] width 61 height 5
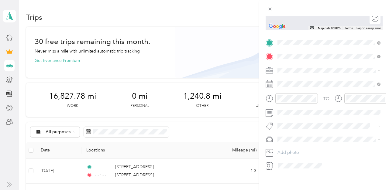
click at [309, 77] on span "[STREET_ADDRESS][US_STATE]" at bounding box center [319, 78] width 61 height 5
click at [290, 102] on span "Instacart" at bounding box center [288, 102] width 16 height 5
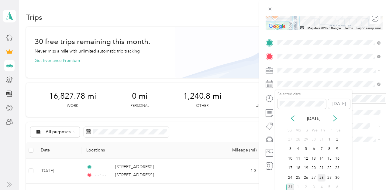
click at [324, 177] on div "28" at bounding box center [322, 178] width 8 height 8
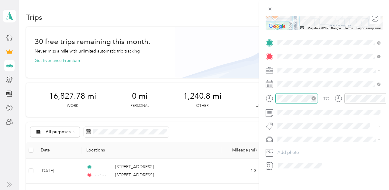
click at [315, 97] on icon "close-circle" at bounding box center [314, 98] width 4 height 4
click at [382, 98] on icon "close-circle" at bounding box center [383, 98] width 4 height 4
click at [294, 145] on li "Toyota Corolla LE" at bounding box center [329, 148] width 107 height 11
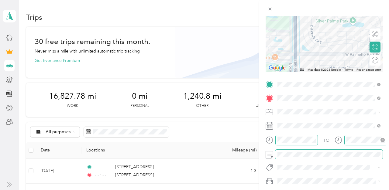
scroll to position [0, 0]
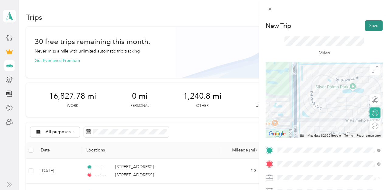
click at [373, 28] on button "Save" at bounding box center [374, 25] width 18 height 11
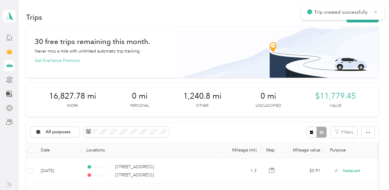
click at [375, 12] on icon at bounding box center [375, 11] width 5 height 5
click at [372, 14] on button "New trip" at bounding box center [363, 17] width 32 height 11
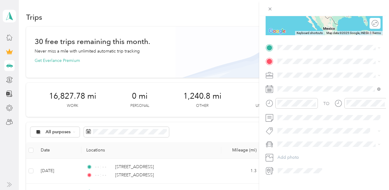
scroll to position [110, 0]
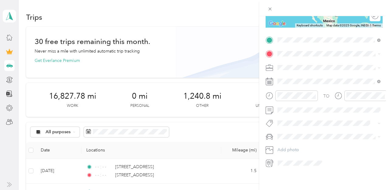
click at [309, 64] on span "[STREET_ADDRESS][US_STATE]" at bounding box center [319, 61] width 61 height 5
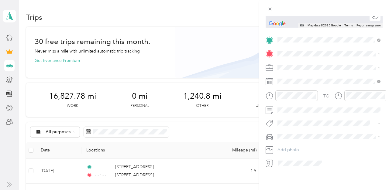
click at [309, 77] on span "[STREET_ADDRESS][US_STATE]" at bounding box center [319, 74] width 61 height 5
click at [288, 101] on li "Instacart" at bounding box center [329, 98] width 107 height 11
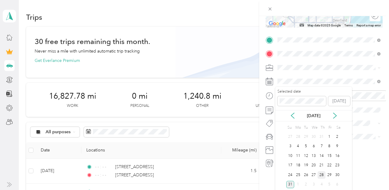
click at [321, 175] on div "28" at bounding box center [322, 176] width 8 height 8
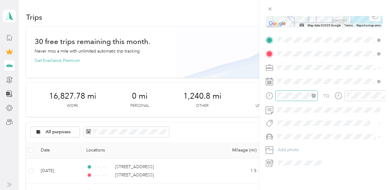
click at [313, 96] on icon "close-circle" at bounding box center [314, 96] width 4 height 4
click at [381, 96] on icon "close-circle" at bounding box center [383, 96] width 4 height 4
click at [296, 147] on span "Toyota Corolla LE" at bounding box center [297, 147] width 34 height 5
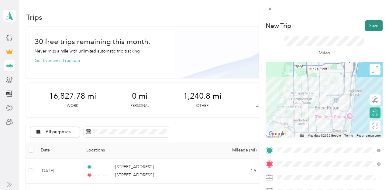
click at [378, 22] on button "Save" at bounding box center [374, 25] width 18 height 11
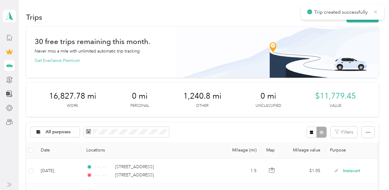
click at [376, 12] on icon at bounding box center [376, 11] width 3 height 3
click at [369, 17] on button "New trip" at bounding box center [363, 17] width 32 height 11
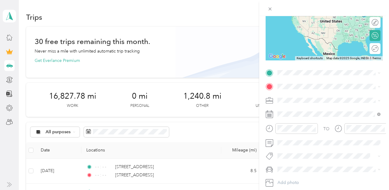
scroll to position [86, 0]
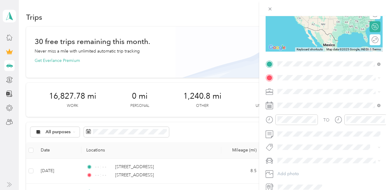
click at [307, 86] on span "[STREET_ADDRESS][US_STATE]" at bounding box center [319, 85] width 61 height 5
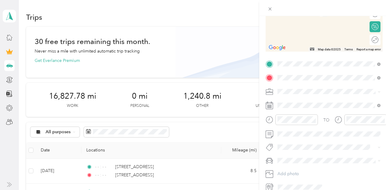
click at [309, 99] on span "[STREET_ADDRESS][US_STATE]" at bounding box center [319, 99] width 61 height 5
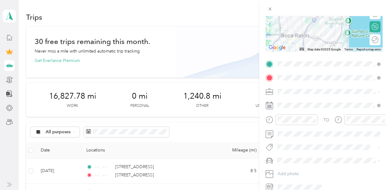
click at [287, 121] on span "Instacart" at bounding box center [288, 123] width 16 height 5
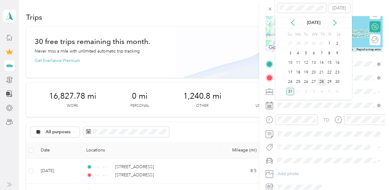
click at [321, 80] on div "28" at bounding box center [322, 82] width 8 height 8
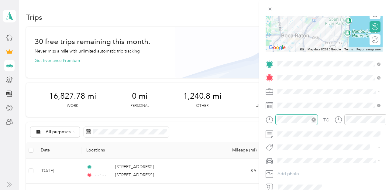
click at [314, 118] on icon "close-circle" at bounding box center [314, 120] width 4 height 4
click at [385, 119] on div at bounding box center [366, 120] width 43 height 11
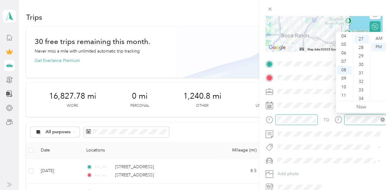
scroll to position [229, 0]
click at [383, 119] on icon "close-circle" at bounding box center [383, 120] width 4 height 4
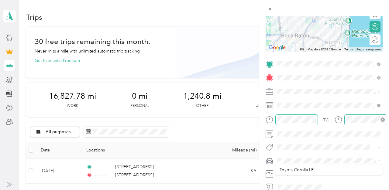
click at [290, 165] on span at bounding box center [329, 161] width 107 height 10
click at [288, 169] on span "Toyota Corolla LE" at bounding box center [297, 171] width 34 height 5
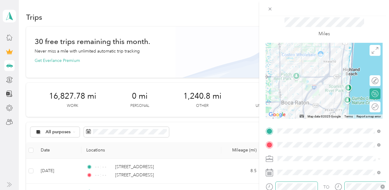
scroll to position [0, 0]
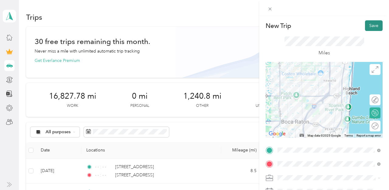
click at [374, 22] on button "Save" at bounding box center [374, 25] width 18 height 11
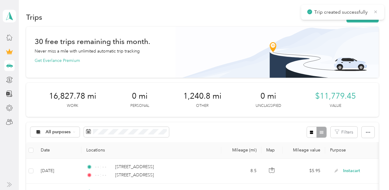
click at [375, 11] on icon at bounding box center [375, 11] width 5 height 5
click at [367, 16] on button "New trip" at bounding box center [363, 17] width 32 height 11
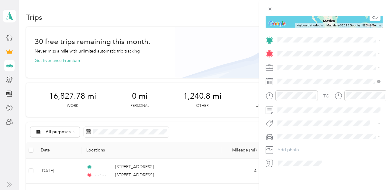
scroll to position [110, 0]
click at [318, 64] on span "[STREET_ADDRESS][US_STATE]" at bounding box center [319, 62] width 61 height 5
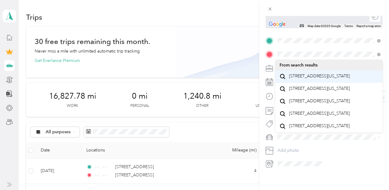
click at [307, 81] on div "[STREET_ADDRESS][US_STATE]" at bounding box center [329, 77] width 99 height 8
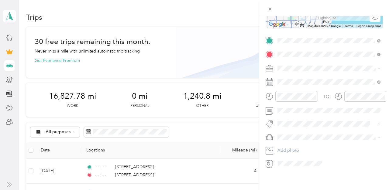
click at [290, 100] on span "Instacart" at bounding box center [288, 99] width 16 height 5
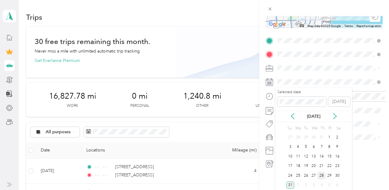
click at [322, 175] on div "28" at bounding box center [322, 176] width 8 height 8
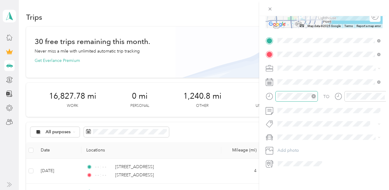
click at [314, 96] on icon "close-circle" at bounding box center [314, 96] width 4 height 4
click at [383, 95] on icon "close-circle" at bounding box center [383, 96] width 4 height 4
click at [297, 147] on span "Toyota Corolla LE" at bounding box center [297, 148] width 34 height 5
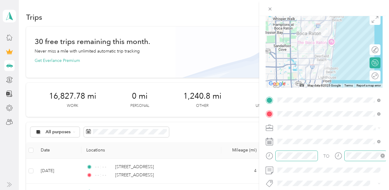
scroll to position [0, 0]
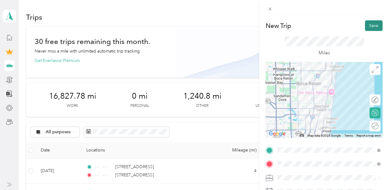
click at [371, 28] on button "Save" at bounding box center [374, 25] width 18 height 11
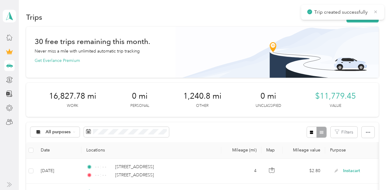
click at [376, 12] on icon at bounding box center [376, 11] width 3 height 3
click at [364, 15] on button "New trip" at bounding box center [363, 17] width 32 height 11
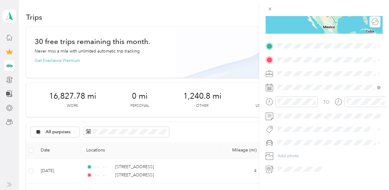
scroll to position [110, 0]
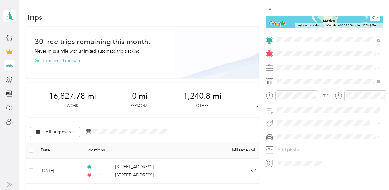
click at [316, 64] on span "[STREET_ADDRESS][US_STATE]" at bounding box center [319, 61] width 61 height 5
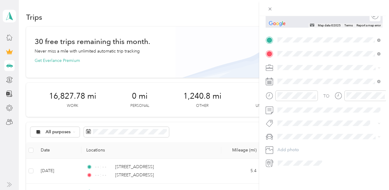
click at [310, 76] on span "[STREET_ADDRESS][US_STATE]" at bounding box center [319, 75] width 61 height 5
click at [290, 99] on span "Instacart" at bounding box center [288, 97] width 16 height 5
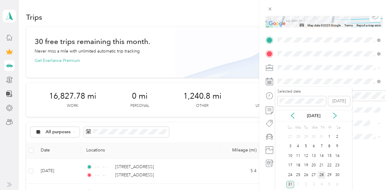
click at [320, 174] on div "28" at bounding box center [322, 176] width 8 height 8
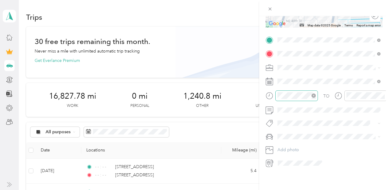
click at [314, 95] on icon "close-circle" at bounding box center [314, 96] width 4 height 4
click at [384, 94] on icon "close-circle" at bounding box center [383, 96] width 4 height 4
click at [295, 146] on span "Toyota Corolla LE" at bounding box center [297, 147] width 34 height 5
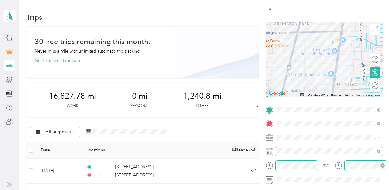
scroll to position [0, 0]
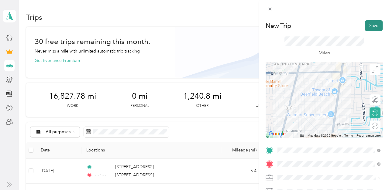
drag, startPoint x: 381, startPoint y: 22, endPoint x: 377, endPoint y: 24, distance: 4.6
click at [379, 23] on button "Save" at bounding box center [374, 25] width 18 height 11
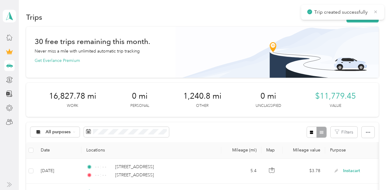
click at [376, 11] on icon at bounding box center [376, 11] width 3 height 3
click at [366, 16] on button "New trip" at bounding box center [363, 17] width 32 height 11
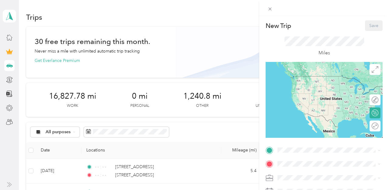
scroll to position [110, 0]
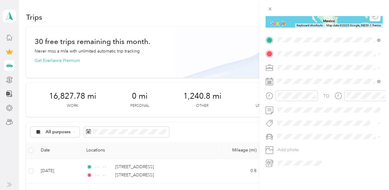
click at [310, 65] on span "[STREET_ADDRESS][US_STATE]" at bounding box center [319, 61] width 61 height 5
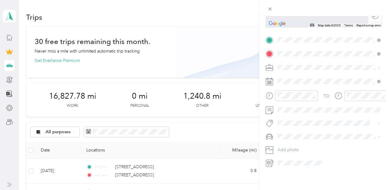
click at [307, 116] on span "[STREET_ADDRESS][US_STATE]" at bounding box center [319, 112] width 61 height 5
click at [291, 96] on div "Instacart" at bounding box center [329, 98] width 99 height 6
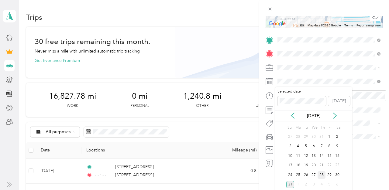
click at [320, 175] on div "28" at bounding box center [322, 176] width 8 height 8
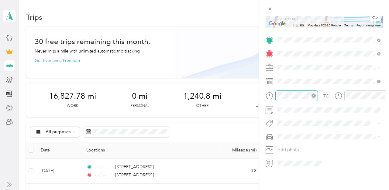
click at [313, 96] on icon "close-circle" at bounding box center [314, 96] width 4 height 4
click at [383, 96] on icon "close-circle" at bounding box center [383, 96] width 4 height 4
click at [293, 147] on span "Toyota Corolla LE" at bounding box center [297, 146] width 34 height 5
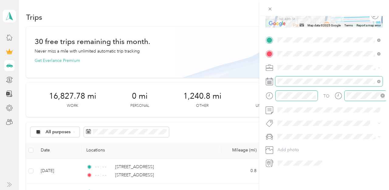
scroll to position [0, 0]
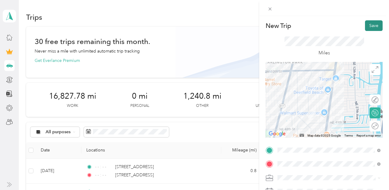
click at [374, 23] on button "Save" at bounding box center [374, 25] width 18 height 11
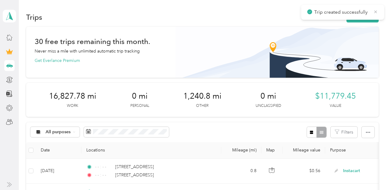
click at [375, 12] on icon at bounding box center [375, 11] width 5 height 5
click at [369, 15] on button "New trip" at bounding box center [363, 17] width 32 height 11
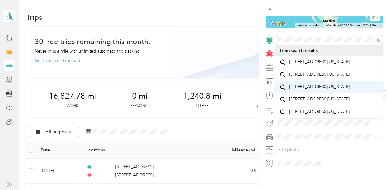
scroll to position [11, 0]
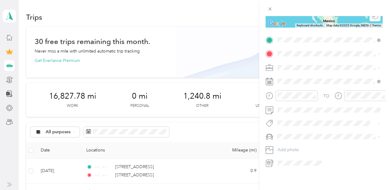
click at [301, 115] on span "[STREET_ADDRESS][US_STATE]" at bounding box center [319, 111] width 61 height 5
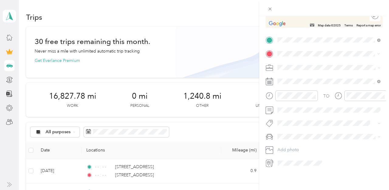
click at [306, 73] on span "[STREET_ADDRESS][US_STATE]" at bounding box center [319, 75] width 61 height 5
click at [292, 98] on span "Instacart" at bounding box center [288, 99] width 16 height 5
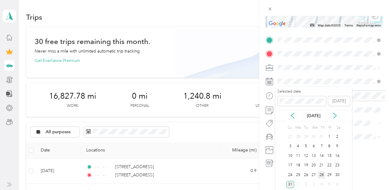
click at [321, 174] on div "28" at bounding box center [322, 176] width 8 height 8
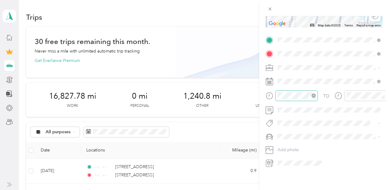
click at [312, 97] on icon "close-circle" at bounding box center [314, 96] width 4 height 4
click at [382, 95] on icon "close-circle" at bounding box center [383, 96] width 4 height 4
click at [290, 144] on li "Toyota Corolla LE" at bounding box center [329, 144] width 107 height 11
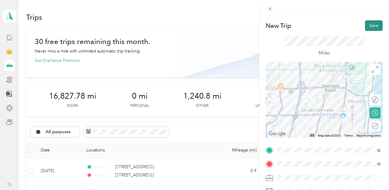
click at [369, 26] on button "Save" at bounding box center [374, 25] width 18 height 11
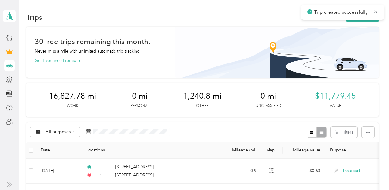
click at [375, 15] on span "Trip created successfully" at bounding box center [342, 13] width 71 height 8
click at [376, 11] on icon at bounding box center [375, 11] width 5 height 5
click at [366, 18] on button "New trip" at bounding box center [363, 17] width 32 height 11
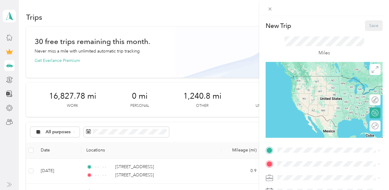
scroll to position [110, 0]
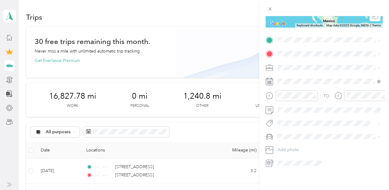
click at [309, 64] on span "[STREET_ADDRESS][US_STATE]" at bounding box center [319, 61] width 61 height 5
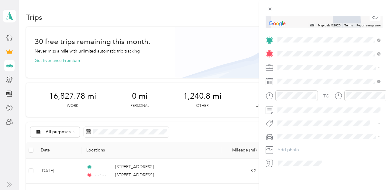
click at [308, 127] on span "[GEOGRAPHIC_DATA][US_STATE], [GEOGRAPHIC_DATA]" at bounding box center [333, 125] width 89 height 11
click at [289, 97] on span "Instacart" at bounding box center [288, 99] width 16 height 5
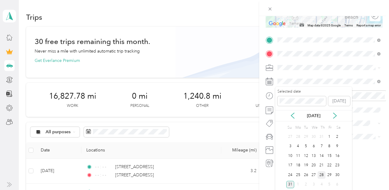
click at [322, 174] on div "28" at bounding box center [322, 176] width 8 height 8
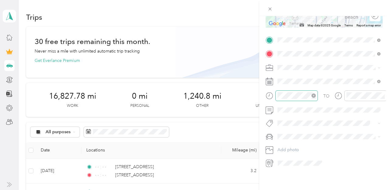
click at [314, 96] on icon "close-circle" at bounding box center [314, 96] width 4 height 4
click at [384, 95] on icon "close-circle" at bounding box center [383, 96] width 4 height 4
click at [297, 141] on span at bounding box center [329, 137] width 107 height 10
click at [291, 147] on span "Toyota Corolla LE" at bounding box center [297, 146] width 34 height 5
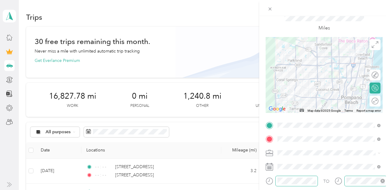
scroll to position [0, 0]
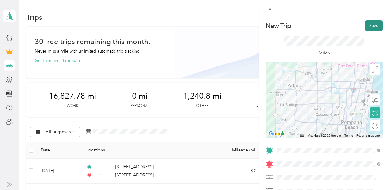
click at [373, 25] on button "Save" at bounding box center [374, 25] width 18 height 11
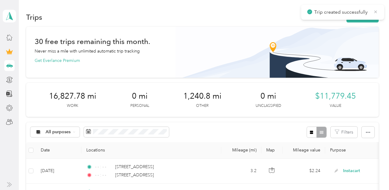
click at [376, 12] on icon at bounding box center [376, 11] width 3 height 3
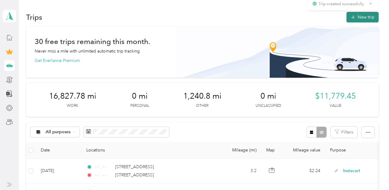
click at [370, 14] on button "New trip" at bounding box center [363, 17] width 32 height 11
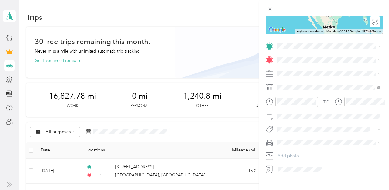
scroll to position [109, 0]
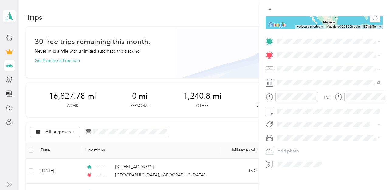
drag, startPoint x: 313, startPoint y: 116, endPoint x: 310, endPoint y: 84, distance: 32.4
click at [313, 116] on span "[GEOGRAPHIC_DATA][US_STATE], [GEOGRAPHIC_DATA]" at bounding box center [333, 111] width 89 height 11
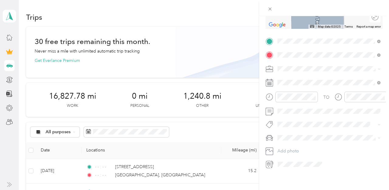
click at [305, 76] on span "[STREET_ADDRESS][US_STATE]" at bounding box center [319, 76] width 61 height 5
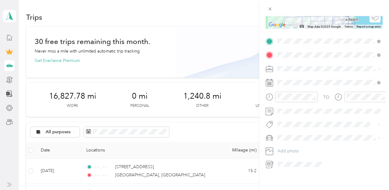
click at [294, 101] on span "Instacart" at bounding box center [288, 99] width 16 height 5
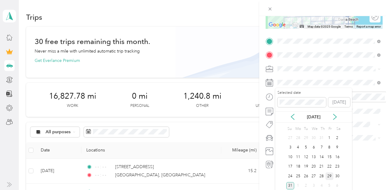
click at [330, 176] on div "29" at bounding box center [330, 177] width 8 height 8
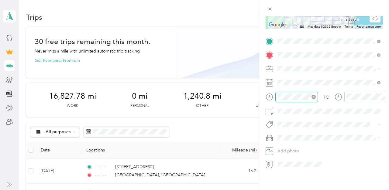
click at [314, 98] on icon "close-circle" at bounding box center [314, 97] width 4 height 4
click at [384, 97] on icon "close-circle" at bounding box center [383, 97] width 4 height 4
click at [293, 148] on span "Toyota Corolla LE" at bounding box center [297, 147] width 34 height 5
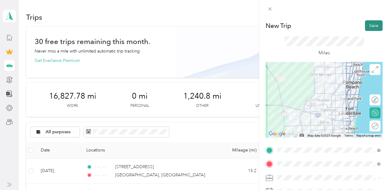
click at [373, 24] on button "Save" at bounding box center [374, 25] width 18 height 11
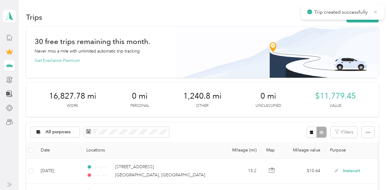
click at [374, 12] on icon at bounding box center [375, 11] width 5 height 5
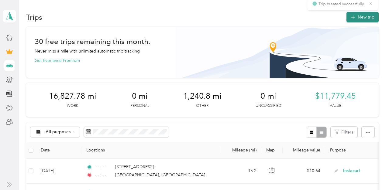
click at [366, 15] on button "New trip" at bounding box center [363, 17] width 32 height 11
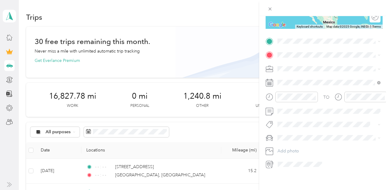
scroll to position [110, 0]
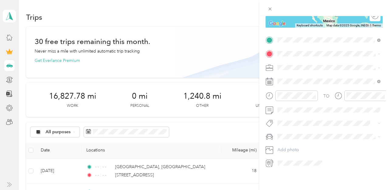
click at [311, 65] on span "[STREET_ADDRESS][US_STATE]" at bounding box center [319, 61] width 61 height 5
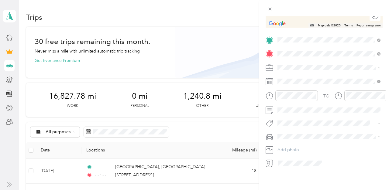
click at [309, 75] on span "[STREET_ADDRESS][US_STATE]" at bounding box center [319, 75] width 61 height 5
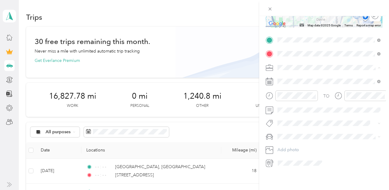
click at [292, 99] on span "Instacart" at bounding box center [288, 99] width 16 height 5
click at [293, 78] on span at bounding box center [329, 82] width 107 height 10
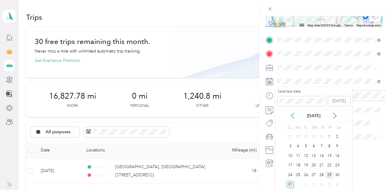
click at [329, 175] on div "29" at bounding box center [330, 176] width 8 height 8
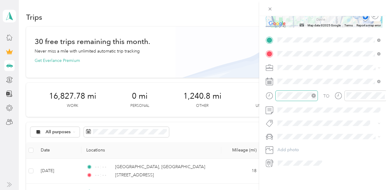
click at [315, 97] on icon "close-circle" at bounding box center [314, 96] width 4 height 4
click at [382, 95] on icon "close-circle" at bounding box center [383, 96] width 4 height 4
click at [296, 149] on li "Toyota Corolla LE" at bounding box center [329, 148] width 107 height 11
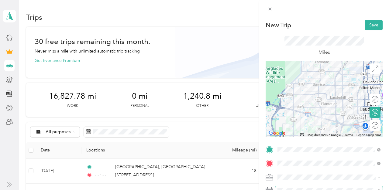
scroll to position [0, 0]
click at [375, 26] on button "Save" at bounding box center [374, 25] width 18 height 11
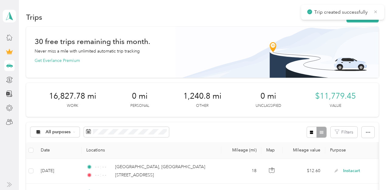
click at [376, 11] on icon at bounding box center [375, 11] width 5 height 5
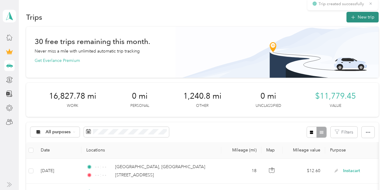
click at [373, 14] on button "New trip" at bounding box center [363, 17] width 32 height 11
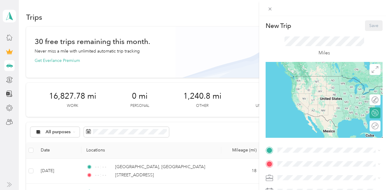
scroll to position [110, 0]
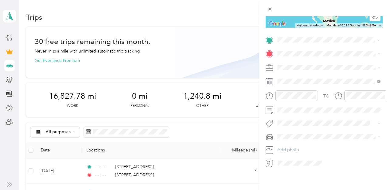
click at [316, 63] on span "[STREET_ADDRESS][US_STATE]" at bounding box center [319, 61] width 61 height 5
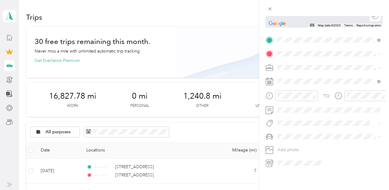
click at [313, 75] on span "[STREET_ADDRESS][US_STATE]" at bounding box center [319, 75] width 61 height 5
click at [293, 95] on li "Instacart" at bounding box center [329, 99] width 107 height 11
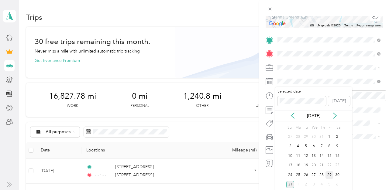
click at [328, 174] on div "29" at bounding box center [330, 176] width 8 height 8
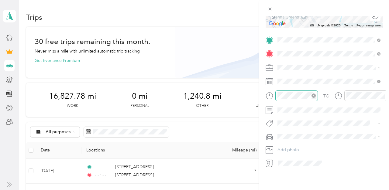
click at [313, 95] on icon "close-circle" at bounding box center [314, 96] width 4 height 4
click at [383, 96] on icon "close-circle" at bounding box center [383, 96] width 4 height 4
click at [301, 133] on span at bounding box center [329, 137] width 107 height 10
click at [294, 147] on span "Toyota Corolla LE" at bounding box center [297, 147] width 34 height 5
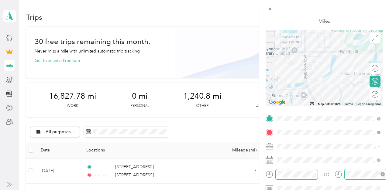
scroll to position [0, 0]
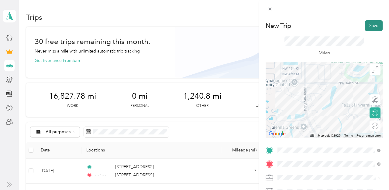
click at [373, 22] on button "Save" at bounding box center [374, 25] width 18 height 11
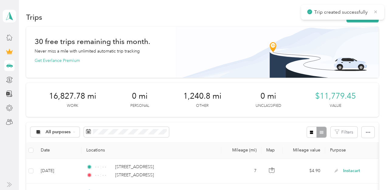
click at [374, 14] on icon at bounding box center [375, 11] width 5 height 5
click at [372, 14] on button "New trip" at bounding box center [363, 17] width 32 height 11
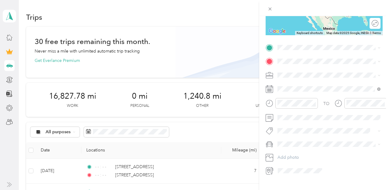
scroll to position [110, 0]
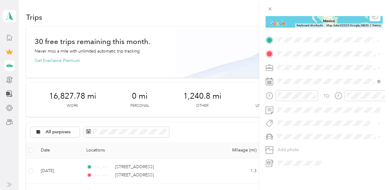
click at [296, 60] on span "[STREET_ADDRESS][US_STATE]" at bounding box center [319, 61] width 61 height 5
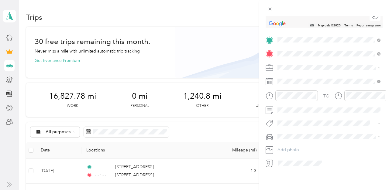
click at [302, 78] on span "[STREET_ADDRESS][PERSON_NAME][US_STATE]" at bounding box center [333, 78] width 89 height 11
click at [286, 99] on span "Instacart" at bounding box center [288, 99] width 16 height 5
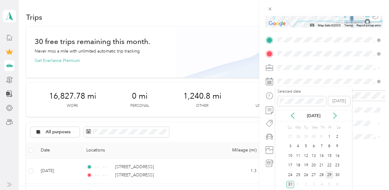
click at [328, 176] on div "29" at bounding box center [330, 176] width 8 height 8
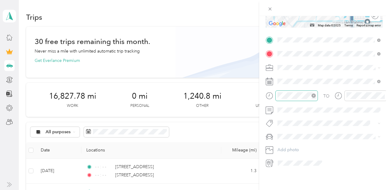
click at [314, 94] on icon "close-circle" at bounding box center [314, 96] width 4 height 4
click at [382, 96] on icon "close-circle" at bounding box center [383, 96] width 4 height 4
click at [287, 145] on div "Toyota Corolla LE" at bounding box center [329, 148] width 99 height 6
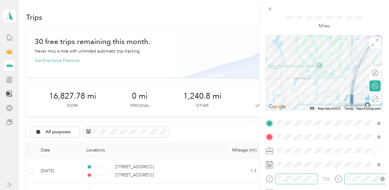
scroll to position [0, 0]
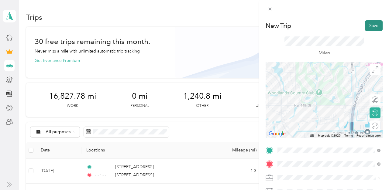
click at [369, 25] on button "Save" at bounding box center [374, 25] width 18 height 11
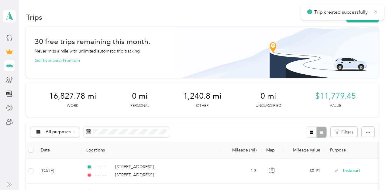
click at [376, 11] on icon at bounding box center [375, 11] width 5 height 5
click at [364, 19] on button "New trip" at bounding box center [363, 17] width 32 height 11
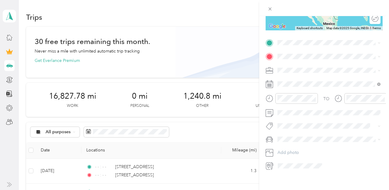
scroll to position [109, 0]
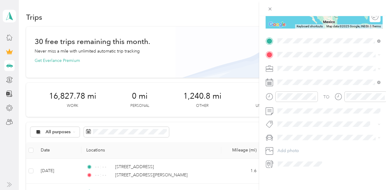
click at [309, 65] on span "[STREET_ADDRESS][PERSON_NAME][US_STATE]" at bounding box center [333, 65] width 89 height 11
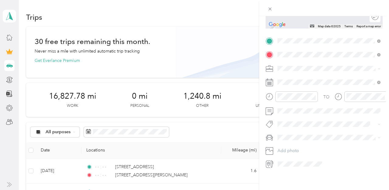
click at [303, 79] on span "[STREET_ADDRESS][US_STATE]" at bounding box center [319, 76] width 61 height 5
click at [297, 98] on div "Instacart" at bounding box center [329, 100] width 99 height 6
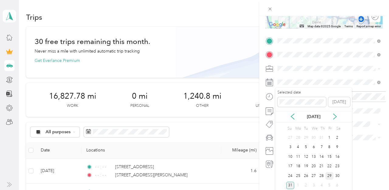
click at [330, 175] on div "29" at bounding box center [330, 176] width 8 height 8
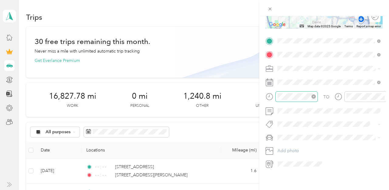
click at [315, 96] on icon "close-circle" at bounding box center [314, 97] width 4 height 4
click at [383, 96] on icon "close-circle" at bounding box center [383, 97] width 4 height 4
click at [304, 149] on div "Toyota Corolla LE" at bounding box center [329, 148] width 99 height 6
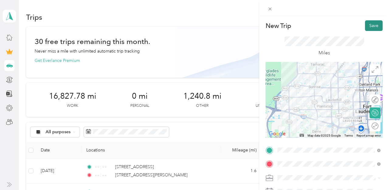
click at [376, 25] on button "Save" at bounding box center [374, 25] width 18 height 11
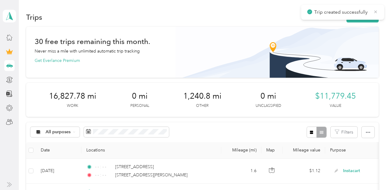
click at [375, 12] on icon at bounding box center [375, 11] width 5 height 5
click at [367, 23] on div "Trips New trip" at bounding box center [202, 17] width 352 height 13
click at [366, 16] on button "New trip" at bounding box center [363, 17] width 32 height 11
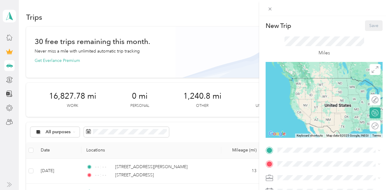
scroll to position [110, 0]
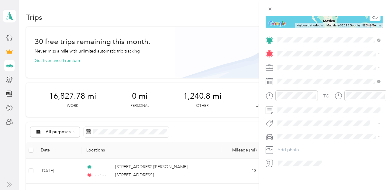
click at [306, 61] on span "[STREET_ADDRESS][US_STATE]" at bounding box center [319, 61] width 61 height 5
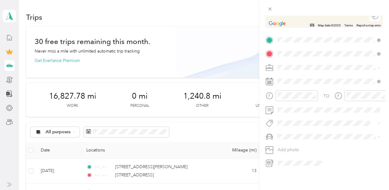
click at [319, 76] on span "[STREET_ADDRESS][US_STATE]" at bounding box center [319, 75] width 61 height 5
click at [290, 99] on span "Instacart" at bounding box center [288, 98] width 16 height 5
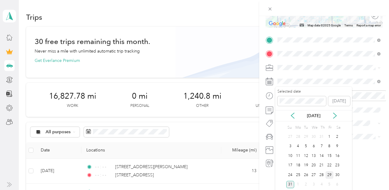
click at [327, 175] on div "29" at bounding box center [330, 176] width 8 height 8
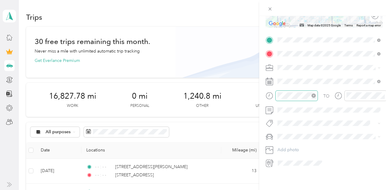
click at [313, 96] on icon "close-circle" at bounding box center [314, 96] width 4 height 4
click at [382, 94] on icon "close-circle" at bounding box center [383, 96] width 4 height 4
click at [292, 146] on span "Toyota Corolla LE" at bounding box center [297, 144] width 34 height 5
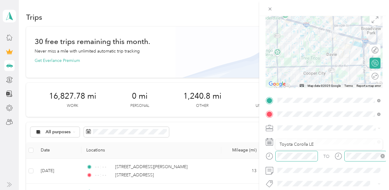
scroll to position [0, 0]
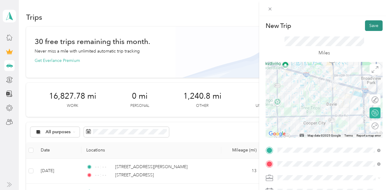
click at [375, 22] on button "Save" at bounding box center [374, 25] width 18 height 11
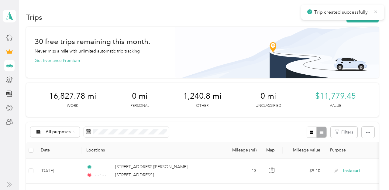
click at [376, 13] on icon at bounding box center [375, 11] width 5 height 5
click at [371, 13] on button "New trip" at bounding box center [363, 17] width 32 height 11
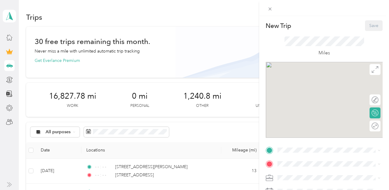
scroll to position [110, 0]
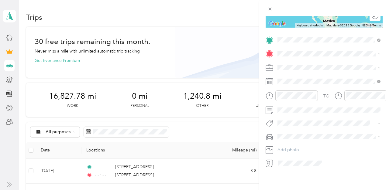
click at [307, 64] on span "[STREET_ADDRESS][US_STATE]" at bounding box center [319, 61] width 61 height 5
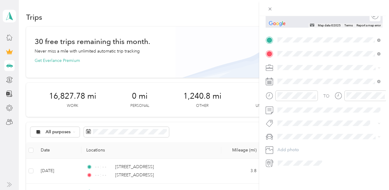
click at [317, 78] on span "[STREET_ADDRESS][US_STATE]" at bounding box center [319, 75] width 61 height 5
click at [294, 97] on span "Instacart" at bounding box center [288, 99] width 16 height 5
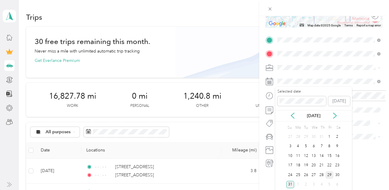
click at [328, 172] on div "29" at bounding box center [330, 176] width 8 height 8
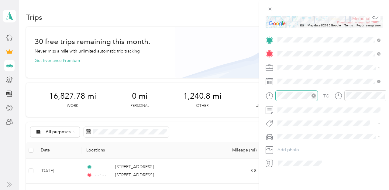
click at [313, 95] on icon "close-circle" at bounding box center [314, 96] width 4 height 4
click at [383, 97] on icon "close-circle" at bounding box center [383, 96] width 4 height 4
click at [298, 144] on li "Toyota Corolla LE" at bounding box center [329, 148] width 107 height 11
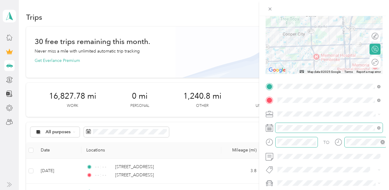
scroll to position [0, 0]
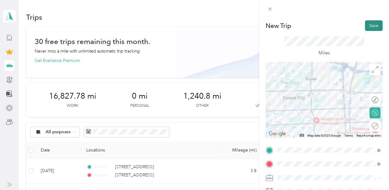
click at [380, 21] on button "Save" at bounding box center [374, 25] width 18 height 11
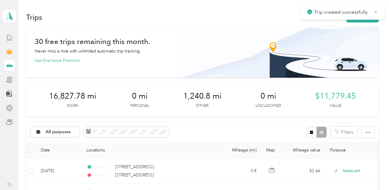
click at [376, 11] on icon at bounding box center [375, 11] width 5 height 5
click at [368, 15] on button "New trip" at bounding box center [363, 17] width 32 height 11
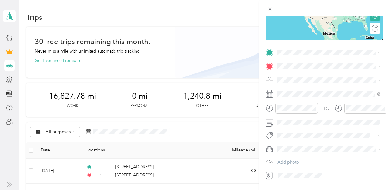
scroll to position [110, 0]
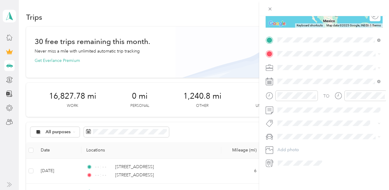
click at [321, 59] on span "[STREET_ADDRESS][US_STATE]" at bounding box center [319, 61] width 61 height 5
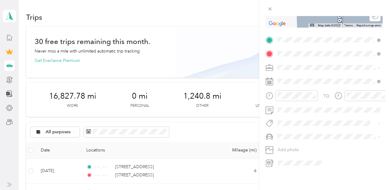
click at [301, 76] on span "[STREET_ADDRESS][US_STATE]" at bounding box center [319, 75] width 61 height 5
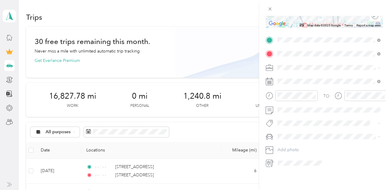
click at [295, 64] on span at bounding box center [329, 68] width 107 height 10
click at [290, 97] on span "Instacart" at bounding box center [288, 99] width 16 height 5
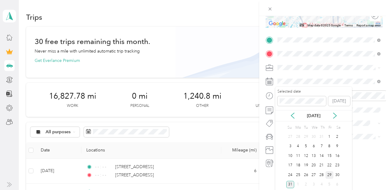
click at [330, 174] on div "29" at bounding box center [330, 176] width 8 height 8
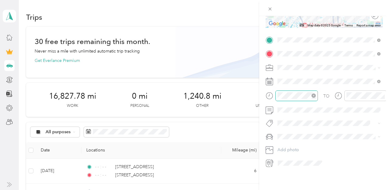
click at [314, 94] on icon "close-circle" at bounding box center [314, 96] width 4 height 4
click at [383, 95] on icon "close-circle" at bounding box center [383, 96] width 4 height 4
click at [296, 143] on li "Toyota Corolla LE" at bounding box center [329, 147] width 107 height 11
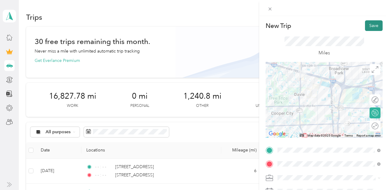
click at [375, 29] on button "Save" at bounding box center [374, 25] width 18 height 11
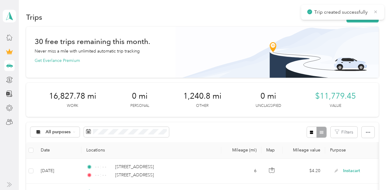
click at [375, 11] on icon at bounding box center [376, 11] width 3 height 3
click at [370, 14] on button "New trip" at bounding box center [363, 17] width 32 height 11
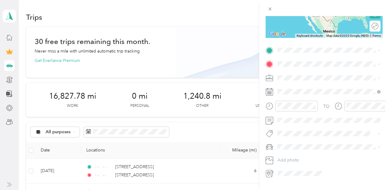
scroll to position [102, 0]
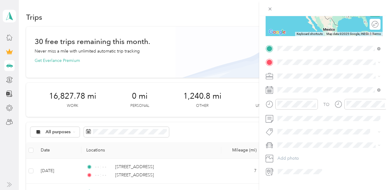
click at [306, 73] on span "[STREET_ADDRESS][US_STATE]" at bounding box center [319, 70] width 61 height 5
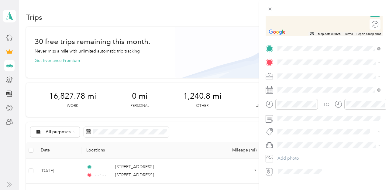
click at [311, 86] on span "[STREET_ADDRESS][US_STATE]" at bounding box center [319, 82] width 61 height 5
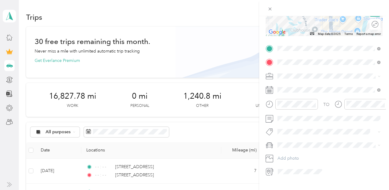
click at [289, 105] on span "Instacart" at bounding box center [288, 107] width 16 height 5
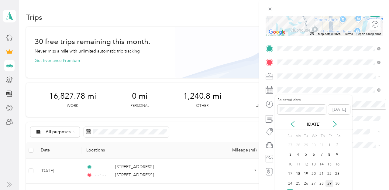
click at [329, 183] on div "29" at bounding box center [330, 184] width 8 height 8
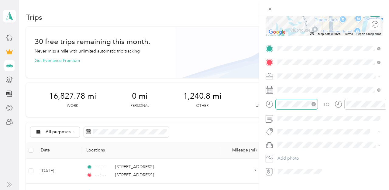
click at [314, 105] on icon "close-circle" at bounding box center [314, 104] width 4 height 4
click at [382, 105] on icon "close-circle" at bounding box center [383, 104] width 4 height 4
click at [288, 152] on li "Toyota Corolla LE" at bounding box center [329, 156] width 107 height 11
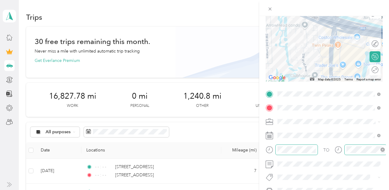
scroll to position [0, 0]
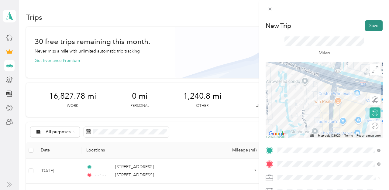
click at [368, 29] on button "Save" at bounding box center [374, 25] width 18 height 11
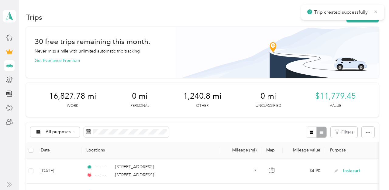
click at [376, 12] on icon at bounding box center [375, 11] width 5 height 5
click at [364, 16] on button "New trip" at bounding box center [363, 17] width 32 height 11
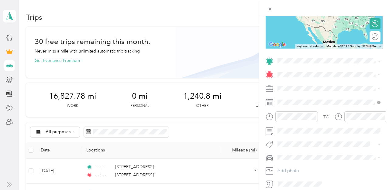
scroll to position [110, 0]
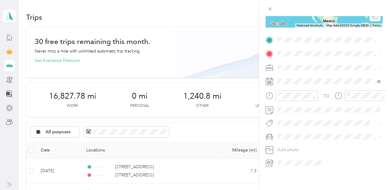
click at [339, 65] on span "[STREET_ADDRESS][US_STATE]" at bounding box center [319, 61] width 61 height 5
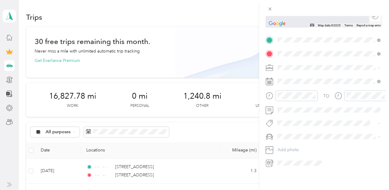
click at [307, 72] on div "[STREET_ADDRESS][US_STATE]" at bounding box center [329, 76] width 99 height 8
click at [294, 64] on span at bounding box center [329, 68] width 107 height 10
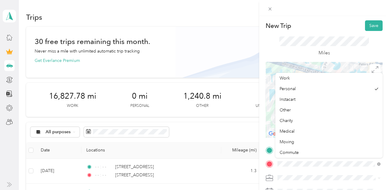
click at [293, 98] on span "Instacart" at bounding box center [288, 99] width 16 height 5
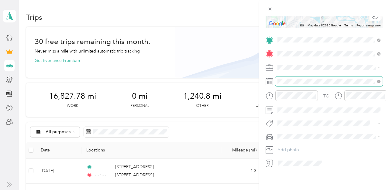
click at [293, 77] on span at bounding box center [329, 82] width 107 height 10
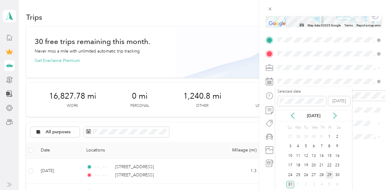
click at [329, 173] on div "29" at bounding box center [330, 176] width 8 height 8
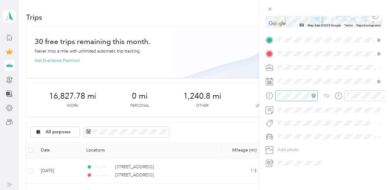
click at [314, 95] on icon "close-circle" at bounding box center [314, 96] width 4 height 4
click at [383, 94] on icon "close-circle" at bounding box center [383, 96] width 4 height 4
click at [291, 146] on span "Toyota Corolla LE" at bounding box center [297, 147] width 34 height 5
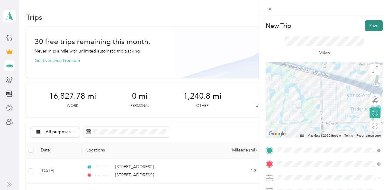
click at [371, 27] on button "Save" at bounding box center [374, 25] width 18 height 11
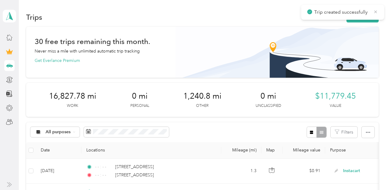
click at [376, 12] on icon at bounding box center [376, 11] width 3 height 3
click at [373, 12] on button "New trip" at bounding box center [363, 17] width 32 height 11
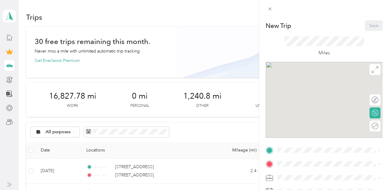
scroll to position [110, 0]
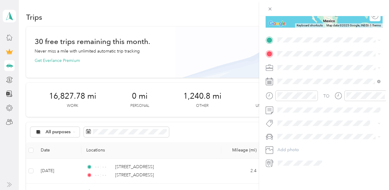
click at [321, 62] on span "[STREET_ADDRESS][US_STATE]" at bounding box center [319, 61] width 61 height 5
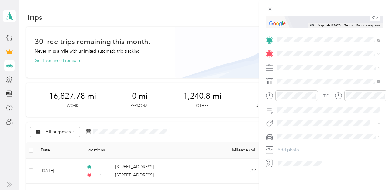
click at [310, 124] on span "[GEOGRAPHIC_DATA][US_STATE], [GEOGRAPHIC_DATA]" at bounding box center [333, 125] width 89 height 11
click at [290, 96] on div "Instacart" at bounding box center [329, 98] width 99 height 6
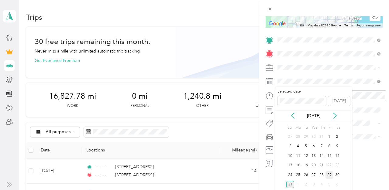
click at [330, 175] on div "29" at bounding box center [330, 176] width 8 height 8
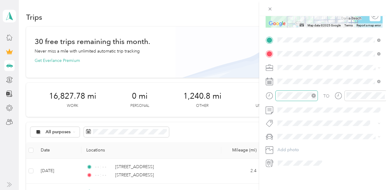
click at [314, 94] on icon "close-circle" at bounding box center [314, 96] width 4 height 4
click at [382, 95] on icon "close-circle" at bounding box center [383, 96] width 4 height 4
click at [294, 147] on span "Toyota Corolla LE" at bounding box center [297, 147] width 34 height 5
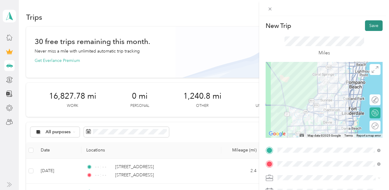
click at [373, 27] on button "Save" at bounding box center [374, 25] width 18 height 11
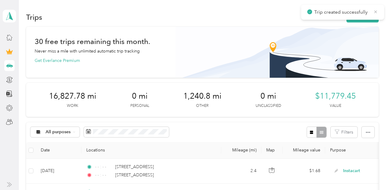
click at [375, 11] on icon at bounding box center [376, 11] width 3 height 3
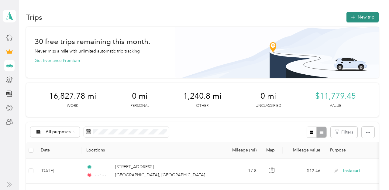
click at [361, 19] on button "New trip" at bounding box center [363, 17] width 32 height 11
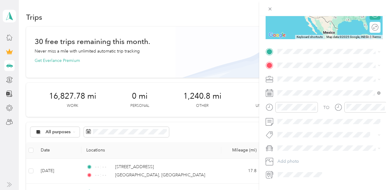
scroll to position [110, 0]
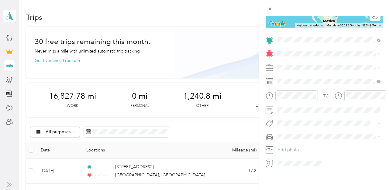
click at [310, 114] on span "[GEOGRAPHIC_DATA][US_STATE], [GEOGRAPHIC_DATA]" at bounding box center [333, 111] width 89 height 11
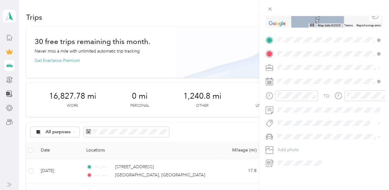
click at [302, 78] on span "4621 Coral Ridge Drive Coral Springs, Florida 33076, United States" at bounding box center [319, 75] width 61 height 5
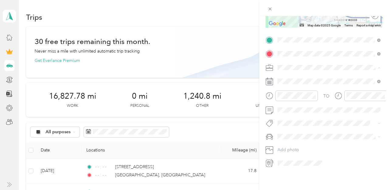
click at [291, 99] on span "Instacart" at bounding box center [288, 99] width 16 height 5
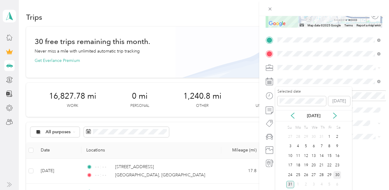
click at [337, 175] on div "30" at bounding box center [338, 176] width 8 height 8
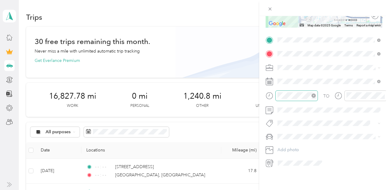
click at [314, 95] on icon "close-circle" at bounding box center [314, 96] width 4 height 4
click at [383, 96] on icon "close-circle" at bounding box center [383, 96] width 4 height 4
click at [295, 144] on li "Toyota Corolla LE" at bounding box center [329, 148] width 107 height 11
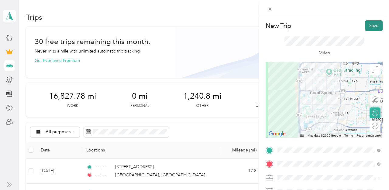
click at [368, 21] on button "Save" at bounding box center [374, 25] width 18 height 11
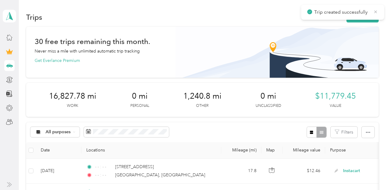
click at [378, 11] on icon at bounding box center [375, 11] width 5 height 5
click at [365, 19] on button "New trip" at bounding box center [363, 17] width 32 height 11
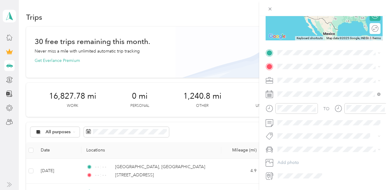
scroll to position [103, 0]
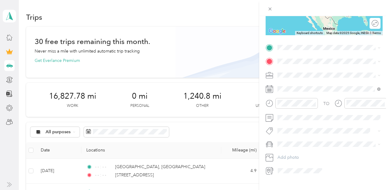
click at [311, 71] on span "4621 Coral Ridge Drive Coral Springs, Florida 33076, United States" at bounding box center [319, 68] width 61 height 5
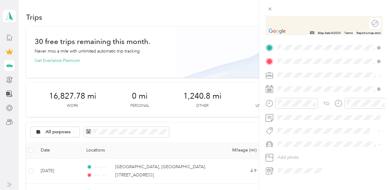
click at [303, 84] on span "9931 Sandalfoot Boulevard Boca Raton, Florida 33428, United States" at bounding box center [319, 83] width 61 height 5
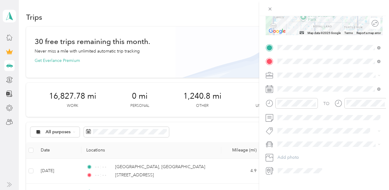
click at [290, 108] on span "Instacart" at bounding box center [288, 106] width 16 height 5
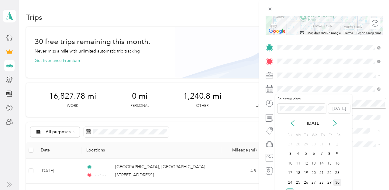
click at [336, 182] on div "30" at bounding box center [338, 183] width 8 height 8
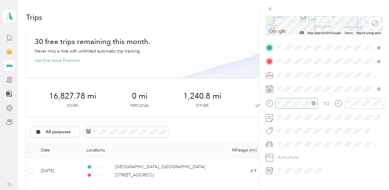
click at [313, 103] on icon "close-circle" at bounding box center [314, 103] width 4 height 4
click at [382, 103] on icon "close-circle" at bounding box center [383, 103] width 4 height 4
click at [301, 149] on span at bounding box center [329, 145] width 107 height 10
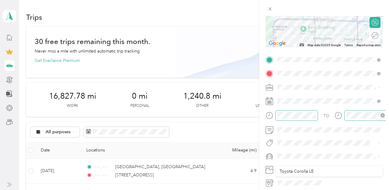
scroll to position [86, 0]
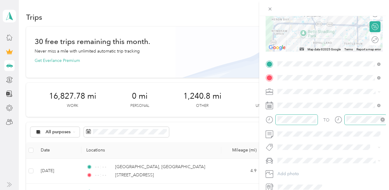
click at [301, 172] on span "Toyota Corolla LE" at bounding box center [297, 171] width 34 height 5
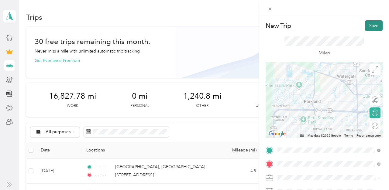
click at [377, 21] on button "Save" at bounding box center [374, 25] width 18 height 11
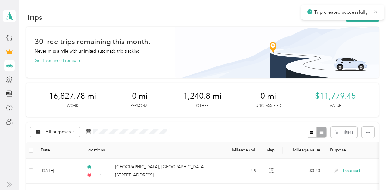
click at [376, 12] on icon at bounding box center [375, 11] width 5 height 5
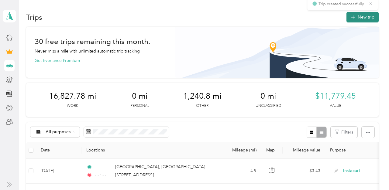
click at [367, 18] on button "New trip" at bounding box center [363, 17] width 32 height 11
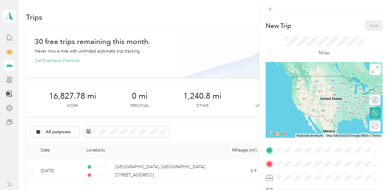
scroll to position [110, 0]
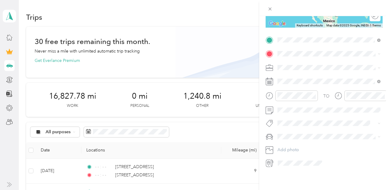
click at [309, 62] on span "9931 Sandalfoot Boulevard Boca Raton, Florida 33428, United States" at bounding box center [319, 61] width 61 height 5
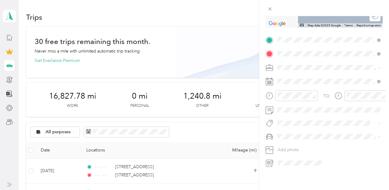
click at [306, 75] on span "23290 Southwest 58th Avenue Boca Raton, Florida 33428, United States" at bounding box center [319, 75] width 61 height 5
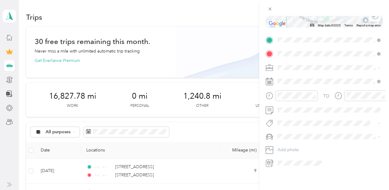
click at [291, 97] on span "Instacart" at bounding box center [288, 99] width 16 height 5
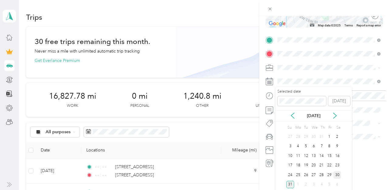
click at [336, 173] on div "30" at bounding box center [338, 176] width 8 height 8
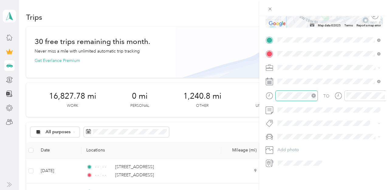
click at [314, 94] on icon "close-circle" at bounding box center [314, 96] width 4 height 4
click at [383, 95] on icon "close-circle" at bounding box center [383, 96] width 4 height 4
click at [299, 147] on span "Toyota Corolla LE" at bounding box center [297, 147] width 34 height 5
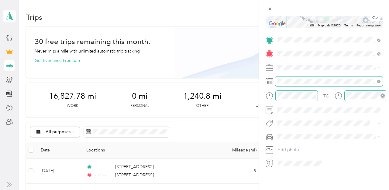
scroll to position [0, 0]
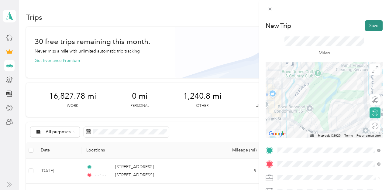
click at [371, 30] on button "Save" at bounding box center [374, 25] width 18 height 11
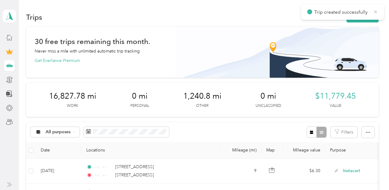
click at [375, 13] on icon at bounding box center [375, 11] width 5 height 5
click at [373, 14] on button "New trip" at bounding box center [363, 17] width 32 height 11
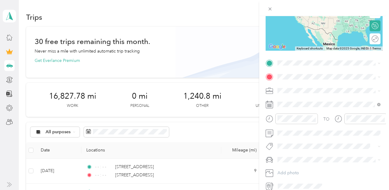
scroll to position [102, 0]
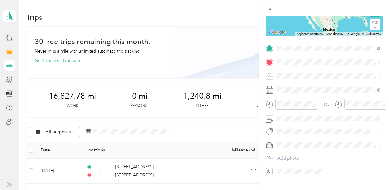
click at [318, 67] on div "23290 Southwest 58th Avenue Boca Raton, Florida 33428, United States" at bounding box center [329, 71] width 99 height 8
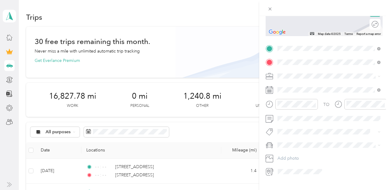
click at [302, 84] on span "4621 Coral Ridge Drive Coral Springs, Florida 33076, United States" at bounding box center [319, 84] width 61 height 5
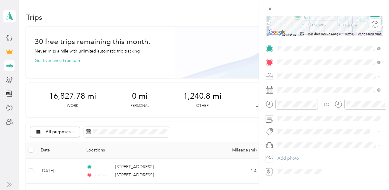
click at [291, 109] on div "Instacart" at bounding box center [329, 108] width 99 height 6
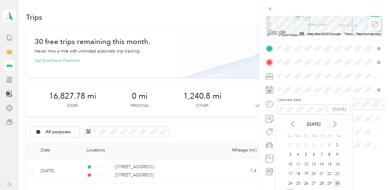
click at [336, 182] on div "30" at bounding box center [338, 184] width 8 height 8
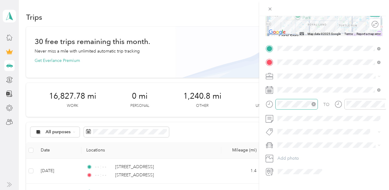
click at [314, 103] on icon "close-circle" at bounding box center [314, 104] width 4 height 4
click at [383, 103] on icon "close-circle" at bounding box center [383, 104] width 4 height 4
click at [295, 149] on span at bounding box center [329, 146] width 107 height 10
click at [293, 154] on span "Toyota Corolla LE" at bounding box center [297, 156] width 34 height 5
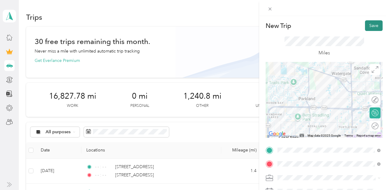
click at [371, 25] on button "Save" at bounding box center [374, 25] width 18 height 11
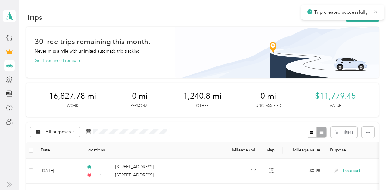
click at [375, 13] on icon at bounding box center [375, 11] width 5 height 5
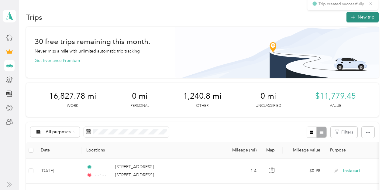
click at [364, 18] on button "New trip" at bounding box center [363, 17] width 32 height 11
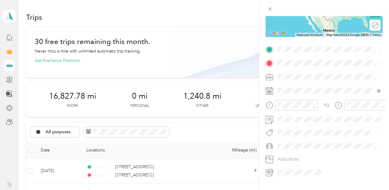
scroll to position [102, 0]
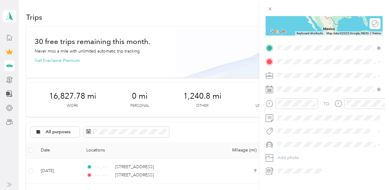
click at [307, 68] on span "4621 Coral Ridge Drive Coral Springs, Florida 33076, United States" at bounding box center [319, 69] width 61 height 5
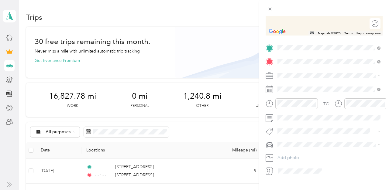
click at [310, 86] on span "10125 Emerson Street Parkland, Florida 33076, United States" at bounding box center [333, 86] width 89 height 11
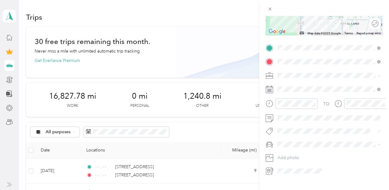
click at [290, 107] on span "Instacart" at bounding box center [288, 107] width 16 height 5
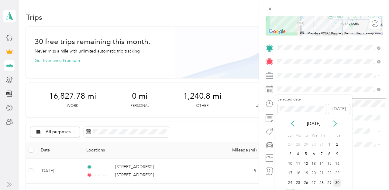
click at [337, 183] on div "30" at bounding box center [338, 183] width 8 height 8
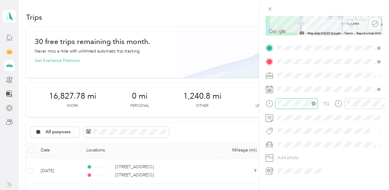
click at [314, 102] on icon "close-circle" at bounding box center [314, 104] width 4 height 4
click at [383, 104] on icon "close-circle" at bounding box center [383, 104] width 4 height 4
click at [298, 152] on li "Toyota Corolla LE" at bounding box center [329, 152] width 107 height 11
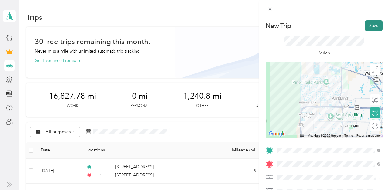
click at [371, 22] on button "Save" at bounding box center [374, 25] width 18 height 11
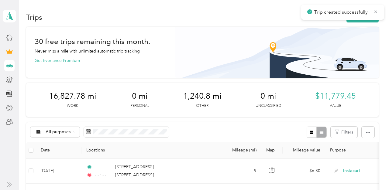
click at [378, 9] on icon at bounding box center [375, 11] width 5 height 5
click at [372, 12] on button "New trip" at bounding box center [363, 17] width 32 height 11
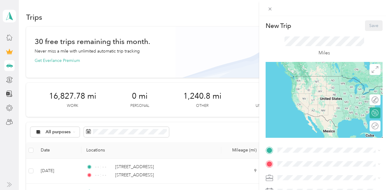
scroll to position [110, 0]
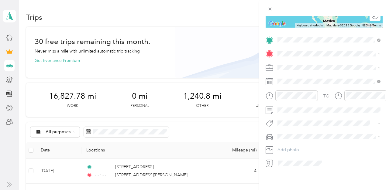
click at [311, 63] on span "10125 Emerson Street Parkland, Florida 33076, United States" at bounding box center [333, 64] width 89 height 11
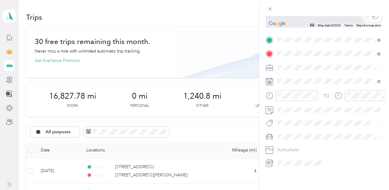
click at [309, 78] on span "9611 Clemmons Street Parkland, Florida 33076, United States" at bounding box center [333, 78] width 89 height 11
click at [291, 99] on span "Instacart" at bounding box center [288, 99] width 16 height 5
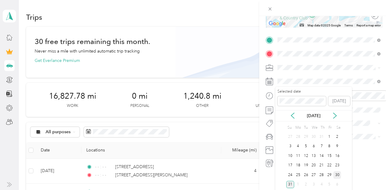
click at [338, 173] on div "30" at bounding box center [338, 176] width 8 height 8
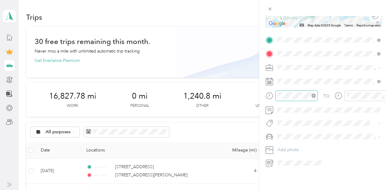
click at [314, 94] on icon "close-circle" at bounding box center [314, 96] width 4 height 4
click at [382, 97] on icon "close-circle" at bounding box center [383, 96] width 4 height 4
click at [294, 144] on li "Toyota Corolla LE" at bounding box center [329, 147] width 107 height 11
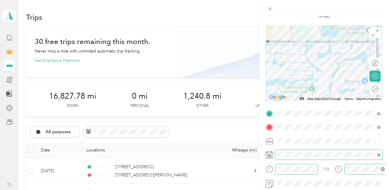
scroll to position [0, 0]
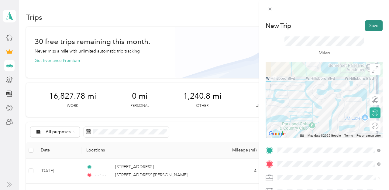
click at [374, 25] on button "Save" at bounding box center [374, 25] width 18 height 11
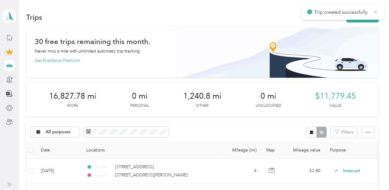
click at [376, 13] on icon at bounding box center [375, 11] width 5 height 5
click at [370, 16] on button "New trip" at bounding box center [363, 17] width 32 height 11
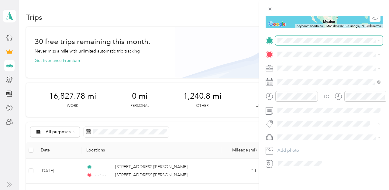
scroll to position [110, 0]
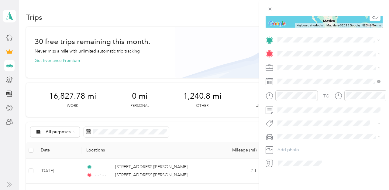
click at [308, 64] on span "9611 Clemmons Street Parkland, Florida 33076, United States" at bounding box center [333, 64] width 89 height 11
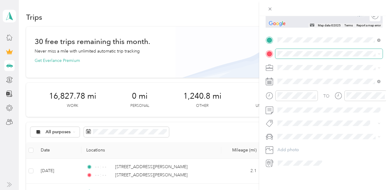
click at [297, 50] on span at bounding box center [329, 54] width 107 height 10
click at [308, 78] on span "8095 University Drive Parkland, Florida 33067, United States" at bounding box center [319, 75] width 61 height 5
click at [289, 99] on span "Instacart" at bounding box center [288, 99] width 16 height 5
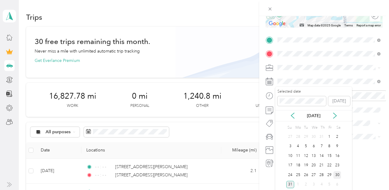
click at [337, 174] on div "30" at bounding box center [338, 176] width 8 height 8
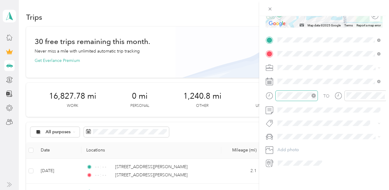
click at [314, 95] on icon "close-circle" at bounding box center [314, 96] width 4 height 4
click at [381, 96] on icon "close-circle" at bounding box center [383, 96] width 4 height 4
click at [288, 146] on span "Toyota Corolla LE" at bounding box center [297, 147] width 34 height 5
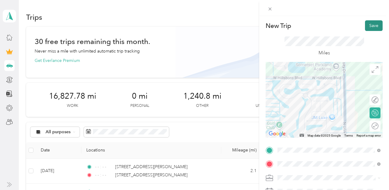
click at [374, 26] on button "Save" at bounding box center [374, 25] width 18 height 11
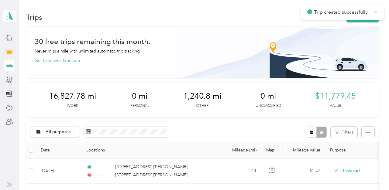
click at [376, 11] on icon at bounding box center [375, 11] width 5 height 5
click at [363, 18] on button "New trip" at bounding box center [363, 17] width 32 height 11
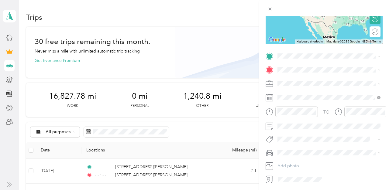
scroll to position [110, 0]
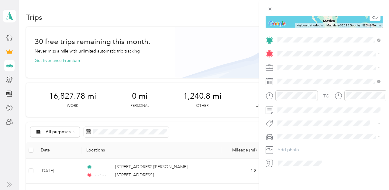
click at [313, 63] on span "8095 University Drive Parkland, Florida 33067, United States" at bounding box center [319, 61] width 61 height 5
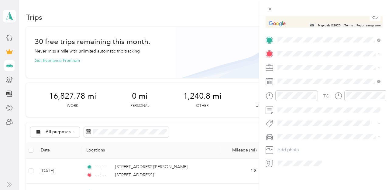
click at [306, 93] on span "Blue Fin Trail Boca Raton, Florida 33428, United States" at bounding box center [333, 97] width 89 height 16
click at [292, 98] on span "Instacart" at bounding box center [288, 99] width 16 height 5
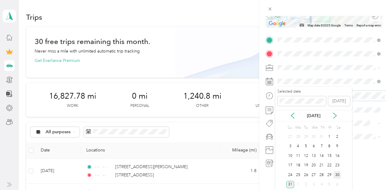
click at [337, 174] on div "30" at bounding box center [338, 176] width 8 height 8
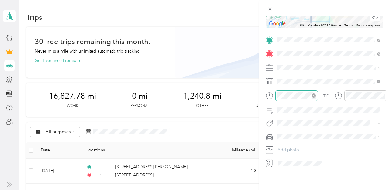
click at [314, 96] on icon "close-circle" at bounding box center [314, 96] width 4 height 4
click at [384, 94] on icon "close-circle" at bounding box center [383, 96] width 4 height 4
click at [286, 134] on span at bounding box center [329, 137] width 107 height 10
click at [288, 145] on div "Toyota Corolla LE" at bounding box center [329, 148] width 99 height 6
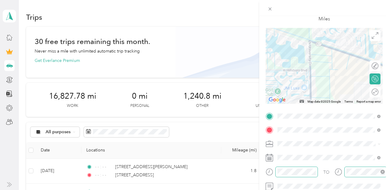
scroll to position [0, 0]
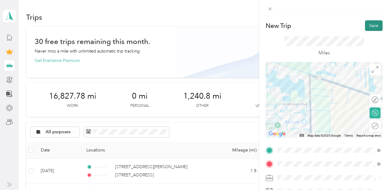
click at [376, 22] on button "Save" at bounding box center [374, 25] width 18 height 11
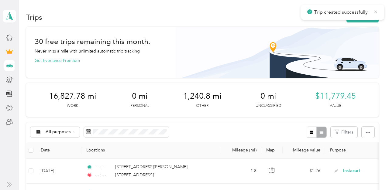
click at [376, 12] on icon at bounding box center [375, 11] width 5 height 5
click at [370, 13] on button "New trip" at bounding box center [363, 17] width 32 height 11
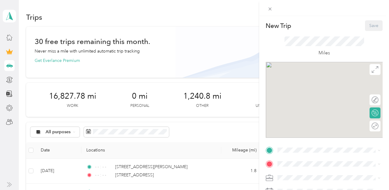
scroll to position [105, 0]
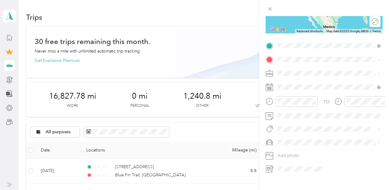
click at [307, 68] on span "Blue Fin Trail Boca Raton, Florida 33428, United States" at bounding box center [333, 73] width 89 height 16
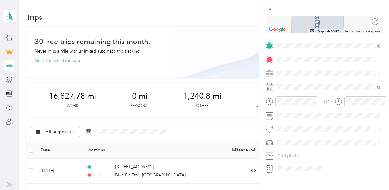
click at [311, 77] on li "4621 Coral Ridge Drive Coral Springs, Florida 33076, United States" at bounding box center [329, 82] width 107 height 12
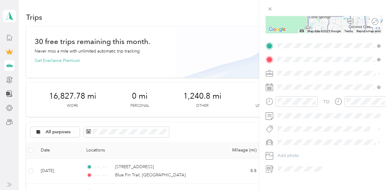
click at [288, 104] on span "Instacart" at bounding box center [288, 105] width 16 height 5
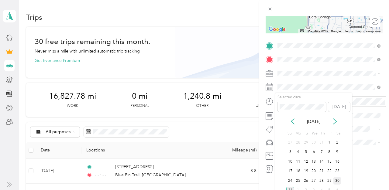
click at [337, 178] on div "30" at bounding box center [338, 181] width 8 height 8
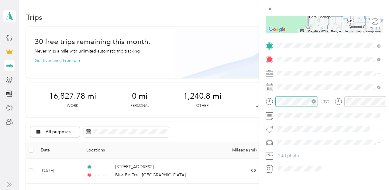
click at [314, 101] on icon "close-circle" at bounding box center [314, 101] width 4 height 4
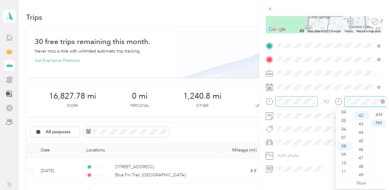
scroll to position [357, 0]
click at [383, 103] on icon "close-circle" at bounding box center [383, 101] width 4 height 4
click at [296, 151] on div "Toyota Corolla LE" at bounding box center [329, 153] width 99 height 6
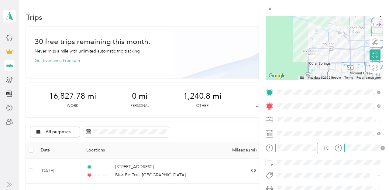
scroll to position [0, 0]
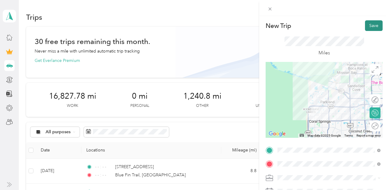
click at [370, 30] on button "Save" at bounding box center [374, 25] width 18 height 11
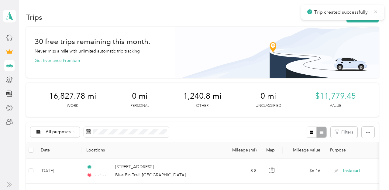
click at [374, 11] on icon at bounding box center [375, 11] width 5 height 5
click at [365, 17] on button "New trip" at bounding box center [363, 17] width 32 height 11
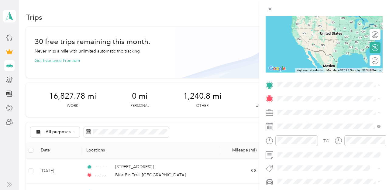
scroll to position [110, 0]
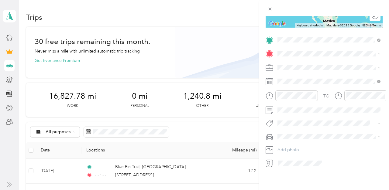
click at [312, 63] on span "4621 Coral Ridge Drive Coral Springs, Florida 33076, United States" at bounding box center [319, 61] width 61 height 5
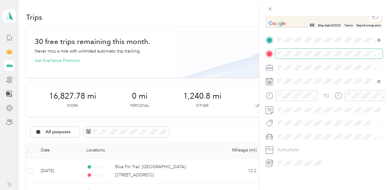
click at [301, 57] on span at bounding box center [329, 54] width 107 height 10
click at [314, 74] on span "6280 Northwest 120th Drive Coral Springs, Florida 33076, United States" at bounding box center [319, 75] width 61 height 5
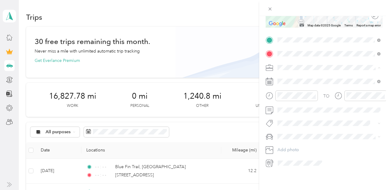
click at [291, 101] on div "Instacart" at bounding box center [329, 99] width 99 height 6
click at [372, 53] on span at bounding box center [329, 54] width 107 height 10
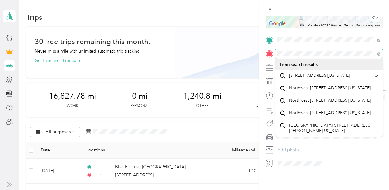
scroll to position [0, 0]
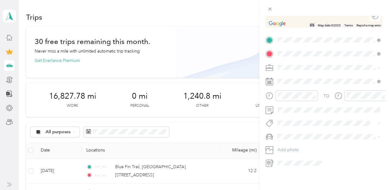
click at [306, 78] on span "6280 Northwest 120th Drive Pompano Beach, Florida 33076, United States" at bounding box center [319, 75] width 61 height 5
click at [289, 99] on span "Instacart" at bounding box center [288, 99] width 16 height 5
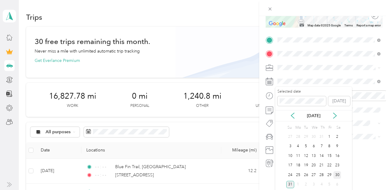
click at [337, 174] on div "30" at bounding box center [338, 176] width 8 height 8
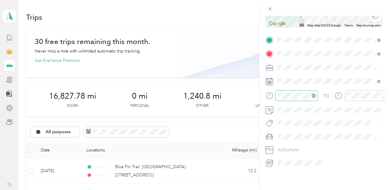
click at [314, 95] on icon "close-circle" at bounding box center [314, 96] width 4 height 4
click at [382, 95] on icon "close-circle" at bounding box center [383, 96] width 4 height 4
click at [298, 145] on li "Toyota Corolla LE" at bounding box center [329, 148] width 107 height 11
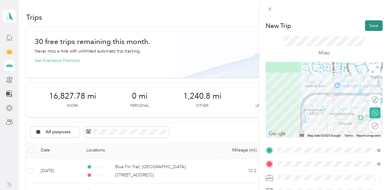
click at [375, 25] on button "Save" at bounding box center [374, 25] width 18 height 11
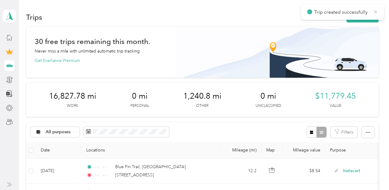
click at [375, 13] on icon at bounding box center [376, 11] width 3 height 3
click at [369, 14] on button "New trip" at bounding box center [363, 17] width 32 height 11
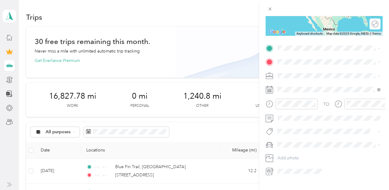
scroll to position [110, 0]
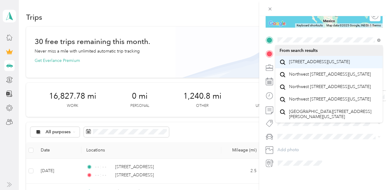
click at [305, 63] on span "6280 Northwest 120th Drive Coral Springs, Florida 33076, United States" at bounding box center [319, 61] width 61 height 5
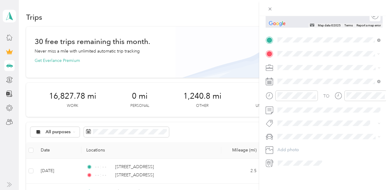
click at [313, 74] on span "11311 Heron Bay Boulevard Coral Springs, Florida 33076, United States" at bounding box center [319, 75] width 61 height 5
click at [289, 99] on span "Instacart" at bounding box center [288, 98] width 16 height 5
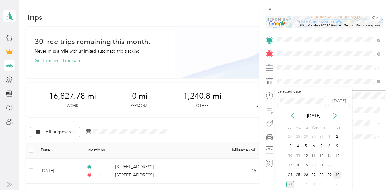
click at [337, 173] on div "30" at bounding box center [338, 176] width 8 height 8
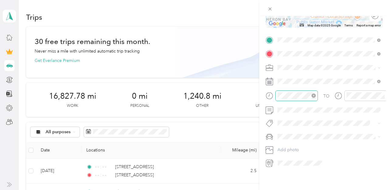
click at [313, 95] on icon "close-circle" at bounding box center [314, 96] width 4 height 4
click at [382, 95] on icon "close-circle" at bounding box center [383, 96] width 4 height 4
click at [300, 143] on li "Toyota Corolla LE" at bounding box center [329, 148] width 107 height 11
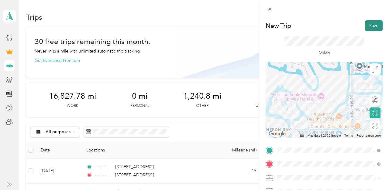
click at [374, 23] on button "Save" at bounding box center [374, 25] width 18 height 11
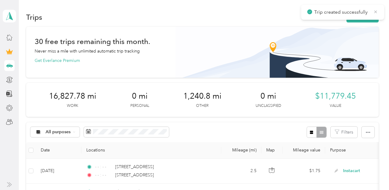
click at [374, 10] on icon at bounding box center [375, 11] width 5 height 5
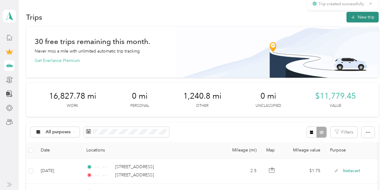
click at [357, 19] on button "New trip" at bounding box center [363, 17] width 32 height 11
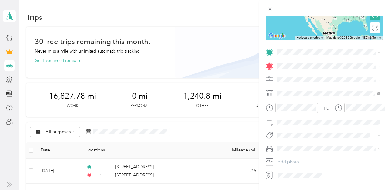
scroll to position [110, 0]
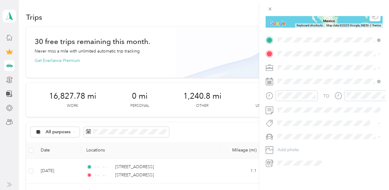
click at [311, 63] on span "11311 Heron Bay Boulevard Coral Springs, Florida 33076, United States" at bounding box center [319, 61] width 61 height 5
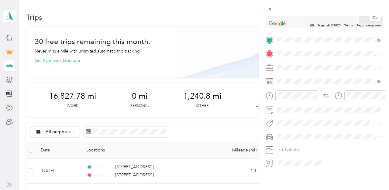
click at [309, 76] on span "6720 Northwest 105th Lane Parkland, Florida 33076, United States" at bounding box center [319, 75] width 61 height 5
click at [289, 99] on span "Instacart" at bounding box center [288, 99] width 16 height 5
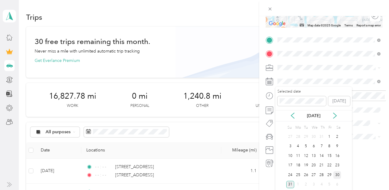
click at [337, 175] on div "30" at bounding box center [338, 176] width 8 height 8
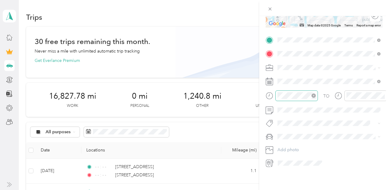
click at [313, 95] on icon "close-circle" at bounding box center [314, 96] width 4 height 4
click at [384, 94] on icon "close-circle" at bounding box center [383, 96] width 4 height 4
click at [290, 146] on span "Toyota Corolla LE" at bounding box center [297, 146] width 34 height 5
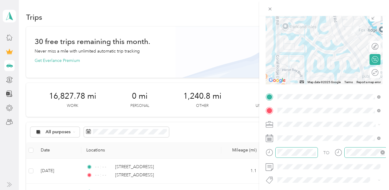
scroll to position [0, 0]
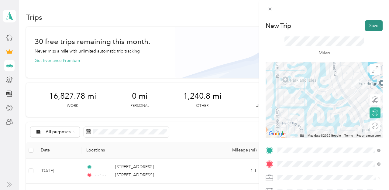
click at [373, 26] on button "Save" at bounding box center [374, 25] width 18 height 11
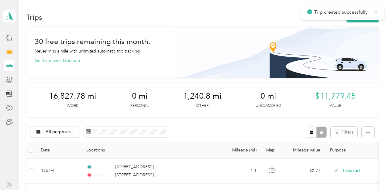
click at [374, 12] on icon at bounding box center [375, 11] width 5 height 5
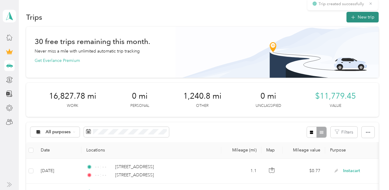
click at [366, 16] on button "New trip" at bounding box center [363, 17] width 32 height 11
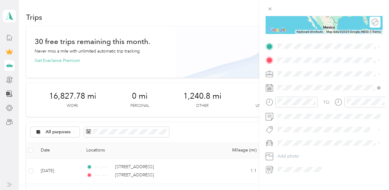
scroll to position [110, 0]
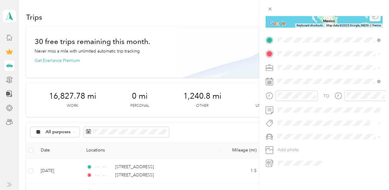
click at [316, 61] on span "6720 Northwest 105th Lane Parkland, Florida 33076, United States" at bounding box center [319, 61] width 61 height 5
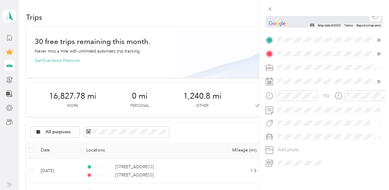
click at [315, 78] on span "4621 Coral Ridge Drive Coral Springs, Florida 33076, United States" at bounding box center [319, 75] width 61 height 5
click at [289, 96] on div "Instacart" at bounding box center [329, 98] width 99 height 6
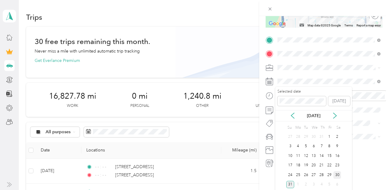
click at [335, 173] on div "30" at bounding box center [338, 176] width 8 height 8
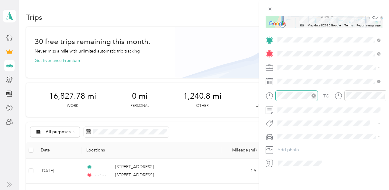
click at [315, 94] on icon "close-circle" at bounding box center [314, 96] width 4 height 4
click at [383, 96] on icon "close-circle" at bounding box center [383, 96] width 4 height 4
click at [297, 143] on li "Toyota Corolla LE" at bounding box center [329, 144] width 107 height 11
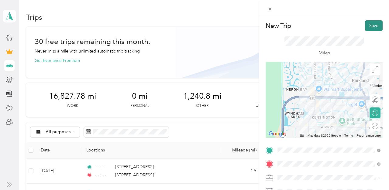
click at [377, 24] on button "Save" at bounding box center [374, 25] width 18 height 11
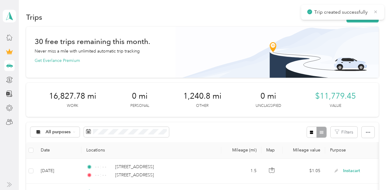
click at [376, 11] on icon at bounding box center [375, 11] width 5 height 5
click at [368, 19] on button "New trip" at bounding box center [363, 17] width 32 height 11
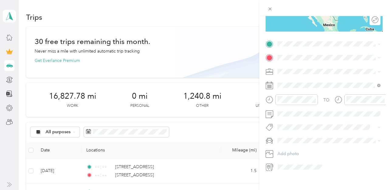
scroll to position [110, 0]
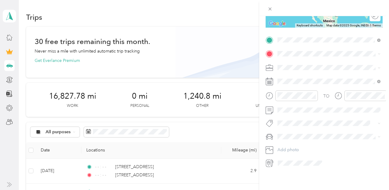
click at [314, 65] on span "4621 Coral Ridge Drive Coral Springs, Florida 33076, United States" at bounding box center [319, 61] width 61 height 5
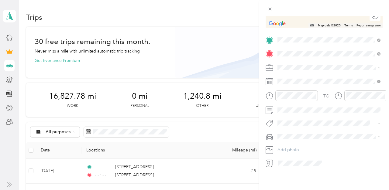
click at [307, 77] on span "7824 Ironwood Way Parkland, Florida 33067, United States" at bounding box center [319, 75] width 61 height 5
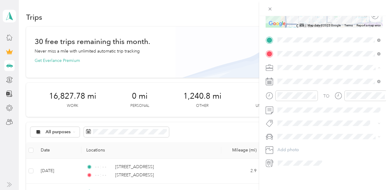
click at [289, 99] on span "Instacart" at bounding box center [288, 99] width 16 height 5
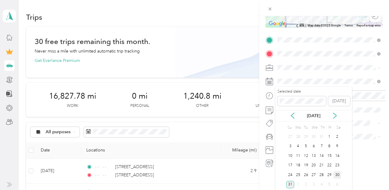
click at [338, 174] on div "30" at bounding box center [338, 176] width 8 height 8
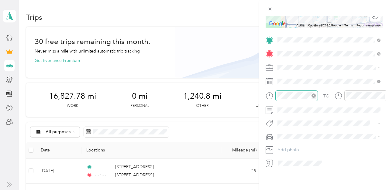
click at [313, 95] on icon "close-circle" at bounding box center [314, 96] width 4 height 4
click at [383, 96] on icon "close-circle" at bounding box center [383, 96] width 4 height 4
click at [290, 145] on div "Toyota Corolla LE" at bounding box center [329, 148] width 99 height 6
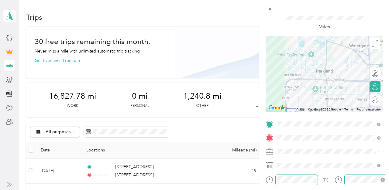
scroll to position [0, 0]
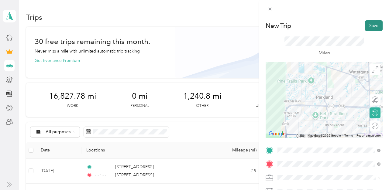
click at [375, 25] on button "Save" at bounding box center [374, 25] width 18 height 11
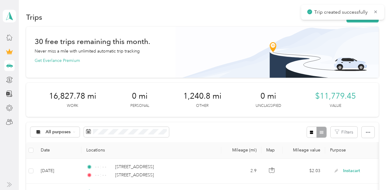
click at [374, 13] on icon at bounding box center [375, 11] width 5 height 5
click at [367, 15] on button "New trip" at bounding box center [363, 17] width 32 height 11
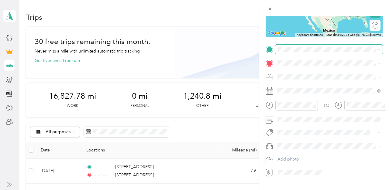
scroll to position [106, 0]
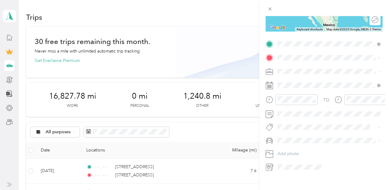
click at [311, 69] on span "7824 Ironwood Way Parkland, Florida 33067, United States" at bounding box center [319, 65] width 61 height 5
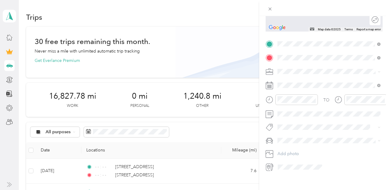
click at [302, 79] on span "3964 Cocoplum Circle Coconut Creek, Florida 33063, United States" at bounding box center [319, 79] width 61 height 5
click at [292, 105] on div "Instacart" at bounding box center [329, 103] width 99 height 6
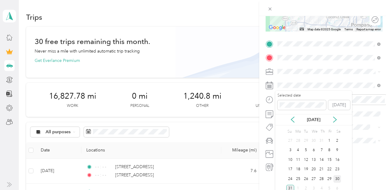
click at [335, 178] on div "30" at bounding box center [338, 179] width 8 height 8
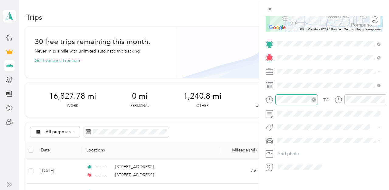
click at [314, 100] on icon "close-circle" at bounding box center [314, 100] width 4 height 4
click at [382, 99] on icon "close-circle" at bounding box center [383, 100] width 4 height 4
click at [299, 151] on span "Toyota Corolla LE" at bounding box center [297, 151] width 34 height 5
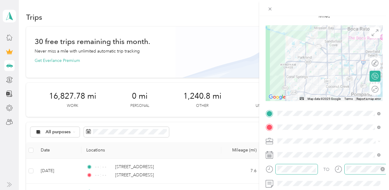
scroll to position [0, 0]
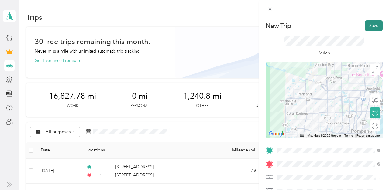
click at [374, 24] on button "Save" at bounding box center [374, 25] width 18 height 11
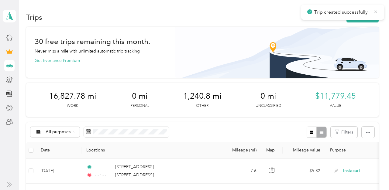
click at [375, 13] on icon at bounding box center [375, 11] width 5 height 5
click at [371, 16] on button "New trip" at bounding box center [363, 17] width 32 height 11
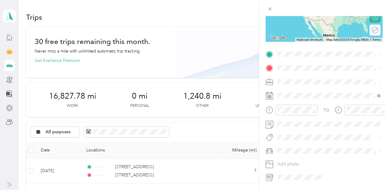
scroll to position [110, 0]
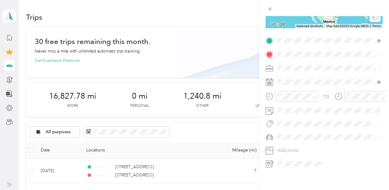
click at [313, 65] on span "3964 Cocoplum Circle Coconut Creek, Florida 33063, United States" at bounding box center [319, 62] width 61 height 5
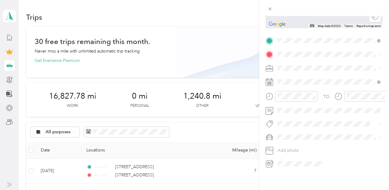
click at [312, 75] on span "5000 Coconut Creek Parkway Coconut Creek, Florida 33063, United States" at bounding box center [319, 74] width 61 height 5
click at [291, 98] on span "Instacart" at bounding box center [288, 100] width 16 height 5
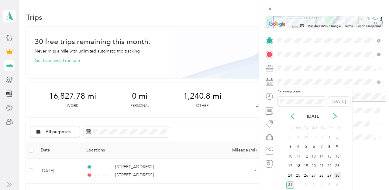
click at [337, 173] on div "30" at bounding box center [338, 176] width 8 height 8
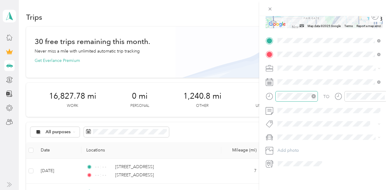
click at [314, 95] on icon "close-circle" at bounding box center [314, 96] width 4 height 4
click at [383, 96] on icon "close-circle" at bounding box center [383, 96] width 4 height 4
click at [294, 147] on span "Toyota Corolla LE" at bounding box center [297, 146] width 34 height 5
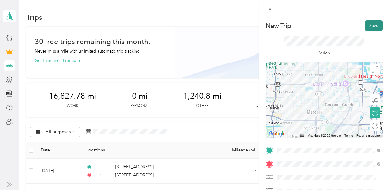
click at [374, 26] on button "Save" at bounding box center [374, 25] width 18 height 11
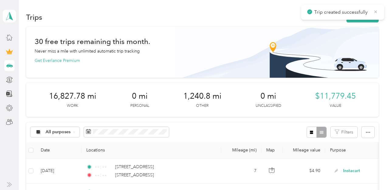
click at [376, 12] on icon at bounding box center [376, 11] width 3 height 3
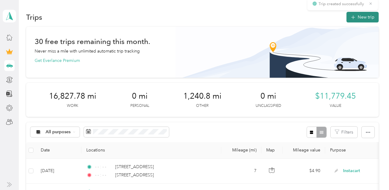
click at [366, 17] on button "New trip" at bounding box center [363, 17] width 32 height 11
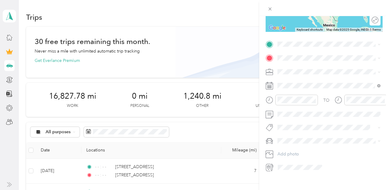
scroll to position [110, 0]
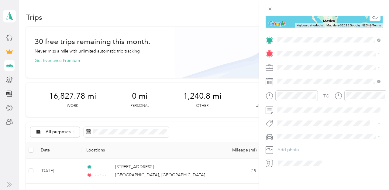
click at [322, 63] on span "5000 Coconut Creek Parkway Coconut Creek, Florida 33063, United States" at bounding box center [319, 61] width 61 height 5
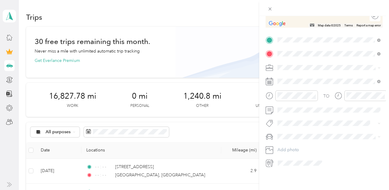
click at [318, 91] on span "4633 North University Drive Coral Springs, Florida 33071, United States" at bounding box center [319, 87] width 61 height 5
click at [293, 99] on span "Instacart" at bounding box center [288, 99] width 16 height 5
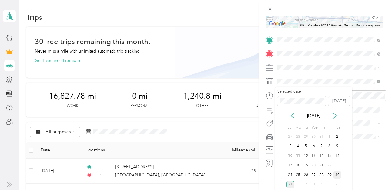
click at [338, 175] on div "30" at bounding box center [338, 176] width 8 height 8
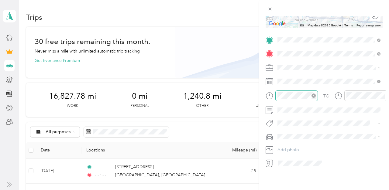
click at [314, 94] on icon "close-circle" at bounding box center [314, 96] width 4 height 4
click at [383, 95] on icon "close-circle" at bounding box center [383, 96] width 4 height 4
click at [290, 144] on div "Toyota Corolla LE" at bounding box center [329, 147] width 99 height 6
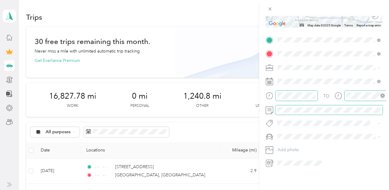
scroll to position [0, 0]
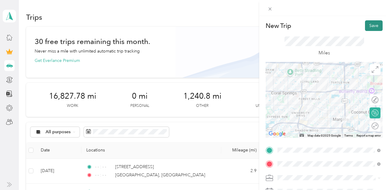
click at [371, 28] on button "Save" at bounding box center [374, 25] width 18 height 11
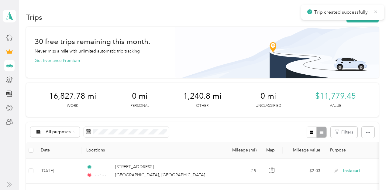
click at [376, 12] on icon at bounding box center [375, 11] width 5 height 5
click at [374, 14] on button "New trip" at bounding box center [363, 17] width 32 height 11
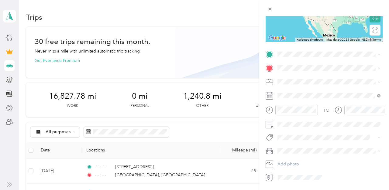
scroll to position [110, 0]
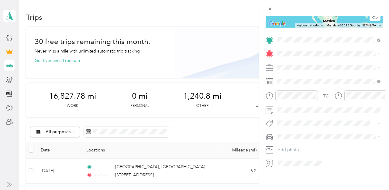
click at [310, 77] on span "4633 North University Drive Coral Springs, Florida 33071, United States" at bounding box center [319, 74] width 61 height 5
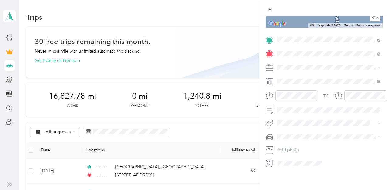
click at [313, 74] on span "7951 Southgate Boulevard North Lauderdale, Florida 33068, United States" at bounding box center [319, 75] width 61 height 5
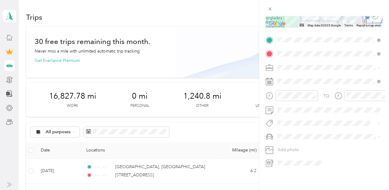
click at [292, 98] on span "Instacart" at bounding box center [288, 99] width 16 height 5
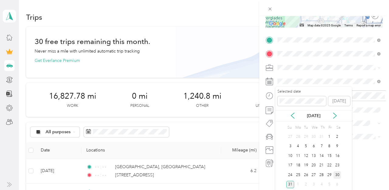
click at [337, 173] on div "30" at bounding box center [338, 176] width 8 height 8
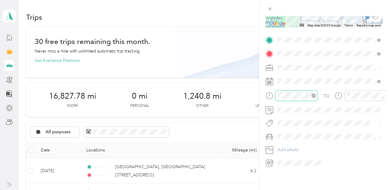
click at [314, 94] on icon "close-circle" at bounding box center [314, 96] width 4 height 4
click at [384, 95] on icon "close-circle" at bounding box center [383, 96] width 4 height 4
click at [298, 141] on span at bounding box center [329, 137] width 107 height 10
click at [296, 145] on span "Toyota Corolla LE" at bounding box center [297, 146] width 34 height 5
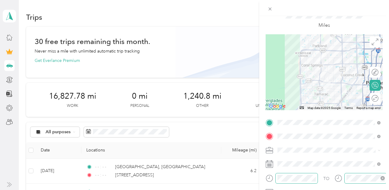
scroll to position [0, 0]
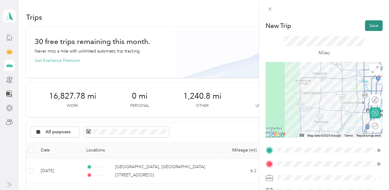
click at [378, 21] on button "Save" at bounding box center [374, 25] width 18 height 11
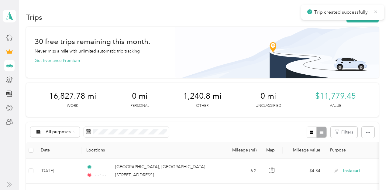
click at [376, 10] on icon at bounding box center [375, 11] width 5 height 5
click at [371, 16] on button "New trip" at bounding box center [363, 17] width 32 height 11
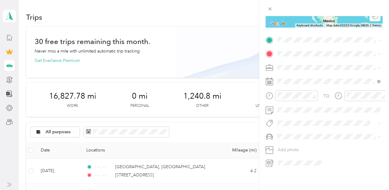
scroll to position [110, 0]
click at [312, 65] on span "7951 Southgate Boulevard North Lauderdale, Florida 33068, United States" at bounding box center [319, 62] width 61 height 5
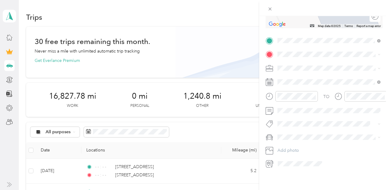
click at [302, 78] on span "2802 Victoria Way Pompano Beach, Florida 33066, United States" at bounding box center [319, 74] width 61 height 5
click at [292, 98] on span "Instacart" at bounding box center [288, 99] width 16 height 5
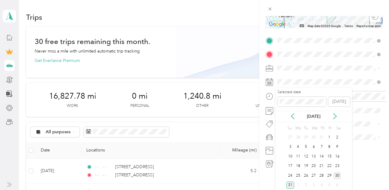
click at [338, 174] on div "30" at bounding box center [338, 176] width 8 height 8
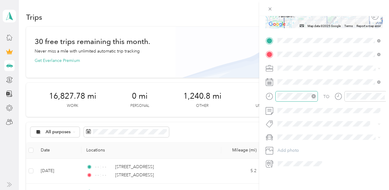
click at [313, 97] on icon "close-circle" at bounding box center [314, 96] width 4 height 4
click at [383, 96] on icon "close-circle" at bounding box center [383, 96] width 4 height 4
click at [298, 141] on span at bounding box center [329, 138] width 107 height 10
click at [298, 146] on span "Toyota Corolla LE" at bounding box center [297, 148] width 34 height 5
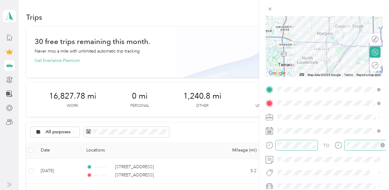
scroll to position [0, 0]
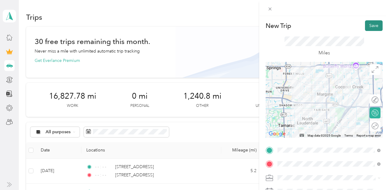
click at [374, 29] on button "Save" at bounding box center [374, 25] width 18 height 11
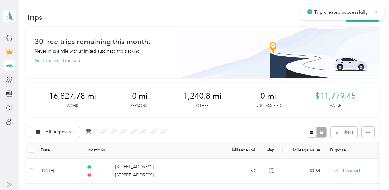
click at [375, 11] on icon at bounding box center [376, 11] width 3 height 3
click at [368, 16] on button "New trip" at bounding box center [363, 17] width 32 height 11
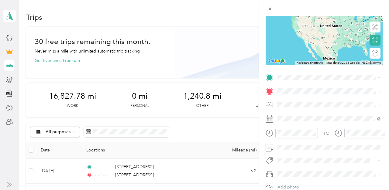
scroll to position [84, 0]
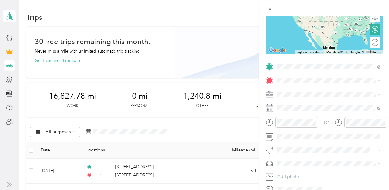
click at [301, 89] on span "2802 Victoria Way Pompano Beach, Florida 33066, United States" at bounding box center [319, 88] width 61 height 5
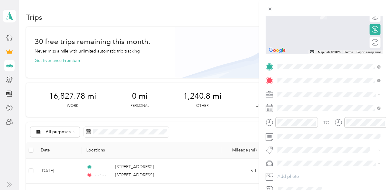
click at [301, 104] on span "620 Riverside Drive Coral Springs, Florida 33071, United States" at bounding box center [319, 102] width 61 height 5
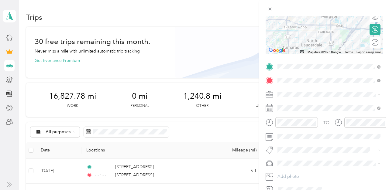
click at [291, 127] on span "Instacart" at bounding box center [288, 126] width 16 height 5
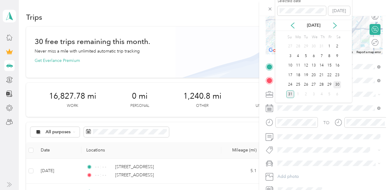
click at [337, 85] on div "30" at bounding box center [338, 85] width 8 height 8
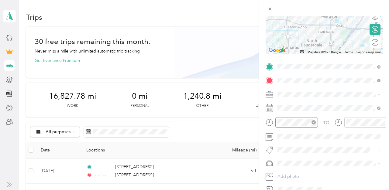
click at [314, 121] on icon "close-circle" at bounding box center [314, 122] width 4 height 4
click at [383, 122] on icon "close-circle" at bounding box center [383, 122] width 4 height 4
click at [295, 173] on span "Toyota Corolla LE" at bounding box center [297, 174] width 34 height 5
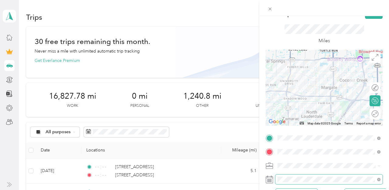
scroll to position [0, 0]
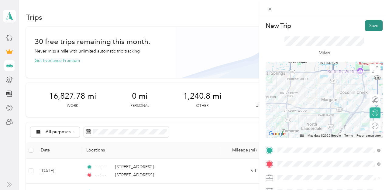
click at [376, 26] on button "Save" at bounding box center [374, 25] width 18 height 11
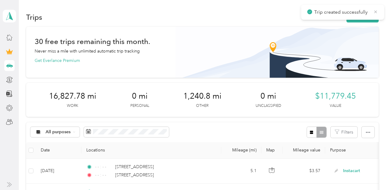
click at [376, 11] on icon at bounding box center [375, 11] width 5 height 5
click at [363, 19] on button "New trip" at bounding box center [363, 17] width 32 height 11
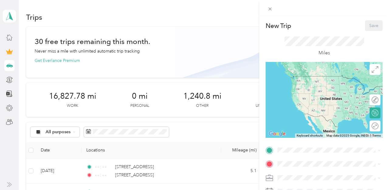
scroll to position [110, 0]
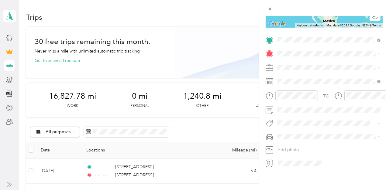
click at [308, 63] on span "620 Riverside Drive Coral Springs, Florida 33071, United States" at bounding box center [319, 61] width 61 height 5
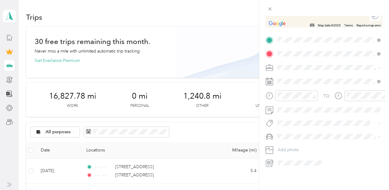
click at [307, 78] on span "264 Northwest 92nd Terrace Coral Springs, Florida 33071, United States" at bounding box center [319, 75] width 61 height 5
click at [291, 100] on div "Instacart" at bounding box center [329, 99] width 99 height 6
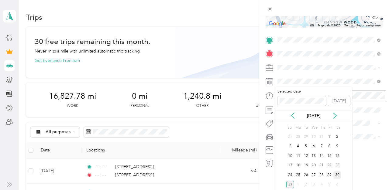
click at [339, 175] on div "30" at bounding box center [338, 176] width 8 height 8
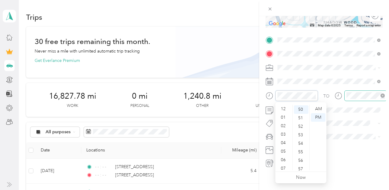
scroll to position [36, 0]
click at [313, 95] on icon "close-circle" at bounding box center [314, 96] width 4 height 4
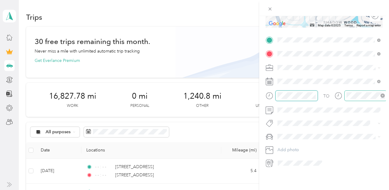
click at [383, 95] on icon "close-circle" at bounding box center [383, 96] width 4 height 4
click at [296, 150] on li "Toyota Corolla LE" at bounding box center [329, 147] width 107 height 11
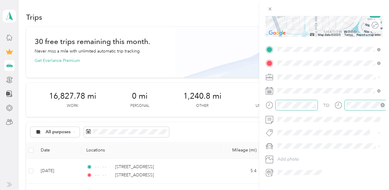
scroll to position [0, 0]
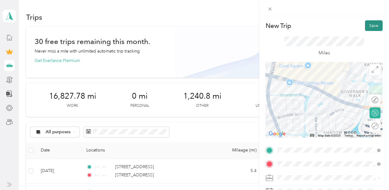
click at [370, 27] on button "Save" at bounding box center [374, 25] width 18 height 11
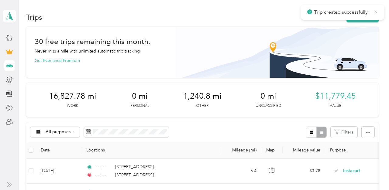
click at [376, 10] on icon at bounding box center [375, 11] width 5 height 5
click at [361, 19] on button "New trip" at bounding box center [363, 17] width 32 height 11
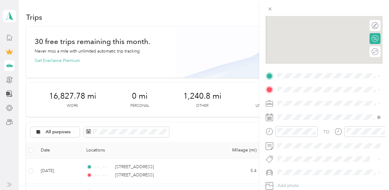
scroll to position [110, 0]
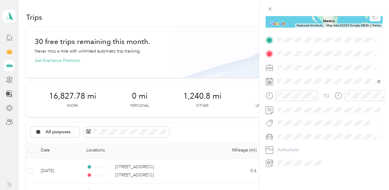
click at [304, 59] on span "264 Northwest 92nd Terrace Coral Springs, Florida 33071, United States" at bounding box center [319, 61] width 61 height 5
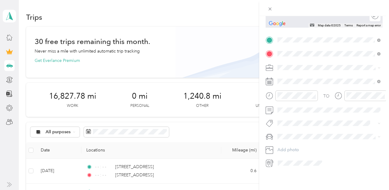
click at [308, 125] on span "[GEOGRAPHIC_DATA][US_STATE], [GEOGRAPHIC_DATA]" at bounding box center [333, 125] width 89 height 11
click at [291, 98] on span "Instacart" at bounding box center [288, 99] width 16 height 5
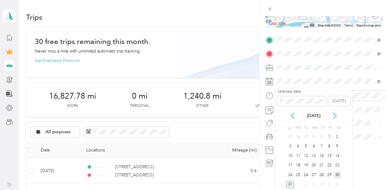
click at [340, 174] on div "30" at bounding box center [338, 176] width 8 height 8
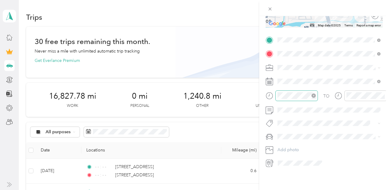
click at [314, 94] on icon "close-circle" at bounding box center [314, 96] width 4 height 4
click at [384, 95] on icon "close-circle" at bounding box center [383, 96] width 4 height 4
click at [293, 146] on span "Toyota Corolla LE" at bounding box center [297, 147] width 34 height 5
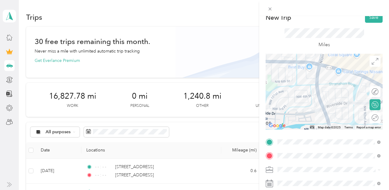
scroll to position [0, 0]
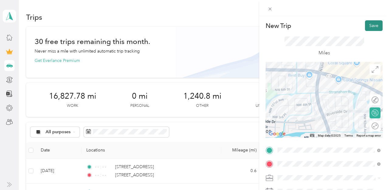
click at [375, 25] on button "Save" at bounding box center [374, 25] width 18 height 11
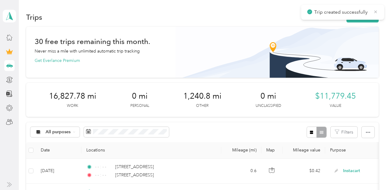
click at [376, 11] on icon at bounding box center [376, 11] width 3 height 3
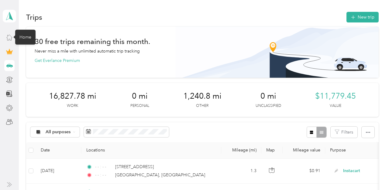
click at [9, 38] on icon at bounding box center [9, 37] width 7 height 7
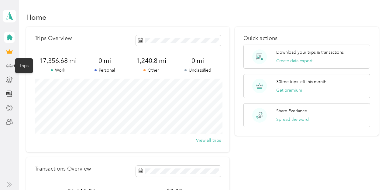
click at [12, 65] on icon at bounding box center [9, 65] width 7 height 7
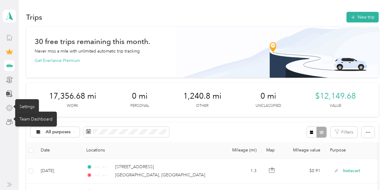
click at [8, 109] on icon at bounding box center [9, 108] width 7 height 7
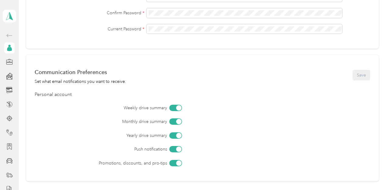
scroll to position [262, 0]
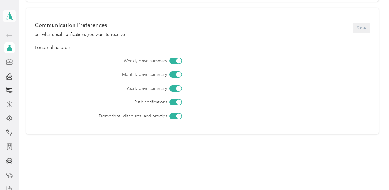
click at [11, 18] on polygon at bounding box center [10, 16] width 3 height 8
click at [19, 54] on div "You’re signed in as ericqui18@outlook.com Log out" at bounding box center [67, 42] width 128 height 34
click at [8, 16] on icon at bounding box center [9, 16] width 7 height 8
click at [23, 52] on div "Log out" at bounding box center [67, 50] width 120 height 11
